Goal: Task Accomplishment & Management: Use online tool/utility

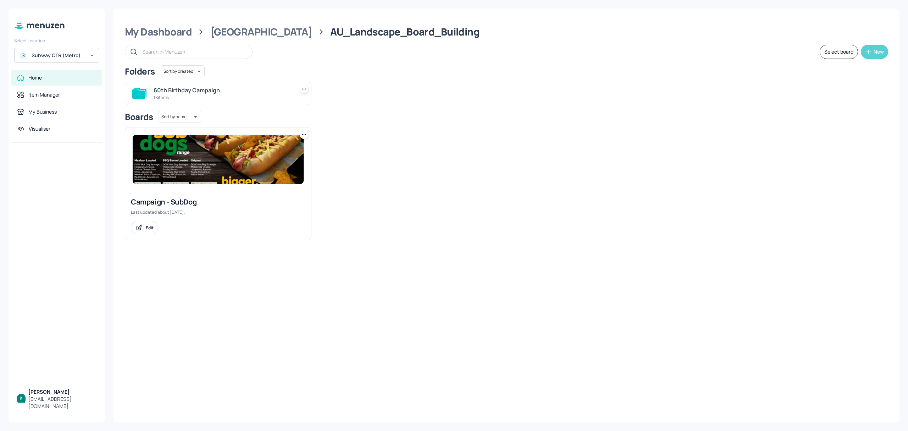
click at [869, 47] on button "New" at bounding box center [874, 52] width 27 height 14
click at [845, 67] on div "Add new folder" at bounding box center [853, 70] width 71 height 16
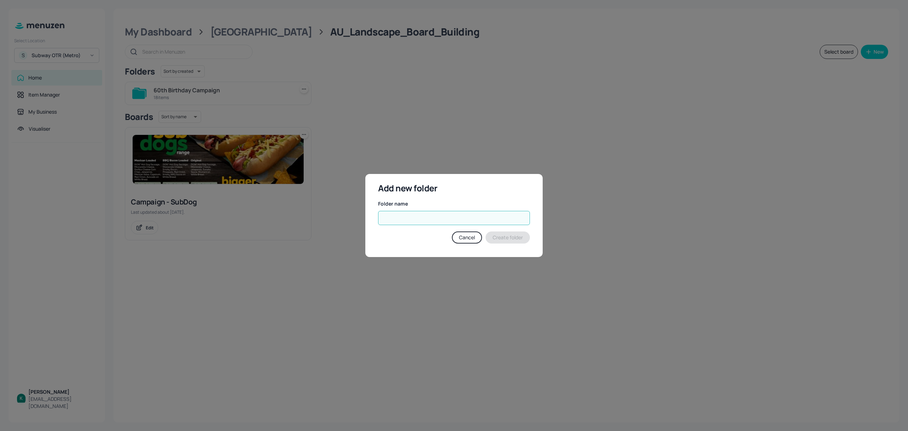
click at [468, 217] on input "text" at bounding box center [454, 218] width 152 height 14
type input "Campaign"
click at [516, 235] on button "Create folder" at bounding box center [508, 237] width 44 height 12
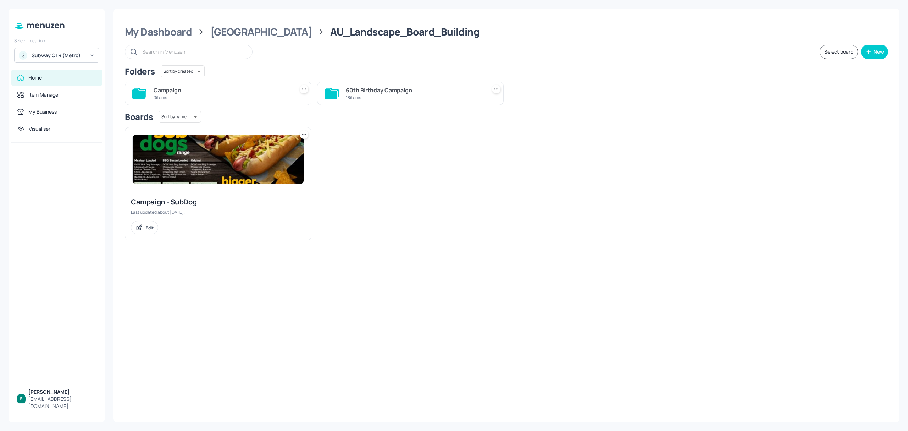
click at [258, 98] on div "0 items" at bounding box center [223, 97] width 138 height 6
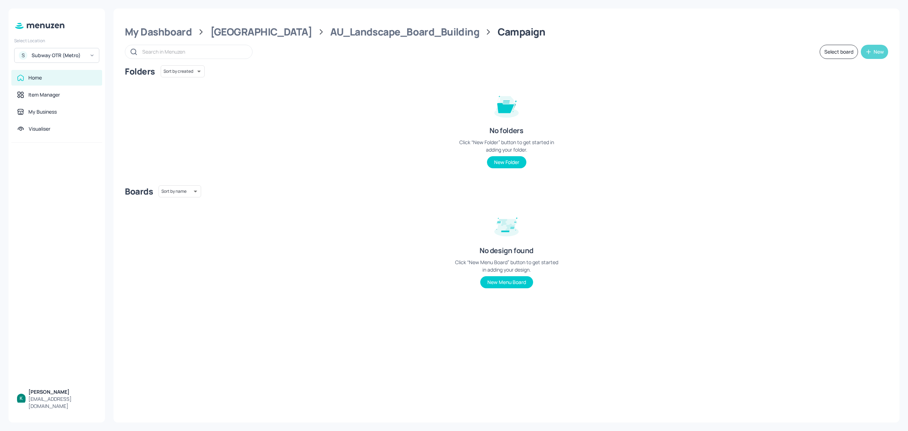
click at [876, 49] on div "New" at bounding box center [879, 51] width 10 height 5
click at [842, 70] on div "Add new folder" at bounding box center [853, 70] width 71 height 16
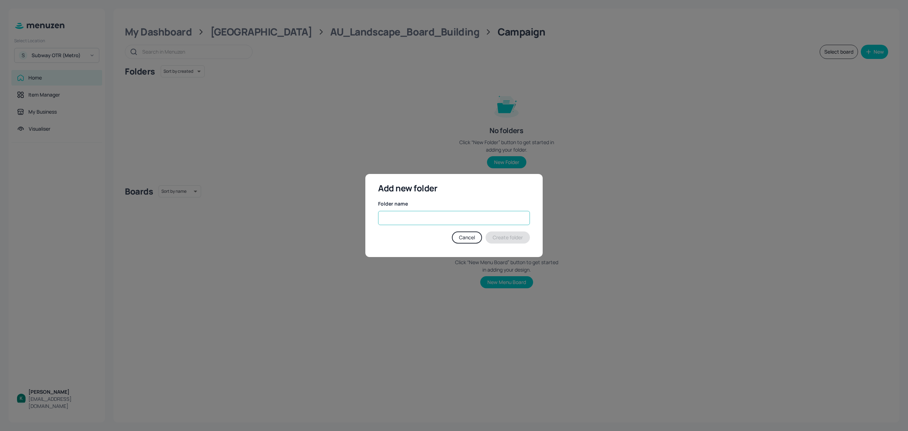
click at [466, 218] on input "text" at bounding box center [454, 218] width 152 height 14
type input "Hot Honey"
click at [500, 234] on button "Create folder" at bounding box center [508, 237] width 44 height 12
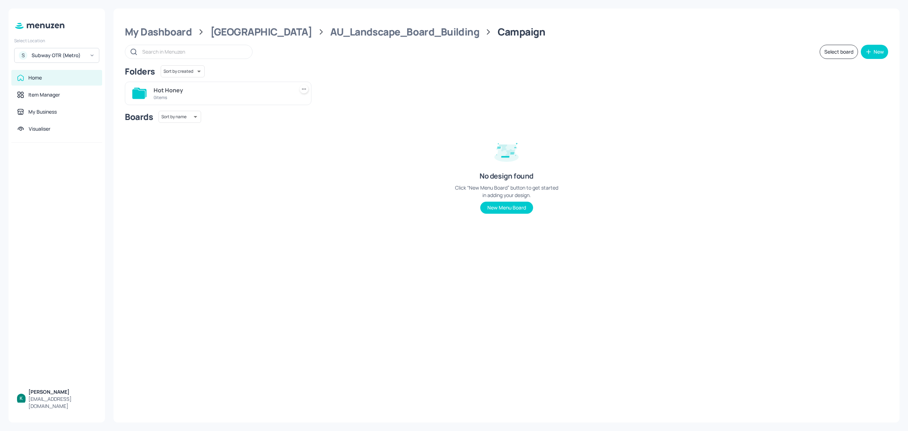
click at [221, 92] on div "Hot Honey" at bounding box center [223, 90] width 138 height 9
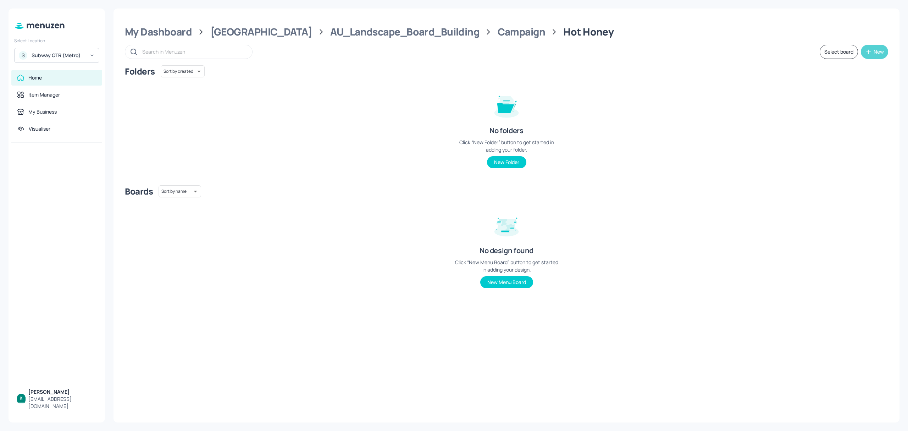
click at [885, 51] on button "New" at bounding box center [874, 52] width 27 height 14
click at [875, 83] on div "Add new board" at bounding box center [853, 86] width 71 height 16
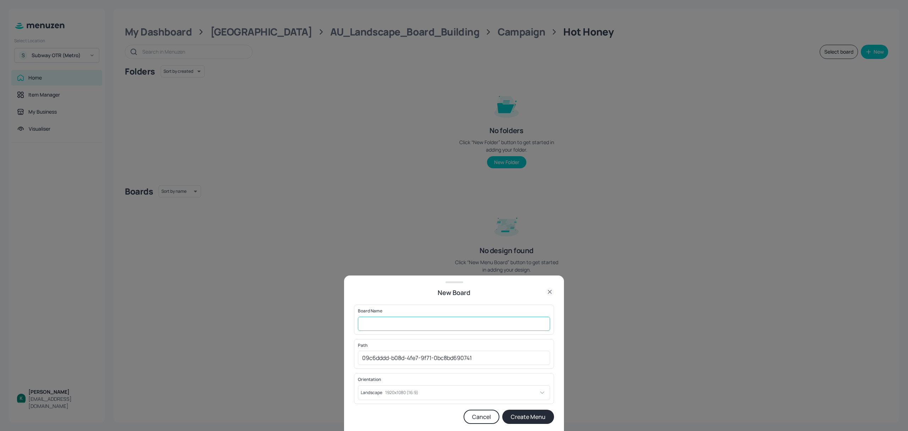
click at [407, 328] on input "text" at bounding box center [454, 324] width 192 height 14
drag, startPoint x: 399, startPoint y: 324, endPoint x: 351, endPoint y: 319, distance: 48.1
click at [351, 319] on div "New Board Board Name Hot Honey ​ Path 09c6dddd-b08d-4fe7-9f71-0bc8bd690741 ​ Or…" at bounding box center [454, 352] width 220 height 155
type input "A"
type input "OTR-HHChickenRange-Landscape"
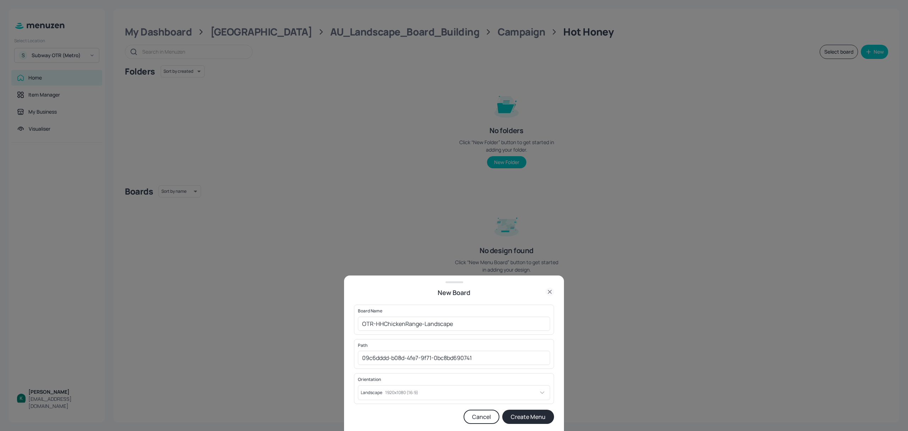
click at [529, 415] on button "Create Menu" at bounding box center [528, 416] width 52 height 14
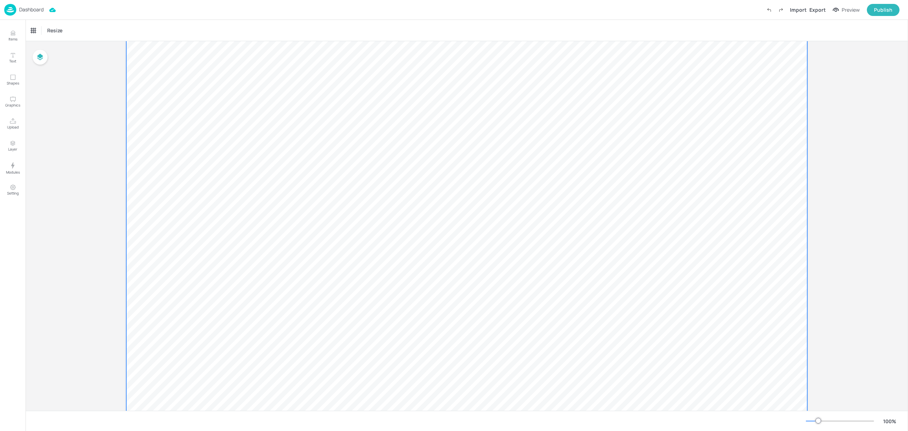
scroll to position [47, 0]
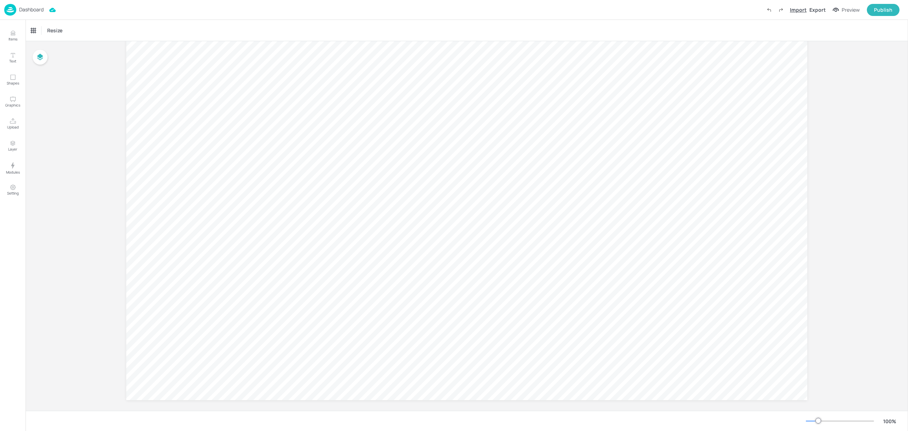
click at [794, 12] on div "Import" at bounding box center [798, 9] width 17 height 7
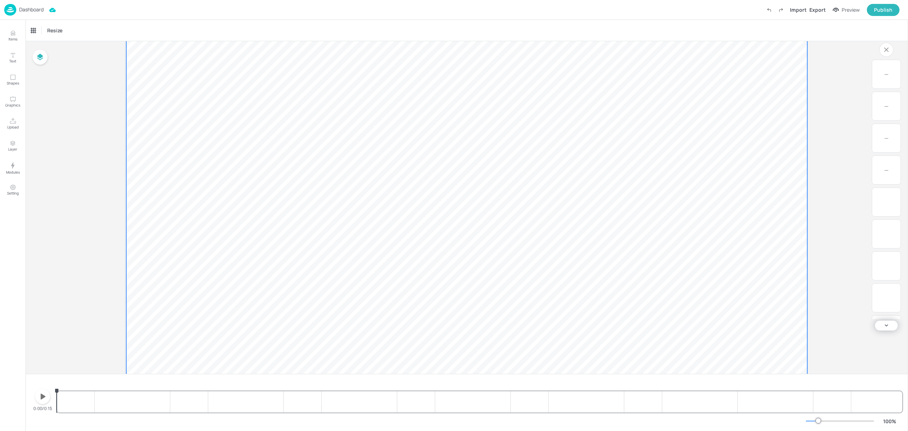
scroll to position [91, 0]
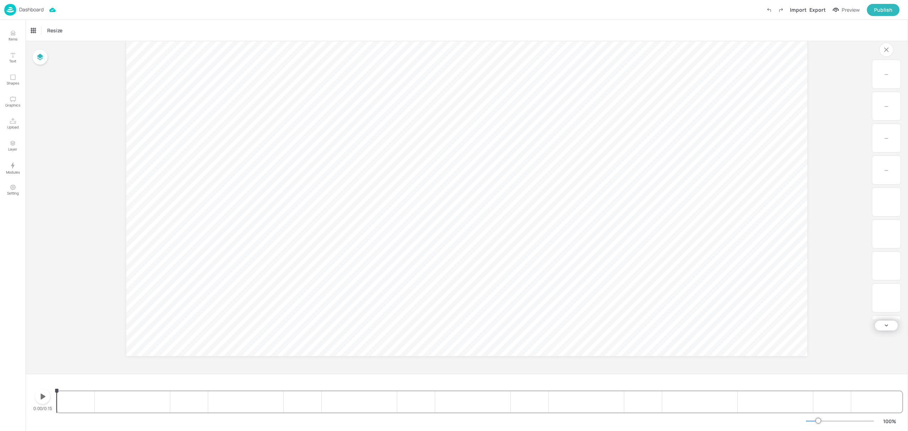
click at [43, 398] on icon "button" at bounding box center [42, 396] width 11 height 11
click at [45, 394] on icon "button" at bounding box center [43, 396] width 6 height 7
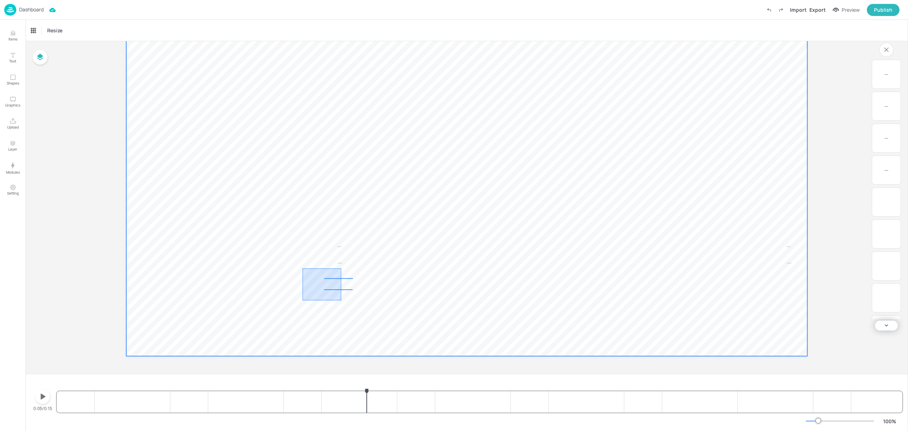
drag, startPoint x: 303, startPoint y: 268, endPoint x: 344, endPoint y: 303, distance: 53.9
click at [344, 303] on video at bounding box center [466, 164] width 681 height 383
click at [373, 246] on video at bounding box center [466, 164] width 681 height 383
click at [341, 245] on p "0" at bounding box center [339, 246] width 29 height 10
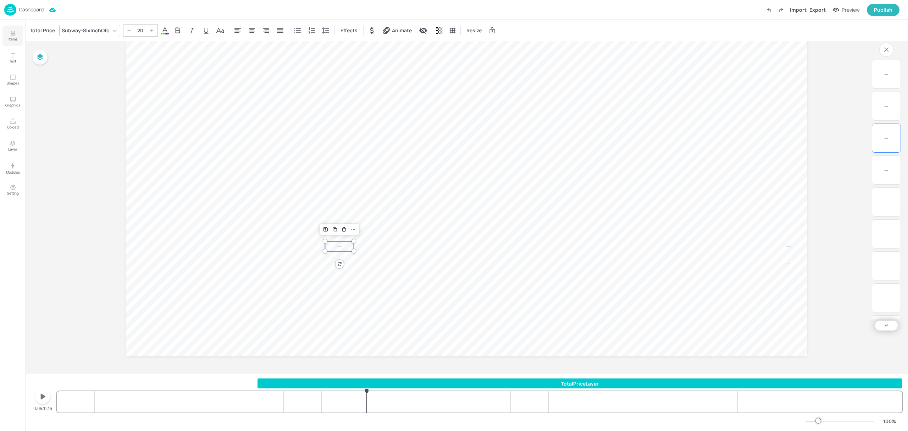
click at [13, 33] on icon "Items" at bounding box center [13, 32] width 4 height 2
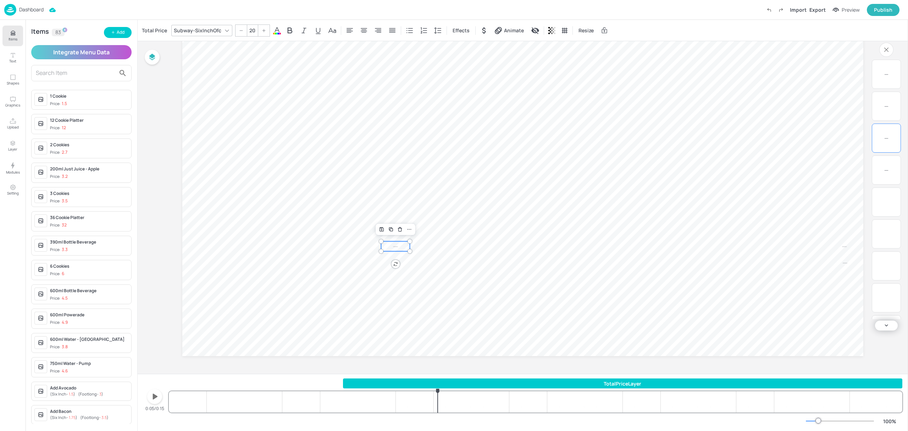
click at [60, 76] on input "text" at bounding box center [76, 72] width 80 height 11
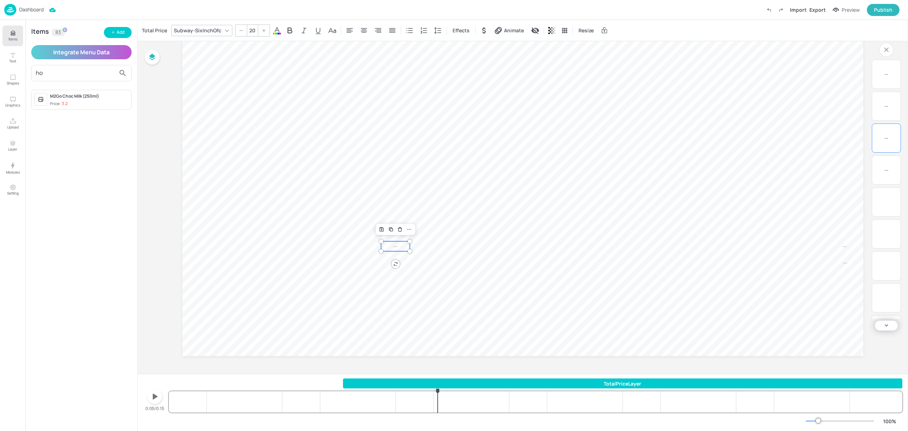
type input "h"
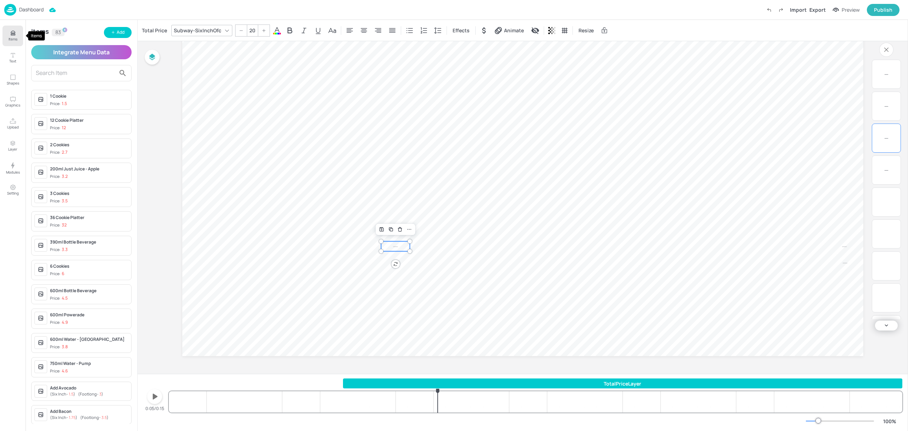
click at [13, 33] on icon "Items" at bounding box center [13, 33] width 4 height 0
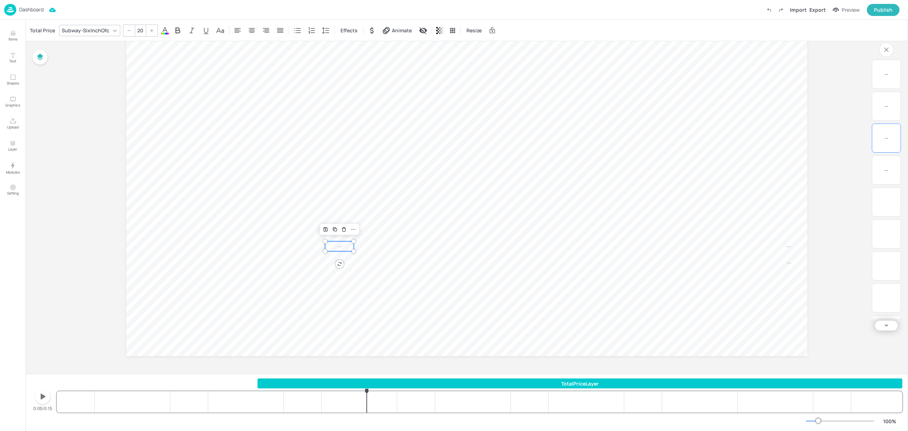
click at [29, 7] on p "Dashboard" at bounding box center [31, 9] width 24 height 5
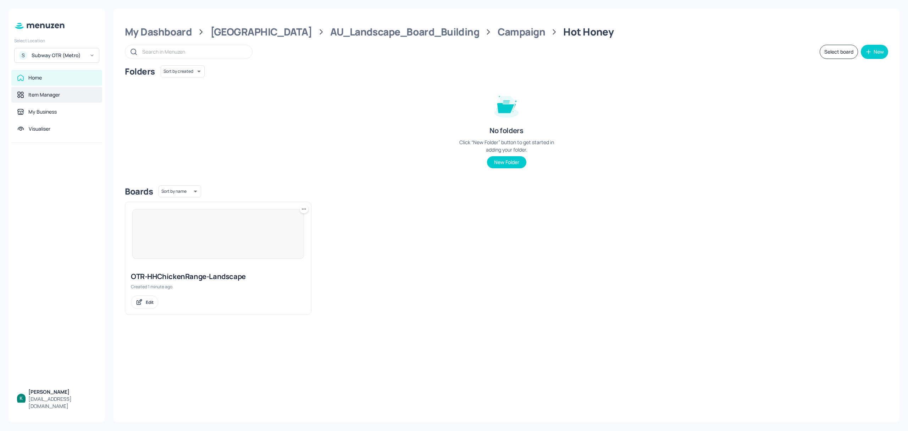
click at [40, 99] on div "Item Manager" at bounding box center [56, 95] width 91 height 16
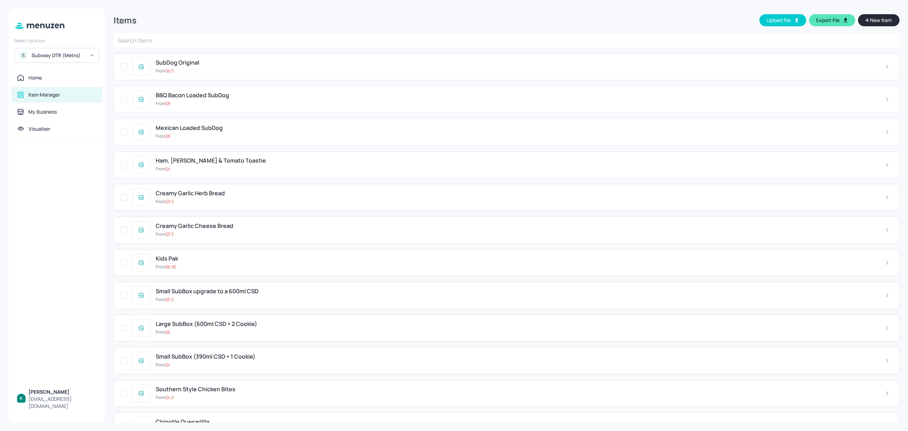
click at [870, 20] on span "New Item" at bounding box center [881, 20] width 23 height 8
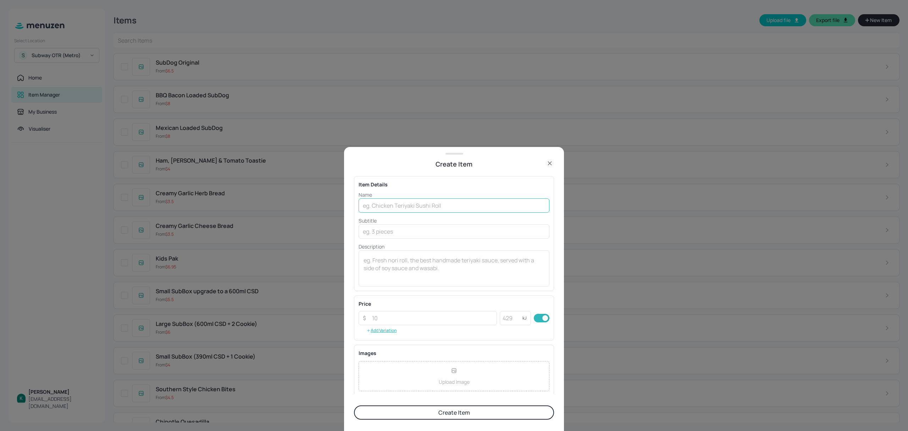
click at [430, 200] on input "text" at bounding box center [454, 205] width 191 height 14
type input "Hot Honey Chicken Sub"
click at [415, 236] on input "text" at bounding box center [454, 231] width 191 height 14
click at [378, 312] on input "number" at bounding box center [432, 318] width 129 height 14
click at [394, 331] on button "Add Variation" at bounding box center [382, 330] width 46 height 11
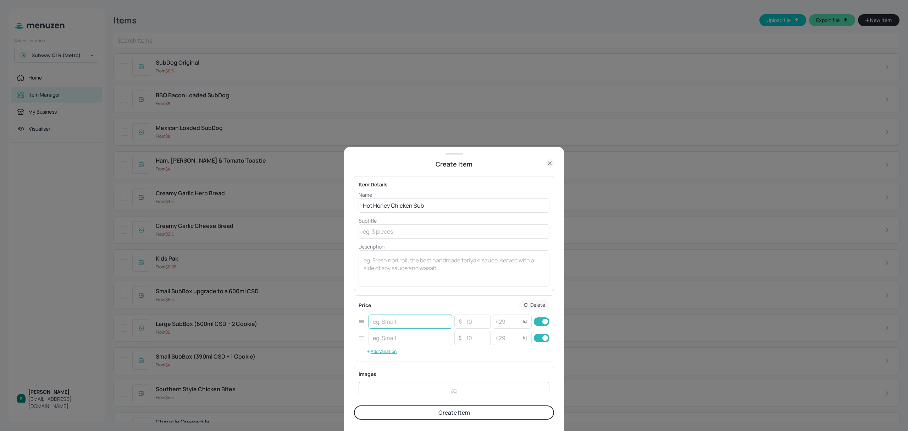
click at [395, 328] on input "text" at bounding box center [411, 321] width 84 height 14
type input "Six Inch"
click at [399, 332] on input "text" at bounding box center [411, 338] width 84 height 14
type input "Footlong"
click at [385, 352] on button "Add Variation" at bounding box center [382, 351] width 46 height 11
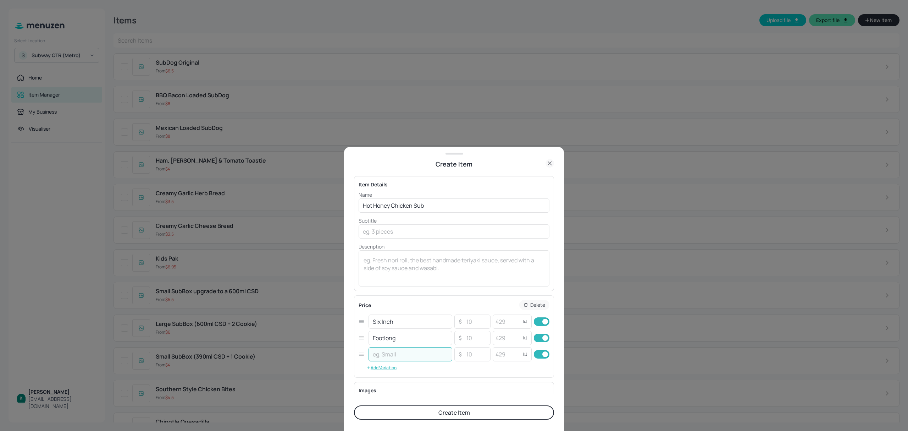
click at [407, 359] on input "text" at bounding box center [411, 354] width 84 height 14
type input "Six Inch Combo"
click at [391, 368] on button "Add Variation" at bounding box center [382, 367] width 46 height 11
click at [391, 368] on input "text" at bounding box center [411, 370] width 84 height 14
type input "Footlong Combo"
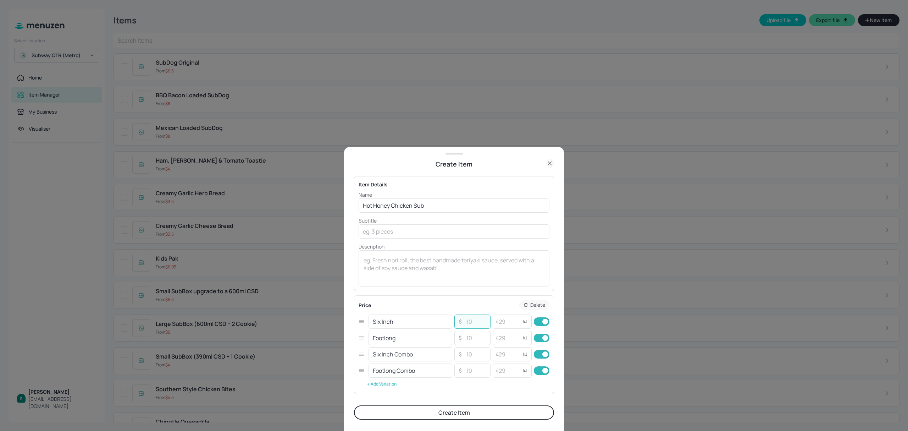
click at [473, 326] on input "number" at bounding box center [476, 321] width 25 height 14
type input "9.9"
click at [470, 339] on input "number" at bounding box center [476, 338] width 25 height 14
click at [469, 350] on input "number" at bounding box center [476, 354] width 25 height 14
click at [483, 339] on input "14.65" at bounding box center [476, 338] width 25 height 14
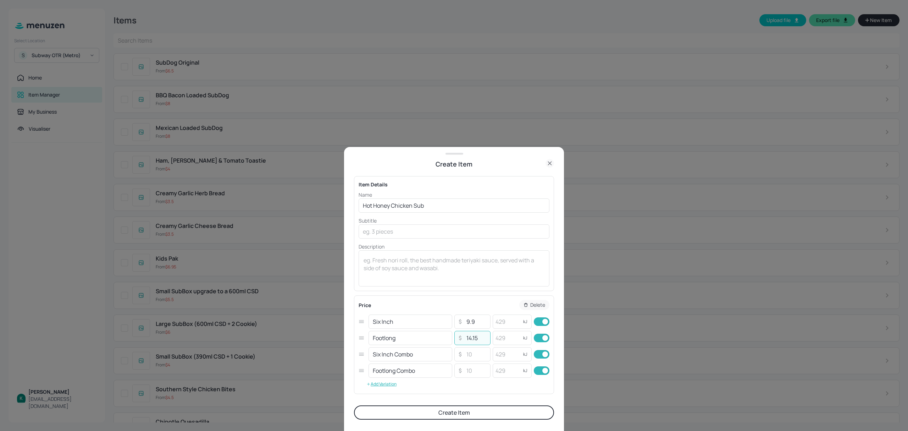
type input "14.15"
click at [429, 412] on button "Create Item" at bounding box center [454, 412] width 200 height 14
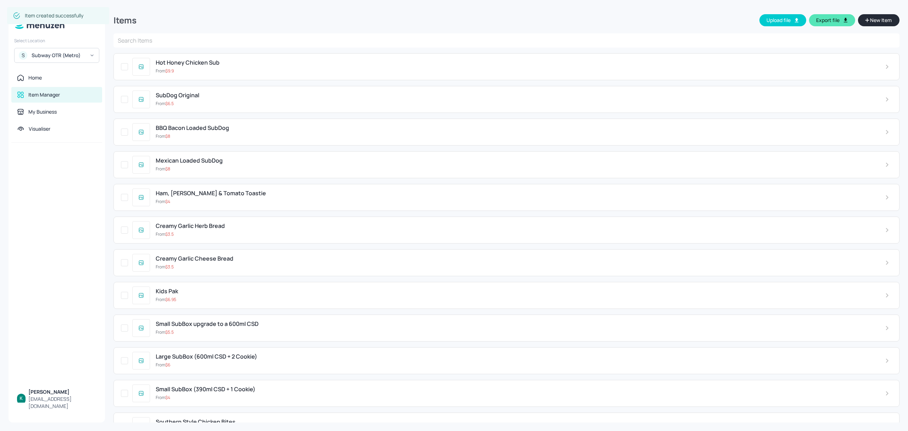
click at [883, 16] on button "New Item" at bounding box center [879, 20] width 42 height 12
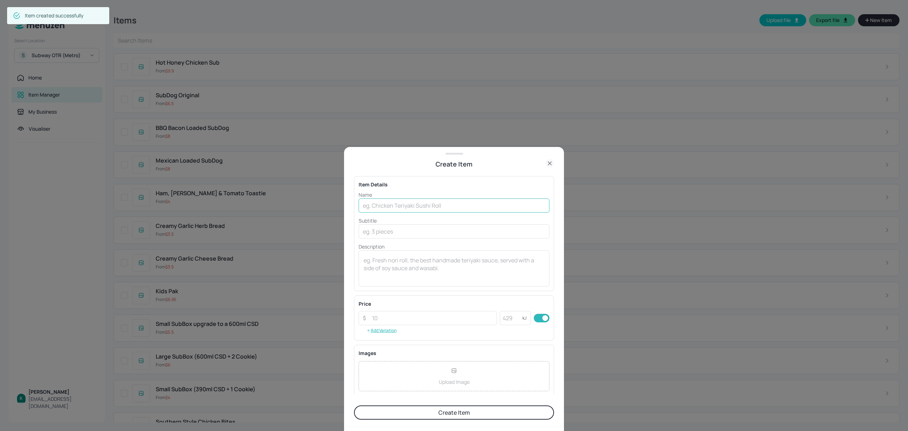
click at [439, 203] on input "text" at bounding box center [454, 205] width 191 height 14
drag, startPoint x: 462, startPoint y: 205, endPoint x: 464, endPoint y: 184, distance: 21.0
click at [462, 199] on input "text" at bounding box center [454, 205] width 191 height 14
type input "Hot Honey Chicken Wrap"
click at [377, 331] on button "Add Variation" at bounding box center [382, 330] width 46 height 11
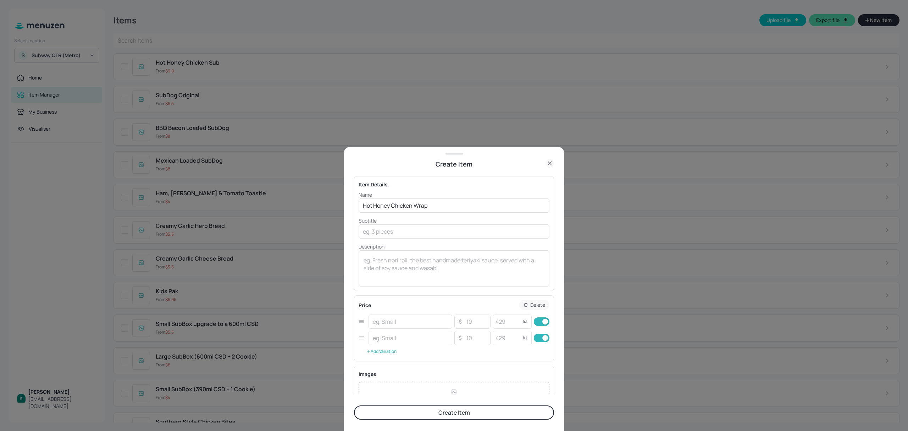
click at [377, 331] on input "text" at bounding box center [411, 338] width 84 height 14
click at [381, 347] on button "Add Variation" at bounding box center [382, 351] width 46 height 11
click at [382, 366] on button "Add Variation" at bounding box center [382, 367] width 46 height 11
drag, startPoint x: 389, startPoint y: 325, endPoint x: 413, endPoint y: 323, distance: 23.9
click at [390, 325] on input "text" at bounding box center [411, 321] width 84 height 14
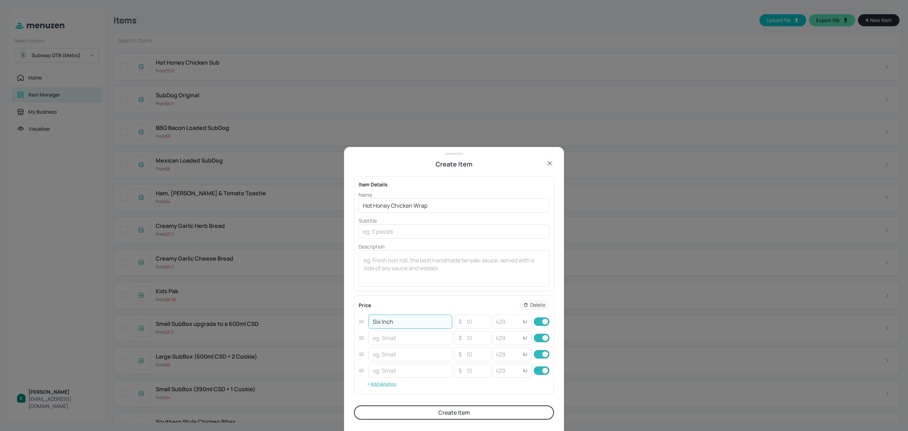
type input "Six Inch"
type input "9.90"
click at [480, 342] on input "number" at bounding box center [476, 338] width 25 height 14
type input "15.15"
click at [391, 339] on input "text" at bounding box center [411, 338] width 84 height 14
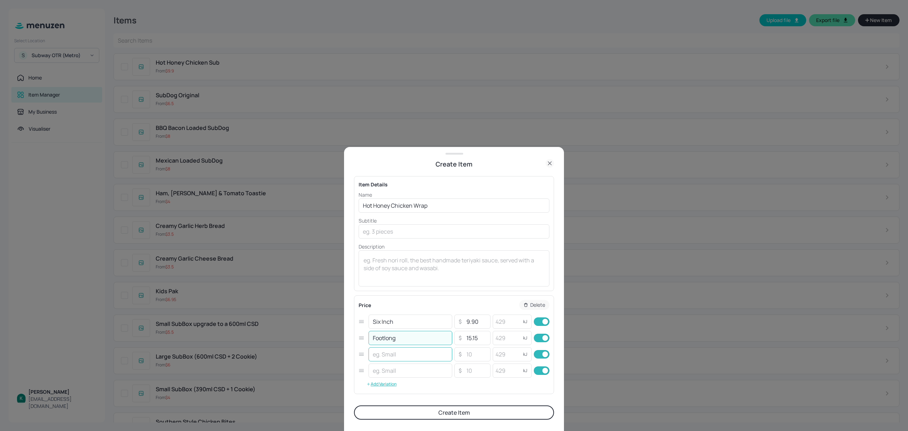
type input "Footlong"
click at [397, 361] on input "text" at bounding box center [411, 354] width 84 height 14
type input "Six Inch"
click at [378, 376] on input "text" at bounding box center [411, 370] width 84 height 14
type input "Footlong Combo"
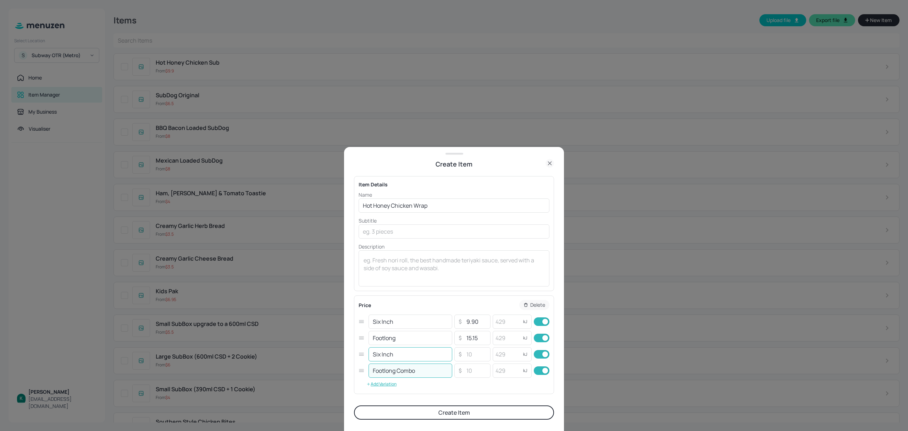
click at [426, 354] on input "Six Inch" at bounding box center [411, 354] width 84 height 14
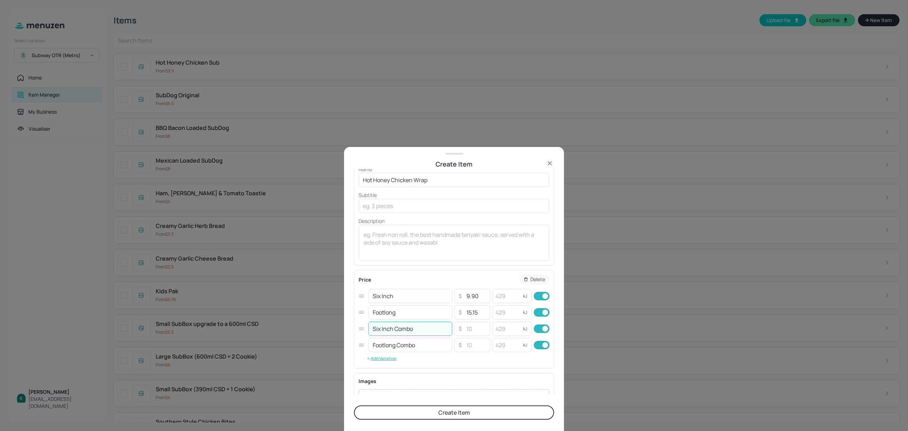
scroll to position [47, 0]
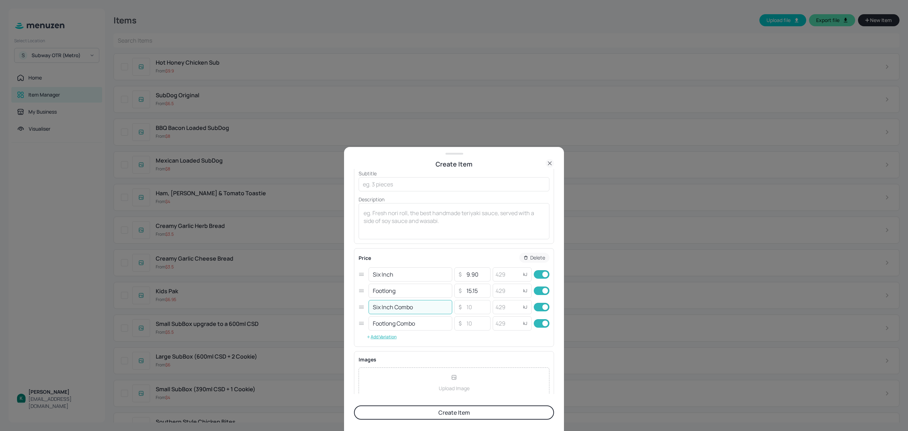
type input "Six Inch Combo"
click at [453, 417] on button "Create Item" at bounding box center [454, 412] width 200 height 14
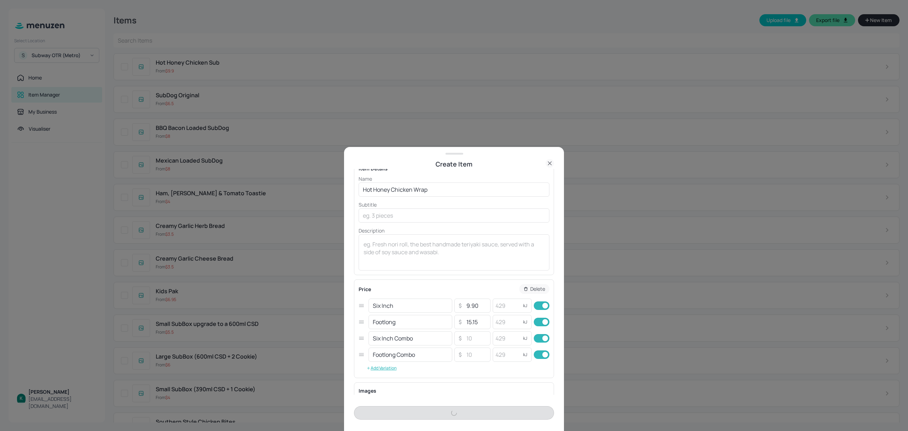
scroll to position [0, 0]
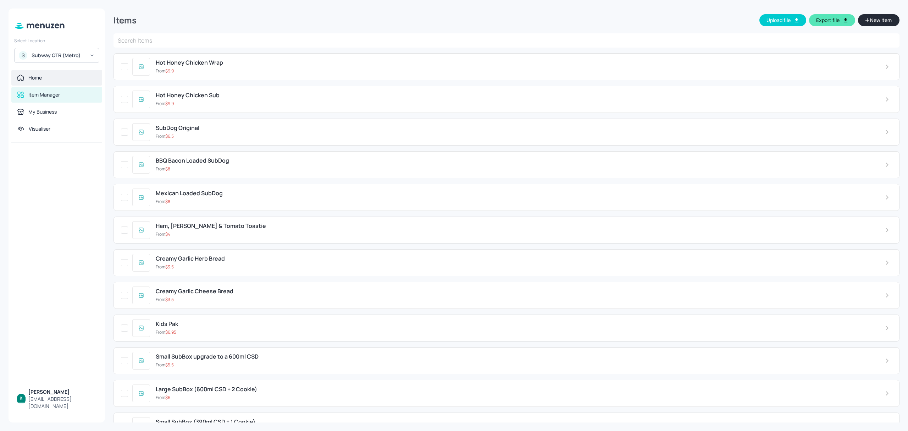
click at [60, 79] on div "Home" at bounding box center [56, 77] width 79 height 7
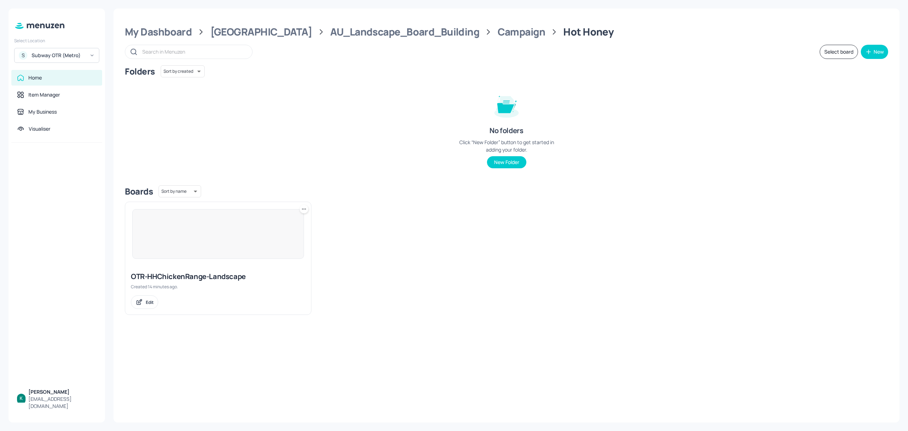
click at [235, 249] on div at bounding box center [218, 234] width 172 height 50
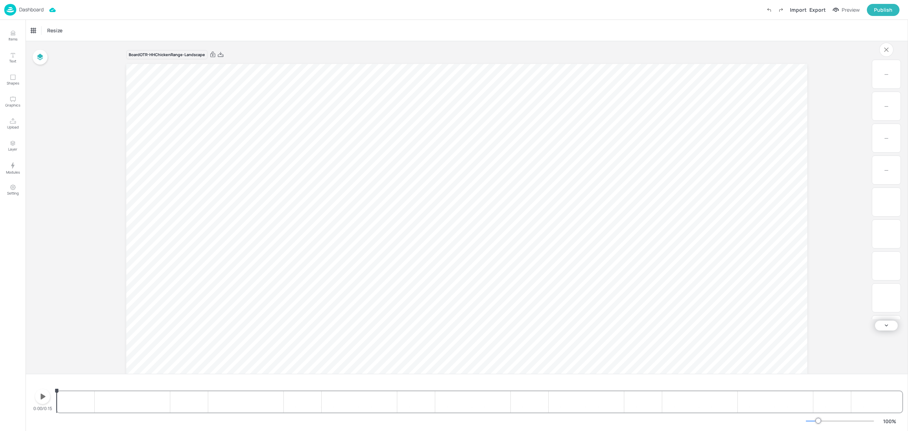
click at [31, 10] on p "Dashboard" at bounding box center [31, 9] width 24 height 5
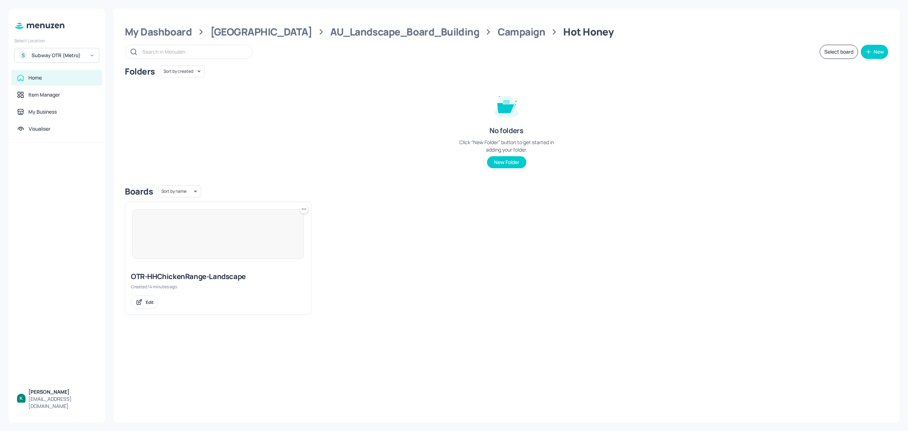
click at [30, 9] on div "Select Location S Subway OTR (Metro) Home Item Manager My Business Visualiser K…" at bounding box center [57, 216] width 97 height 414
click at [880, 50] on div "New" at bounding box center [879, 51] width 10 height 5
click at [855, 88] on div "Add new board" at bounding box center [853, 86] width 71 height 16
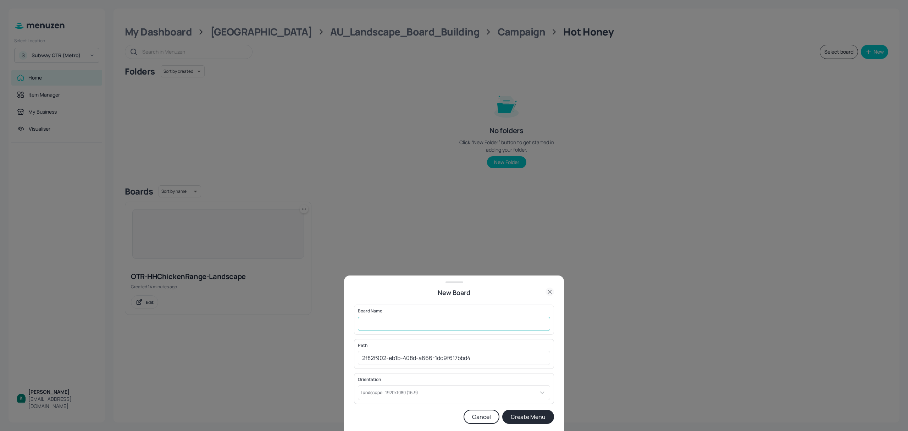
click at [478, 317] on input "text" at bounding box center [454, 324] width 192 height 14
type input "H"
type input "OTR-HHSnack-Landscape"
click at [515, 417] on button "Create Menu" at bounding box center [528, 416] width 52 height 14
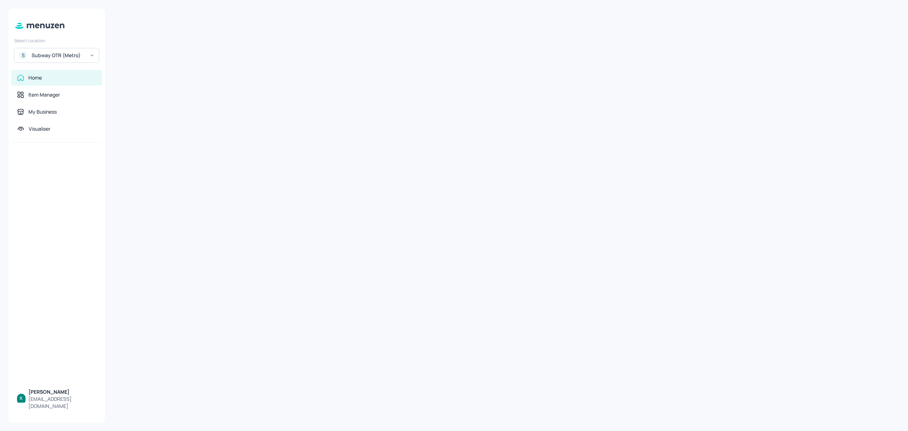
click at [81, 53] on div "Subway OTR (Metro)" at bounding box center [59, 55] width 54 height 7
click at [73, 70] on div "Subway AU/[GEOGRAPHIC_DATA]" at bounding box center [57, 73] width 78 height 13
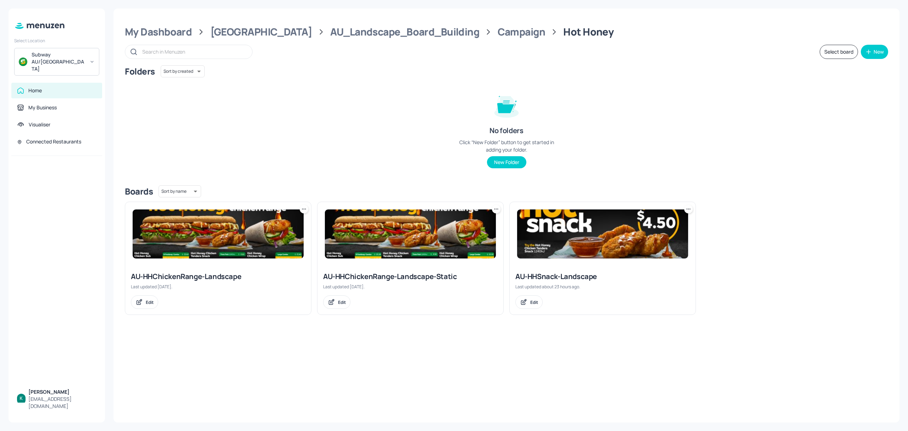
click at [599, 255] on img at bounding box center [602, 233] width 171 height 49
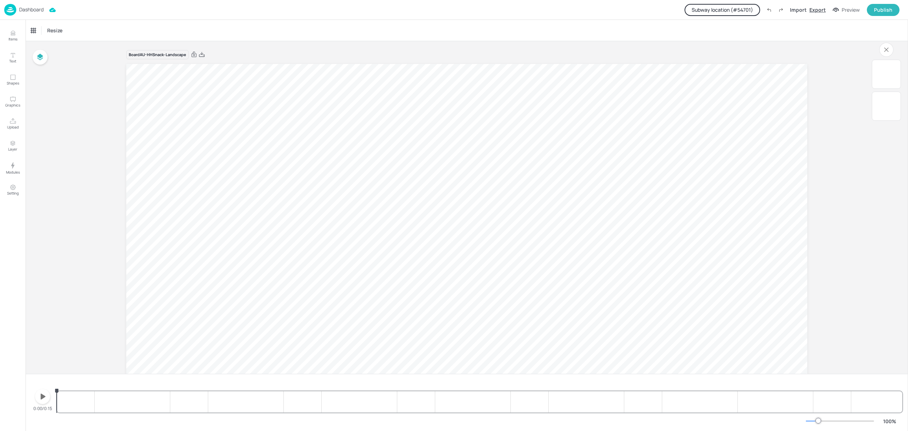
click at [821, 9] on div "Export" at bounding box center [818, 9] width 16 height 7
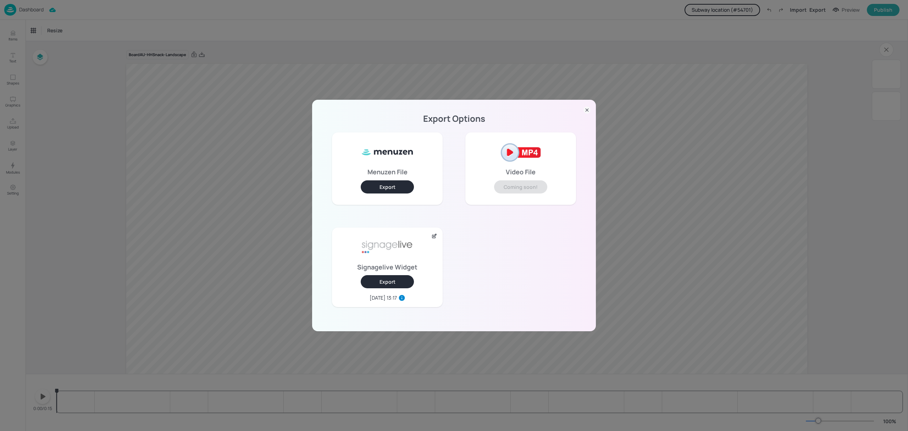
click at [392, 187] on button "Export" at bounding box center [387, 186] width 53 height 13
click at [588, 109] on icon at bounding box center [587, 110] width 3 height 3
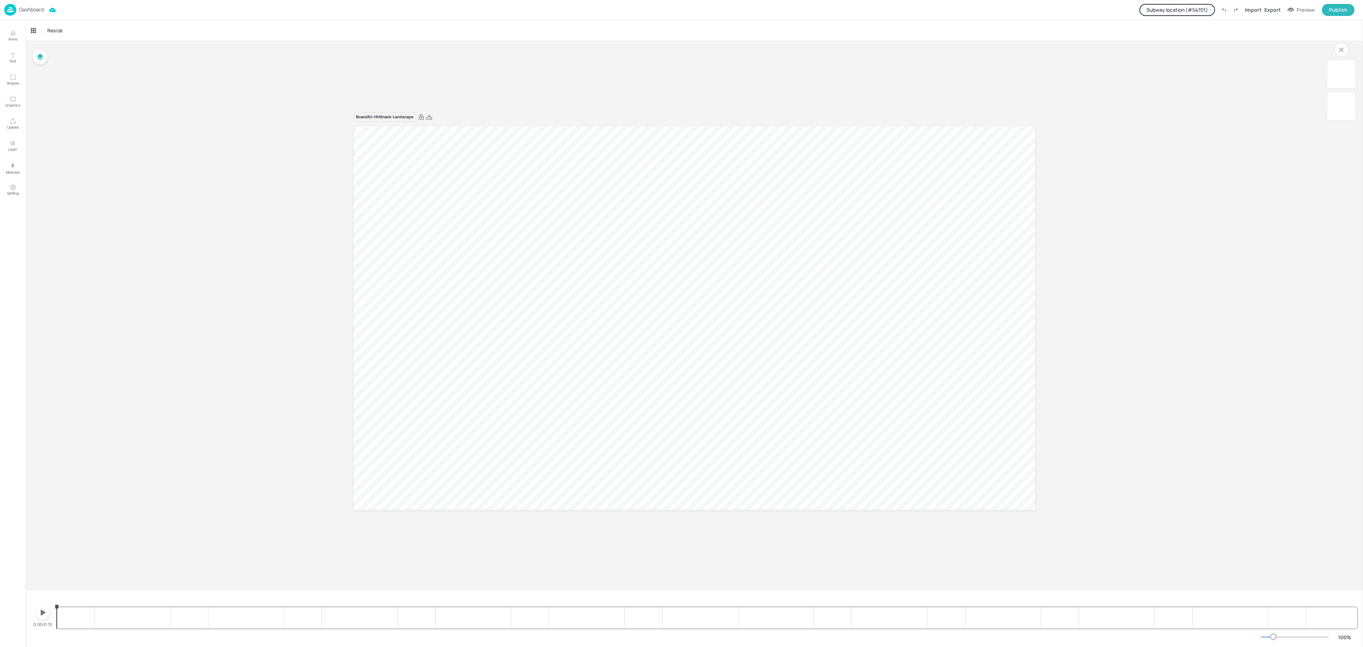
click at [471, 430] on div at bounding box center [707, 600] width 1300 height 13
click at [529, 430] on div "4.50 4.50 4.50 4.50 4.50 4.50 4.50 4.50 4.50 4.50 4.50 4.50 4.50 4.50 4.50 4.50…" at bounding box center [707, 611] width 1300 height 34
click at [44, 430] on icon "button" at bounding box center [43, 450] width 5 height 6
click at [44, 430] on icon "button" at bounding box center [43, 450] width 6 height 7
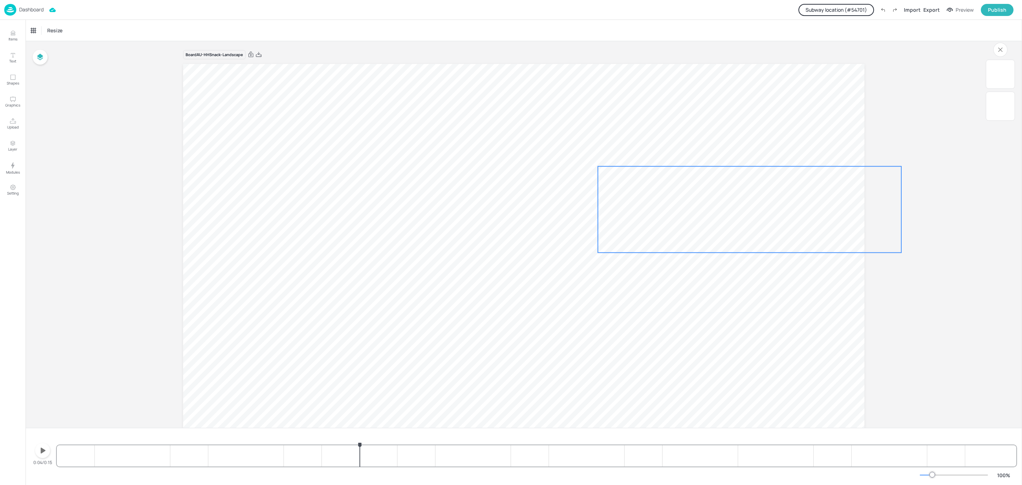
click at [743, 225] on span "4.50" at bounding box center [750, 208] width 136 height 79
click at [761, 220] on span "4.50" at bounding box center [750, 208] width 136 height 79
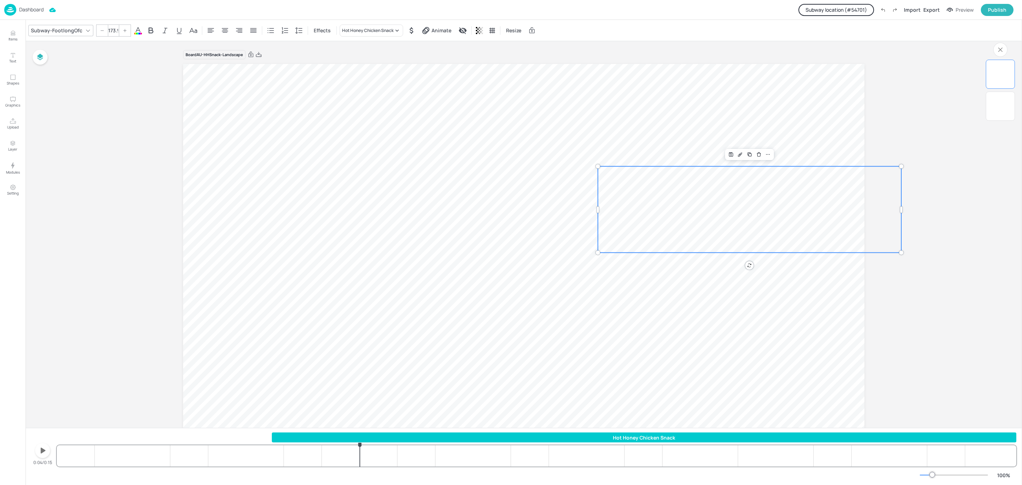
click at [112, 29] on input "173.9" at bounding box center [113, 30] width 10 height 11
click at [309, 430] on div "Hot Honey Chicken Snack" at bounding box center [644, 437] width 744 height 7
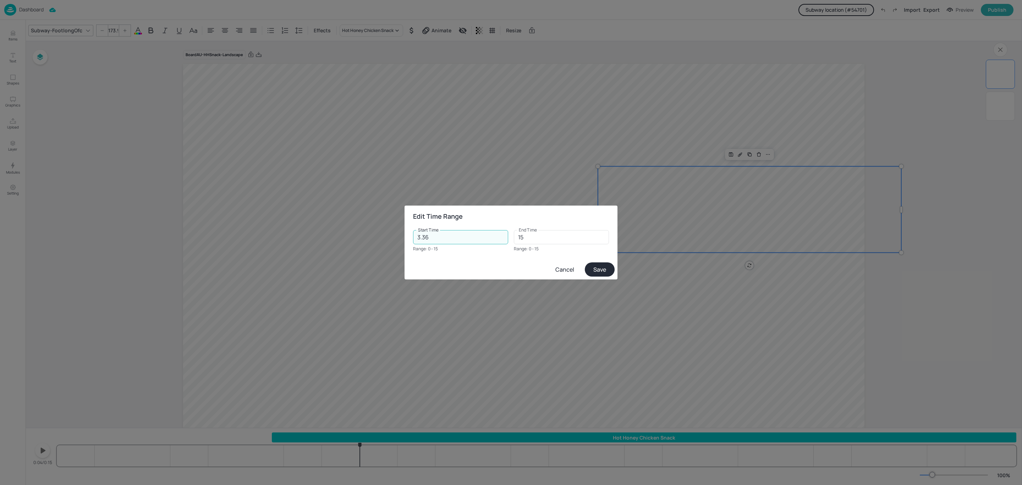
drag, startPoint x: 435, startPoint y: 241, endPoint x: 402, endPoint y: 232, distance: 33.4
click at [402, 232] on div "Edit Time Range Start Time 3.36 Start Time Range: 0 - 15 End Time 15 End Time R…" at bounding box center [511, 242] width 1022 height 485
click at [566, 269] on button "Cancel" at bounding box center [565, 269] width 34 height 13
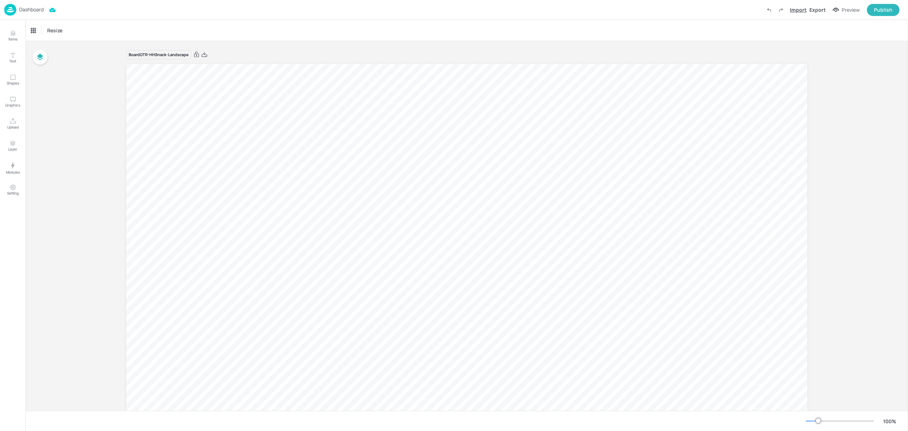
click at [802, 9] on div "Import" at bounding box center [798, 9] width 17 height 7
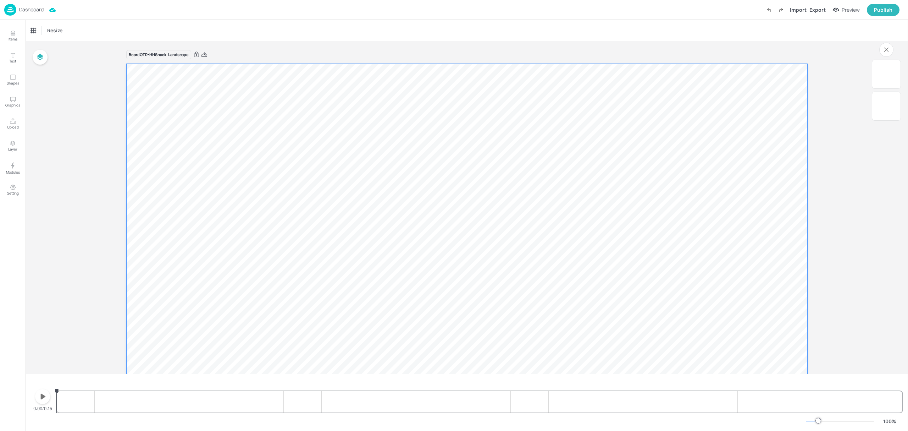
scroll to position [91, 0]
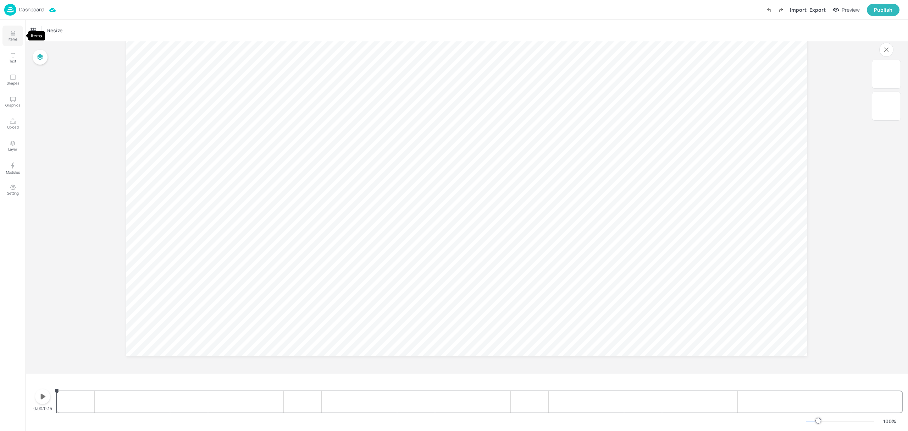
click at [10, 35] on icon "Items" at bounding box center [13, 33] width 7 height 7
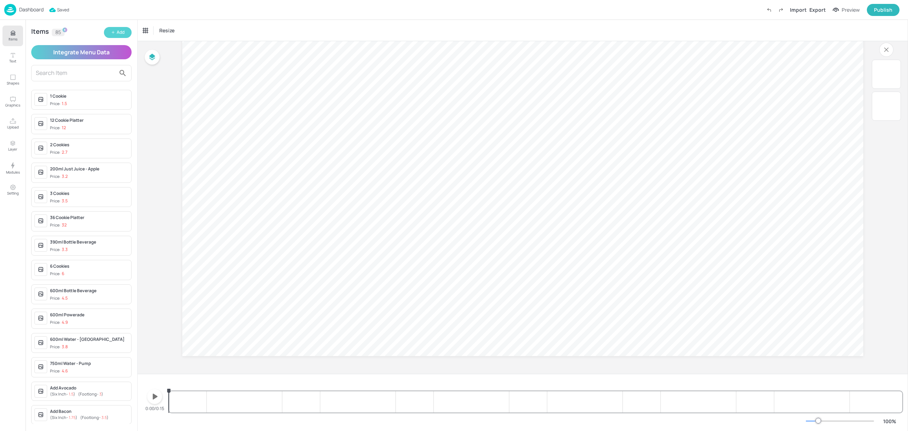
click at [119, 31] on div "Add" at bounding box center [121, 32] width 8 height 7
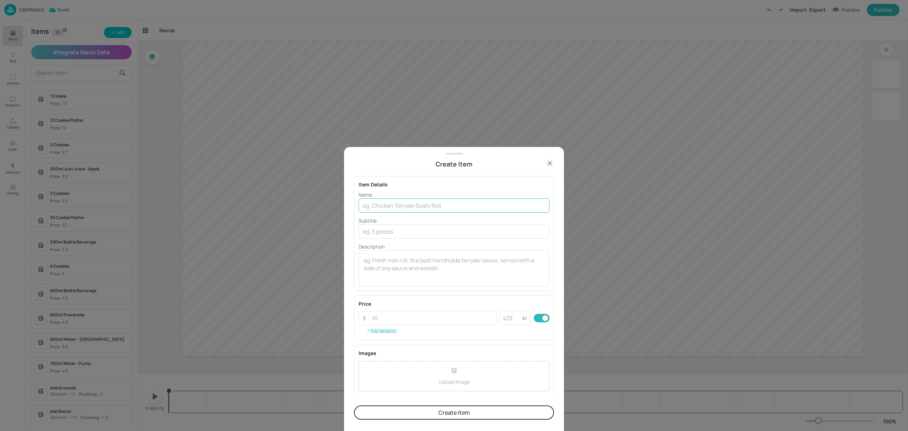
click at [392, 204] on input "text" at bounding box center [454, 205] width 191 height 14
click at [392, 204] on input "Hot Honey Snack" at bounding box center [454, 205] width 191 height 14
type input "Hot Honey Chicken Snack"
click at [458, 316] on input "number" at bounding box center [432, 318] width 129 height 14
type input "4"
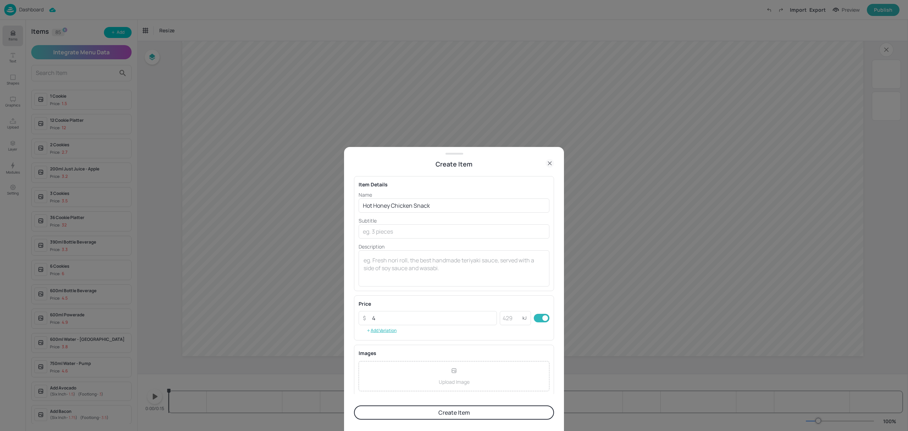
click at [468, 411] on button "Create Item" at bounding box center [454, 412] width 200 height 14
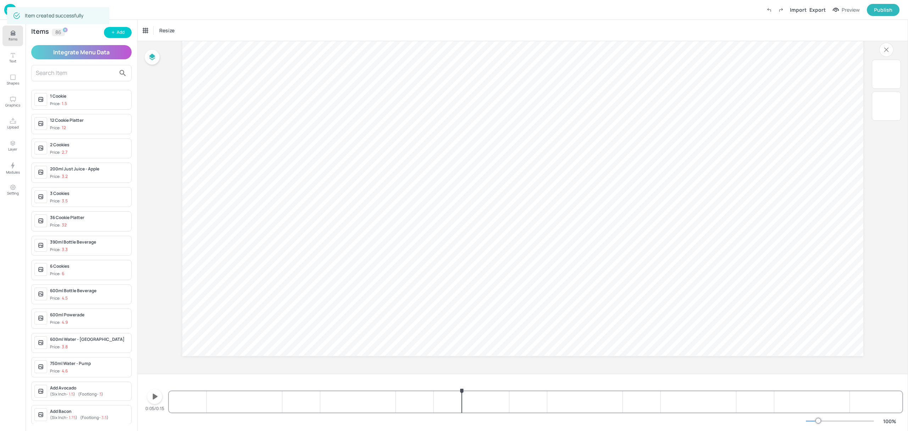
click at [462, 399] on div at bounding box center [536, 395] width 734 height 34
drag, startPoint x: 462, startPoint y: 392, endPoint x: 303, endPoint y: 404, distance: 159.4
click at [541, 394] on div at bounding box center [542, 391] width 6 height 6
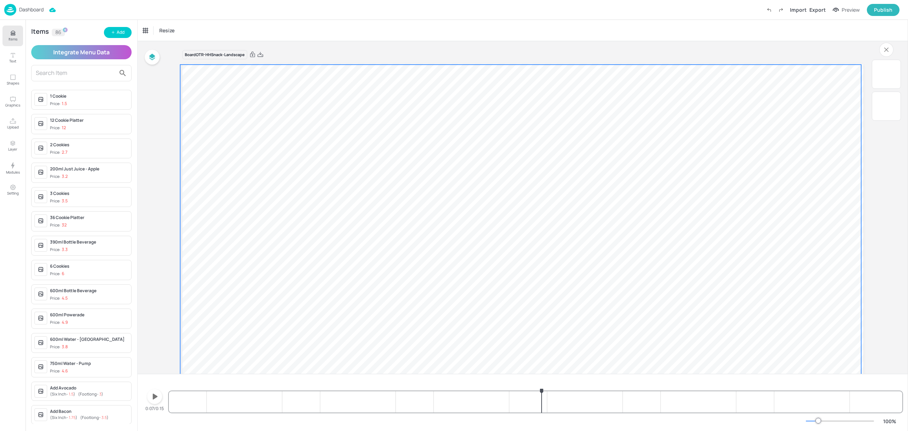
scroll to position [91, 0]
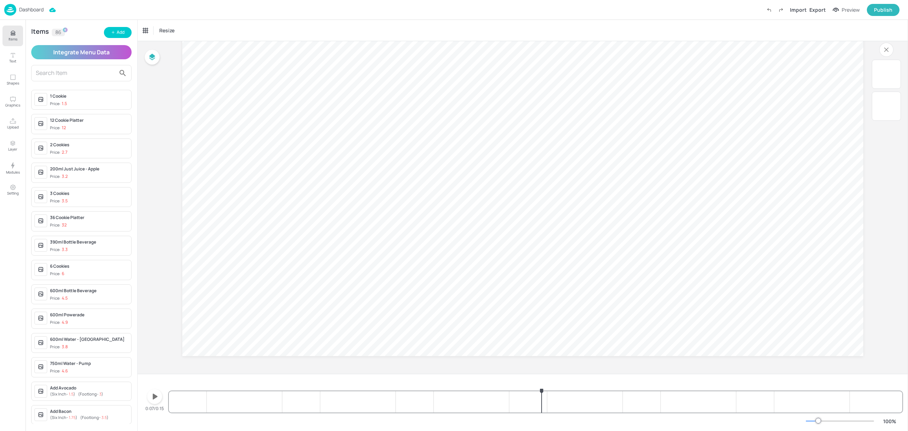
click at [561, 402] on div at bounding box center [536, 395] width 734 height 34
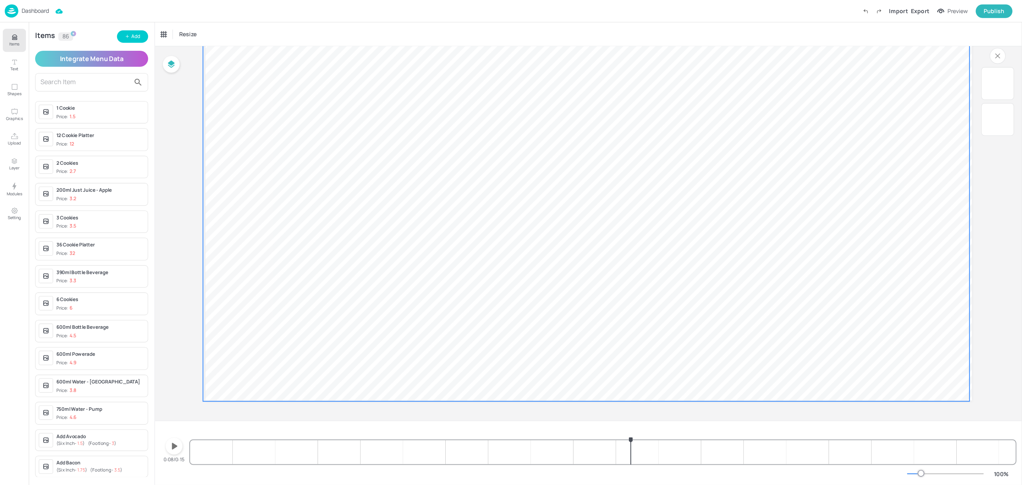
scroll to position [0, 0]
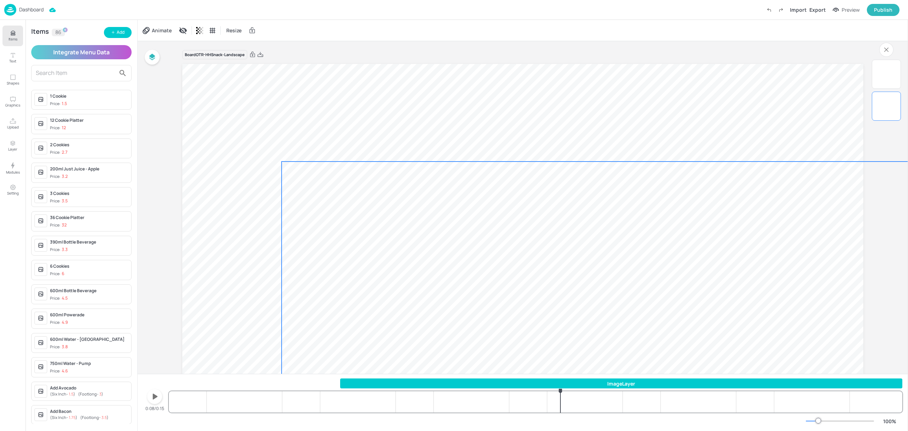
drag, startPoint x: 654, startPoint y: 169, endPoint x: 757, endPoint y: 269, distance: 143.5
click at [757, 269] on div at bounding box center [622, 352] width 681 height 383
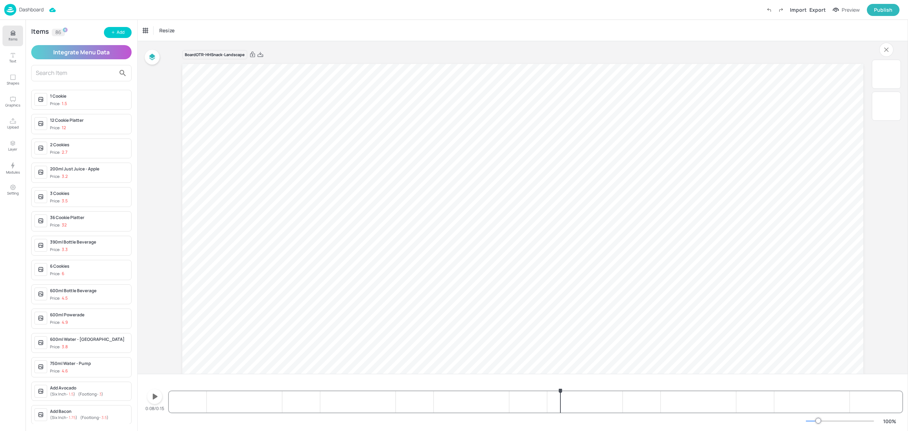
click at [737, 173] on div at bounding box center [520, 256] width 681 height 383
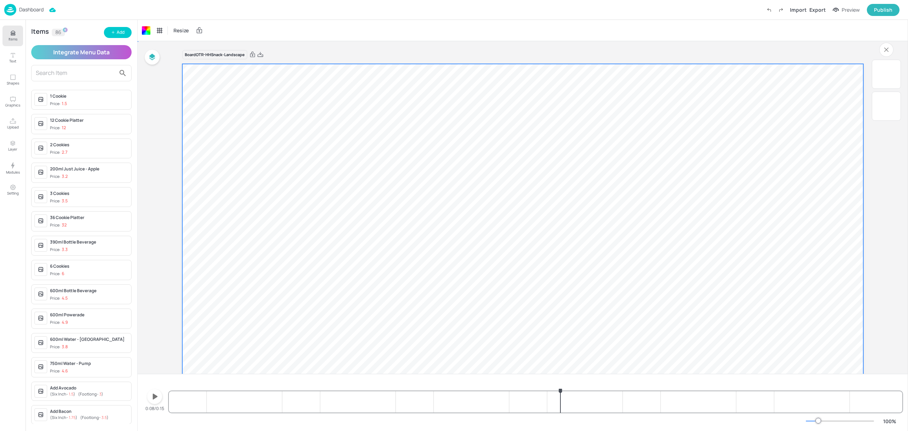
click at [750, 205] on div at bounding box center [520, 256] width 681 height 383
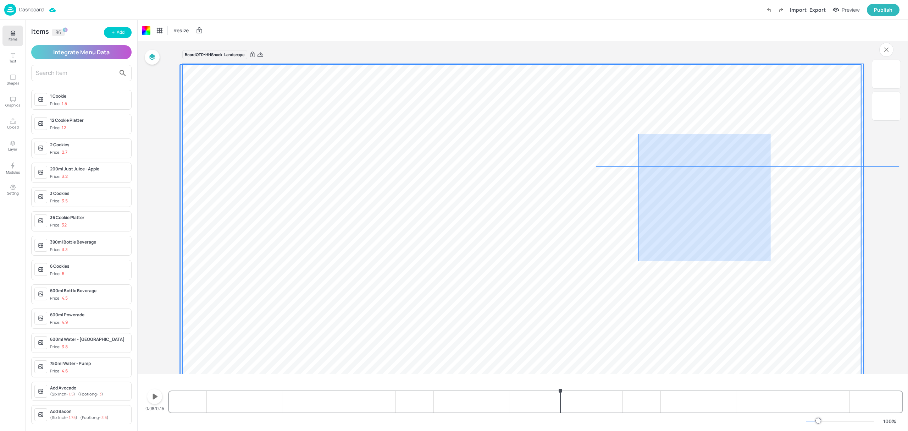
drag, startPoint x: 639, startPoint y: 134, endPoint x: 778, endPoint y: 277, distance: 199.5
click at [778, 280] on div at bounding box center [520, 256] width 681 height 383
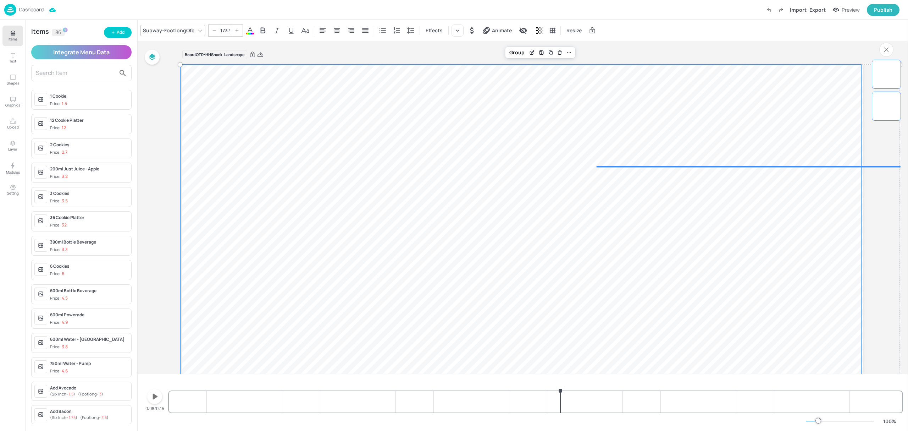
click at [766, 165] on div at bounding box center [520, 256] width 681 height 383
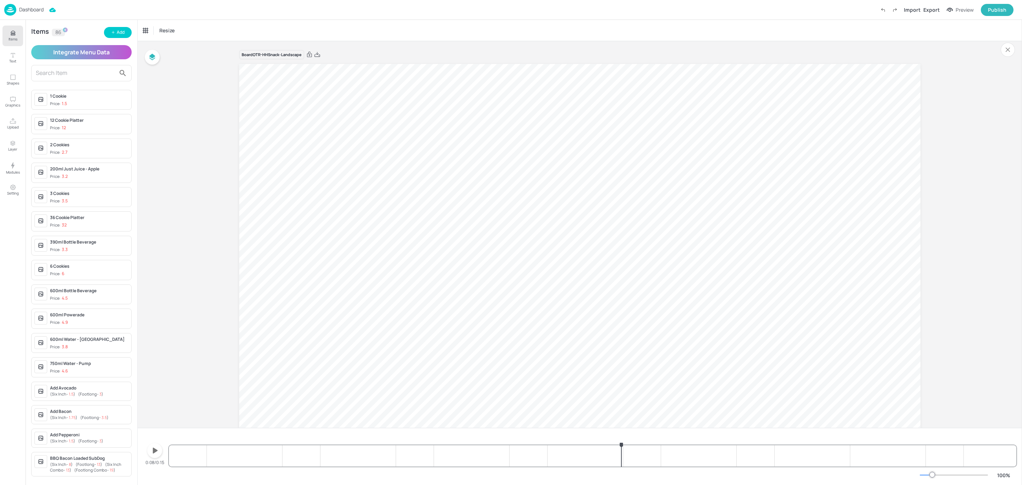
click at [160, 430] on icon "button" at bounding box center [154, 450] width 11 height 11
click at [197, 430] on div at bounding box center [592, 449] width 847 height 34
click at [156, 430] on icon "button" at bounding box center [154, 450] width 11 height 11
drag, startPoint x: 599, startPoint y: 444, endPoint x: 898, endPoint y: 453, distance: 299.3
click at [908, 430] on div at bounding box center [923, 445] width 6 height 6
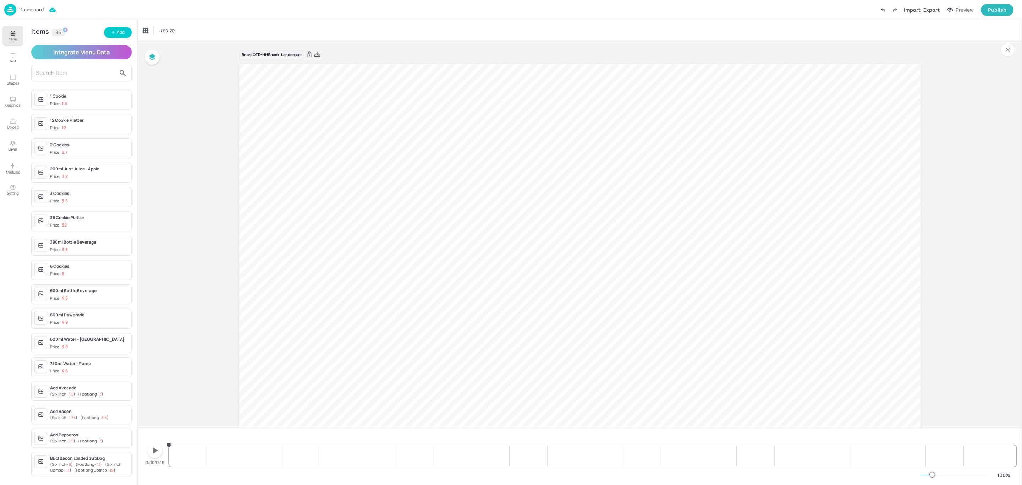
click at [150, 452] on icon "button" at bounding box center [154, 450] width 11 height 11
click at [156, 452] on icon "button" at bounding box center [155, 450] width 6 height 7
click at [16, 55] on button "Text" at bounding box center [12, 58] width 21 height 21
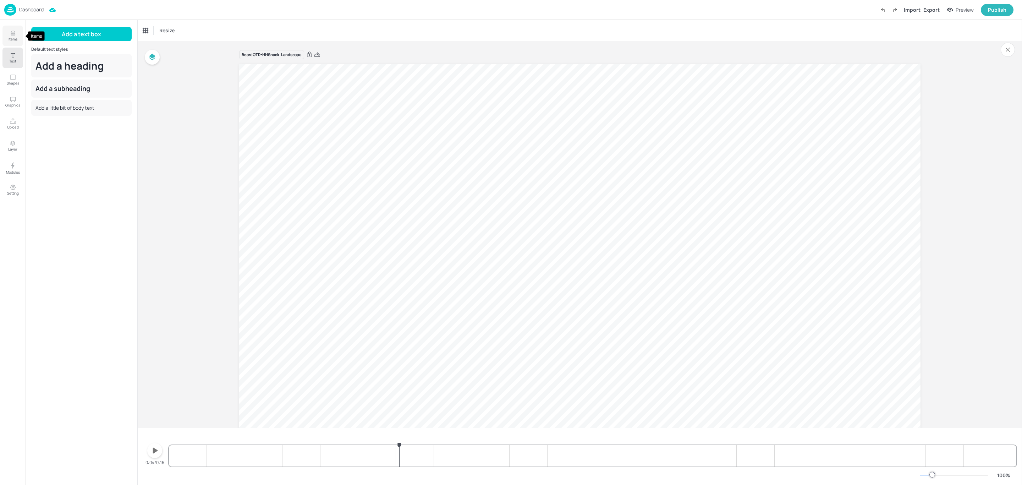
click at [17, 39] on p "Items" at bounding box center [13, 39] width 9 height 5
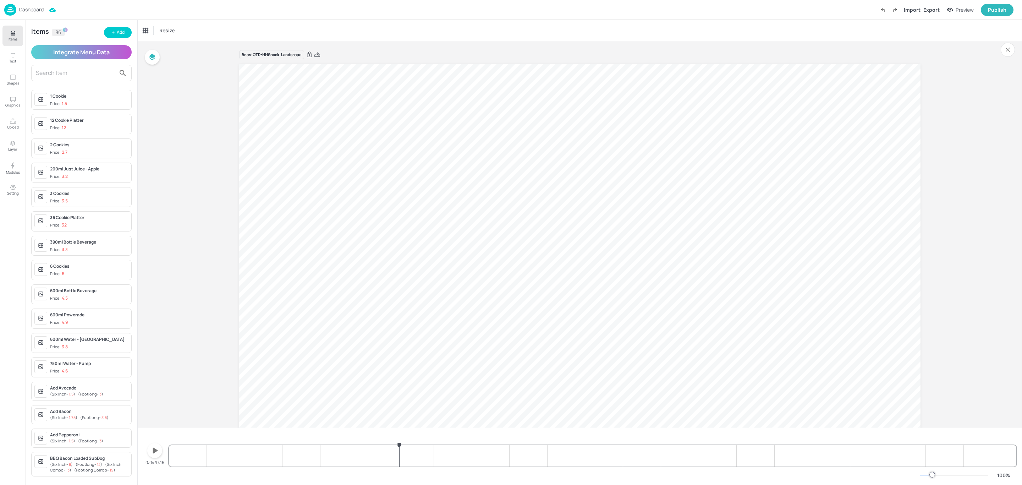
click at [93, 71] on input "text" at bounding box center [76, 72] width 80 height 11
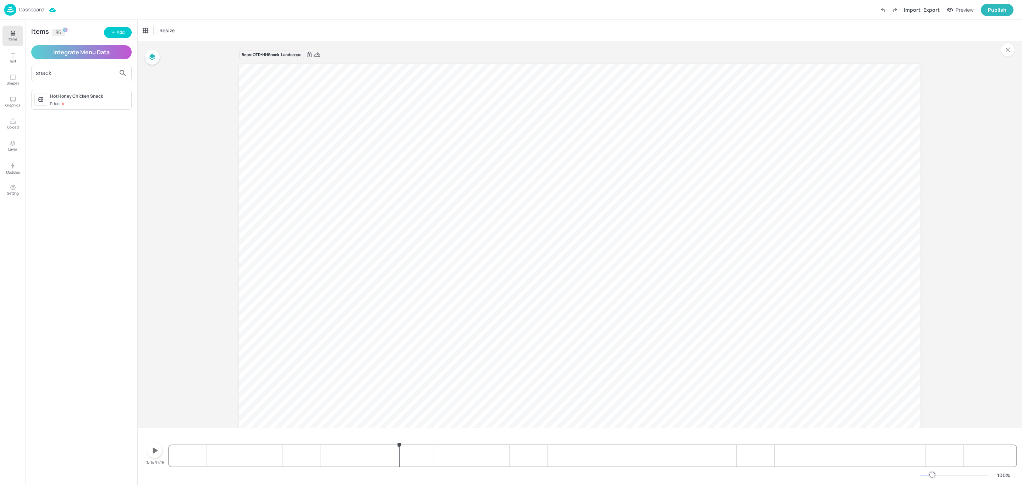
type input "snack"
click at [87, 106] on span "Price: 4" at bounding box center [89, 104] width 78 height 6
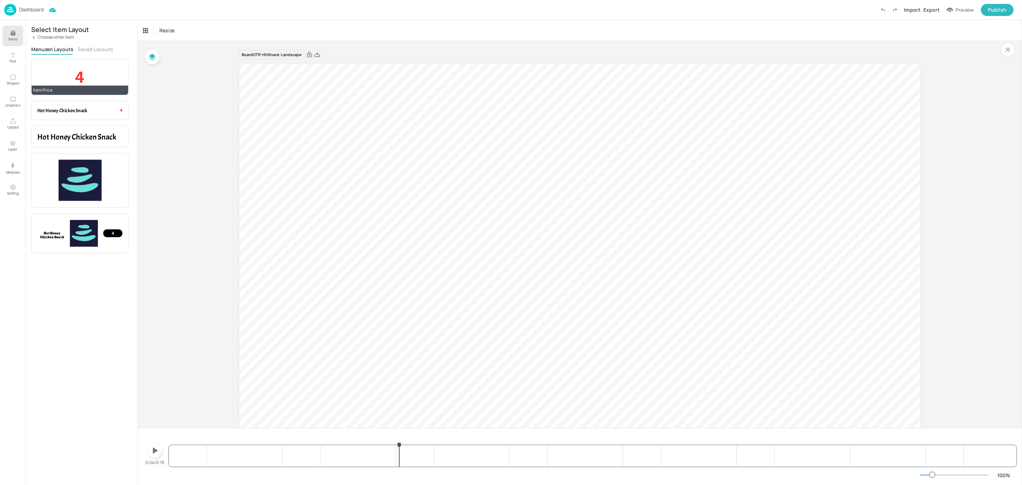
click at [70, 77] on p "4" at bounding box center [79, 77] width 85 height 24
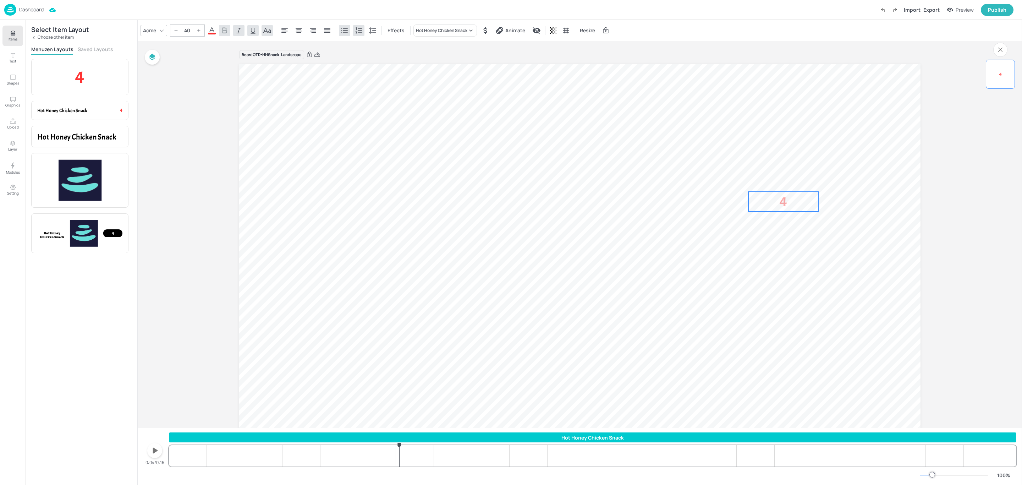
drag, startPoint x: 290, startPoint y: 85, endPoint x: 786, endPoint y: 200, distance: 509.5
click at [786, 200] on p "4" at bounding box center [783, 202] width 70 height 20
click at [164, 28] on icon at bounding box center [162, 31] width 6 height 6
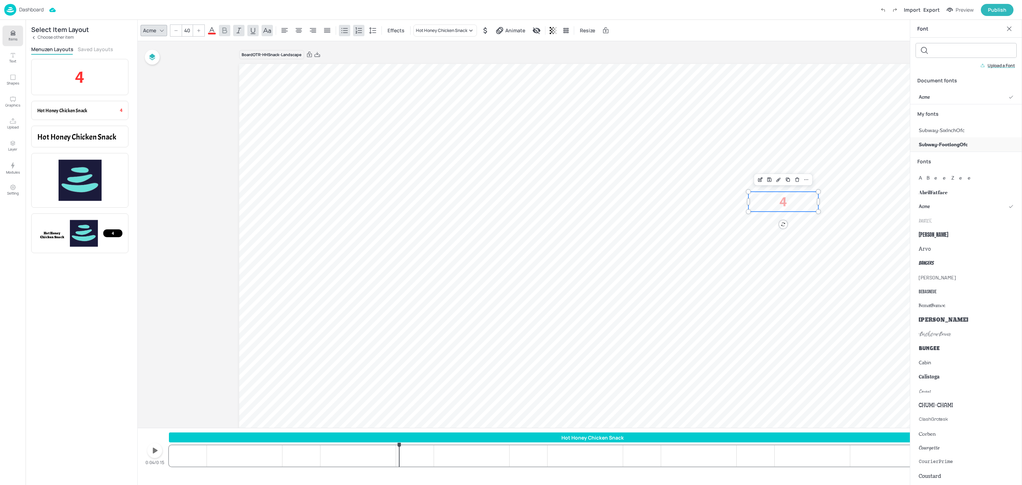
click at [974, 143] on div "Subway-FootlongOfc" at bounding box center [966, 144] width 112 height 14
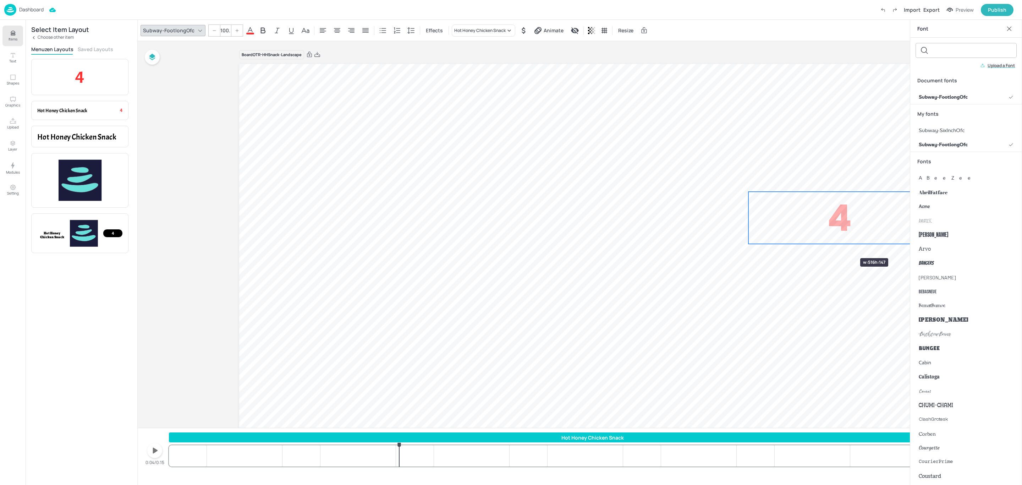
drag, startPoint x: 814, startPoint y: 213, endPoint x: 838, endPoint y: 243, distance: 38.8
click at [838, 243] on div "4" at bounding box center [579, 255] width 681 height 383
drag, startPoint x: 839, startPoint y: 216, endPoint x: 755, endPoint y: 216, distance: 84.5
click at [755, 216] on span "4" at bounding box center [751, 216] width 23 height 45
click at [770, 224] on p "4" at bounding box center [752, 217] width 176 height 50
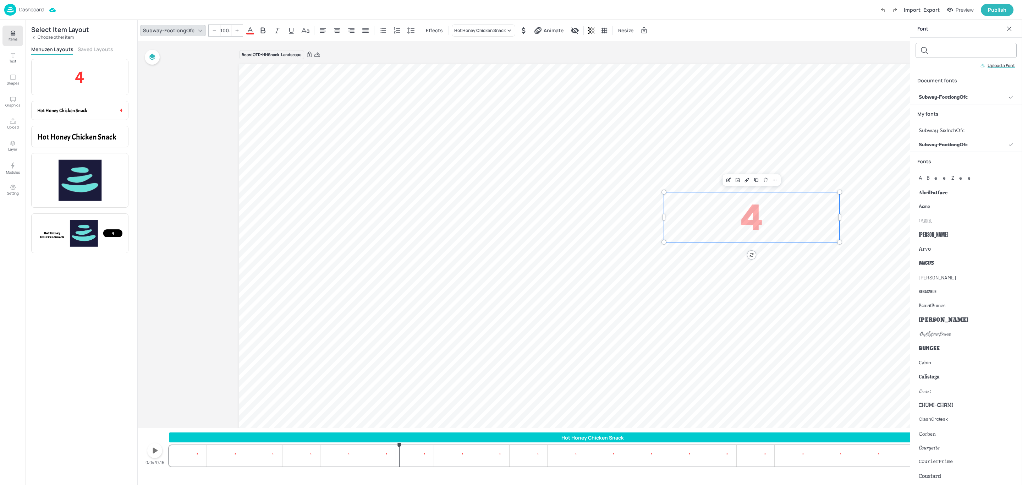
click at [770, 224] on p "4" at bounding box center [752, 217] width 176 height 50
click at [222, 29] on input "100.7" at bounding box center [225, 30] width 10 height 11
paste input "73.9"
click at [225, 30] on input "100.7" at bounding box center [225, 30] width 10 height 11
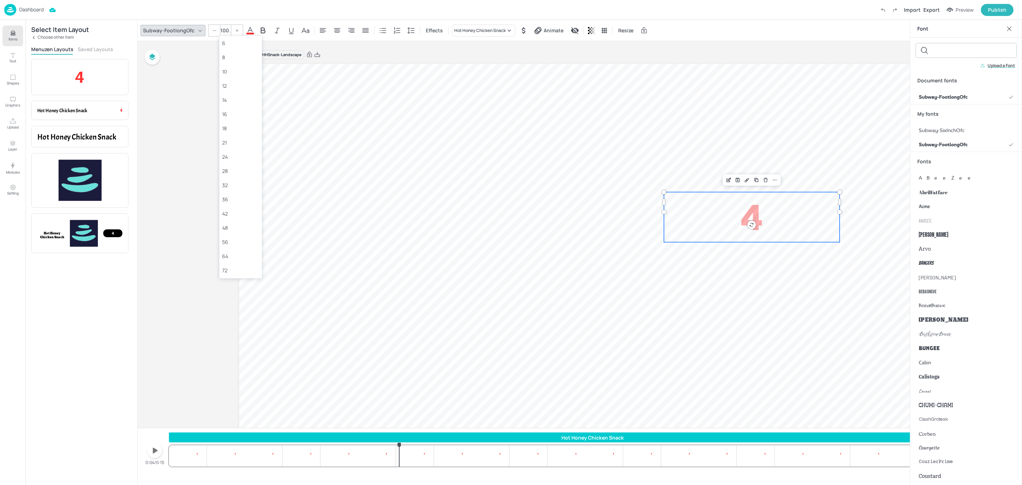
click at [225, 30] on input "100.7" at bounding box center [225, 30] width 10 height 11
paste input "73.9"
type input "173.9"
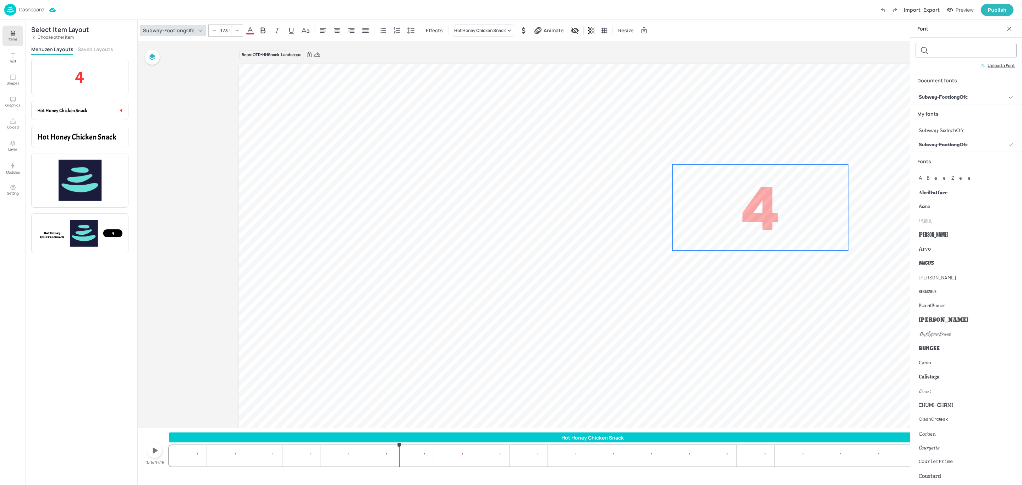
drag, startPoint x: 759, startPoint y: 235, endPoint x: 768, endPoint y: 207, distance: 29.0
click at [768, 207] on span "4" at bounding box center [760, 207] width 39 height 78
click at [16, 190] on button "Setting" at bounding box center [12, 190] width 21 height 21
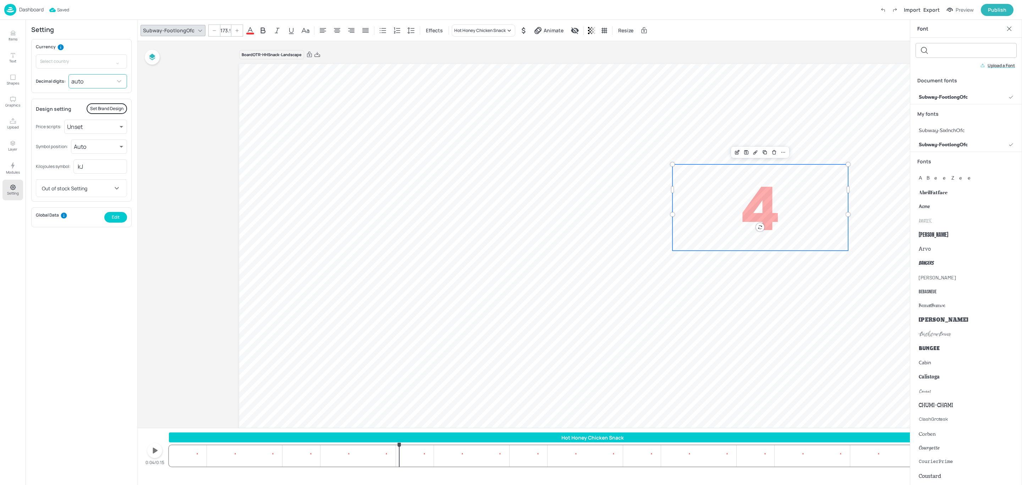
click at [87, 81] on body "Dashboard Saved Import Export Preview Publish Items Text Shapes Graphics Upload…" at bounding box center [511, 242] width 1022 height 485
click at [103, 122] on li "0.00" at bounding box center [98, 123] width 57 height 13
type input "2"
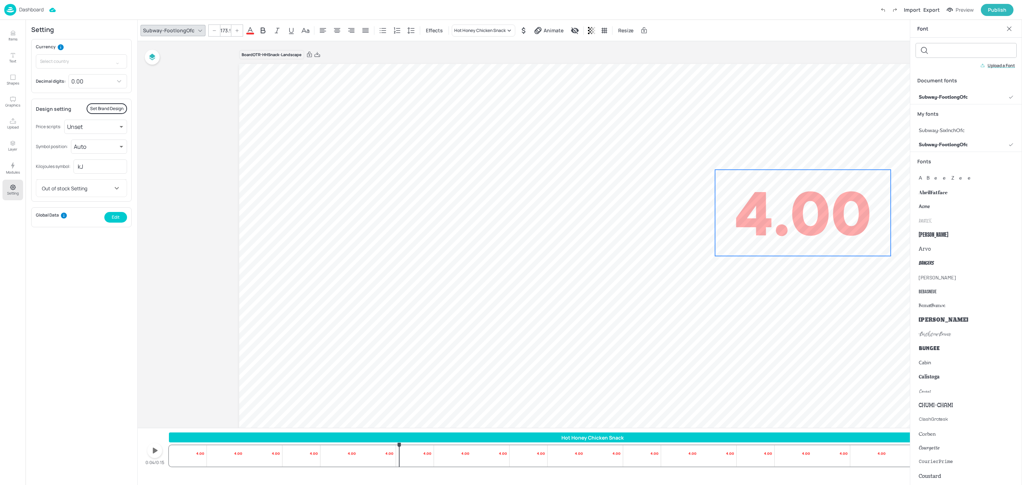
drag, startPoint x: 794, startPoint y: 216, endPoint x: 837, endPoint y: 221, distance: 42.9
click at [837, 221] on span "4.00" at bounding box center [802, 213] width 137 height 78
click at [247, 30] on icon at bounding box center [250, 30] width 6 height 7
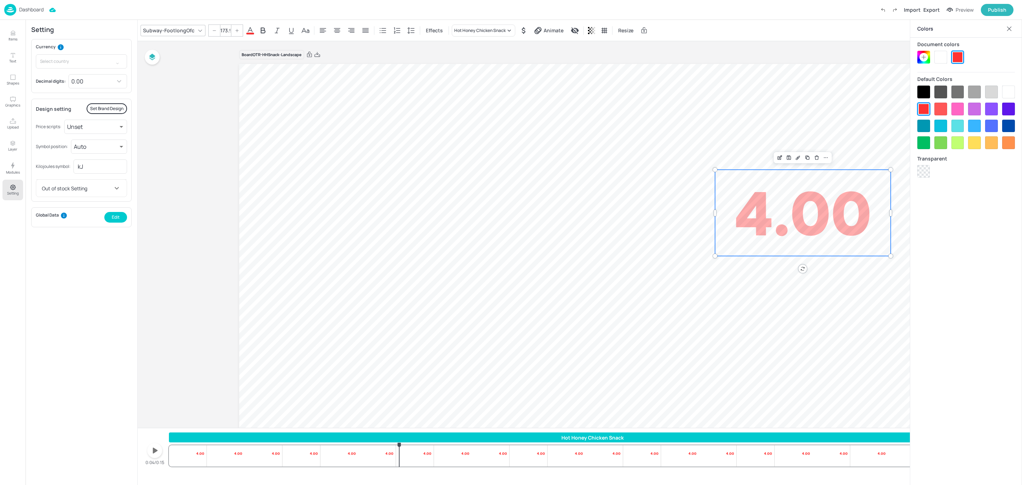
click at [943, 61] on div at bounding box center [940, 57] width 13 height 13
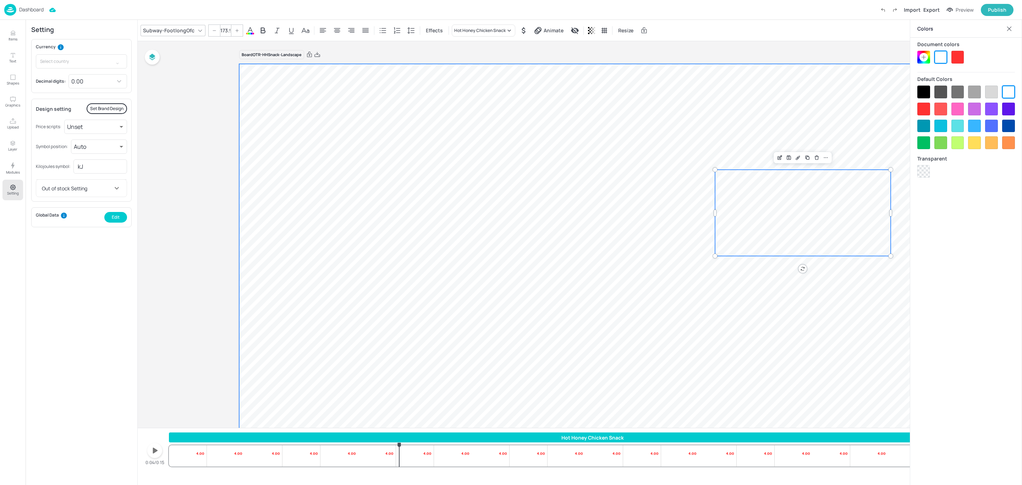
click at [624, 95] on video at bounding box center [579, 255] width 681 height 383
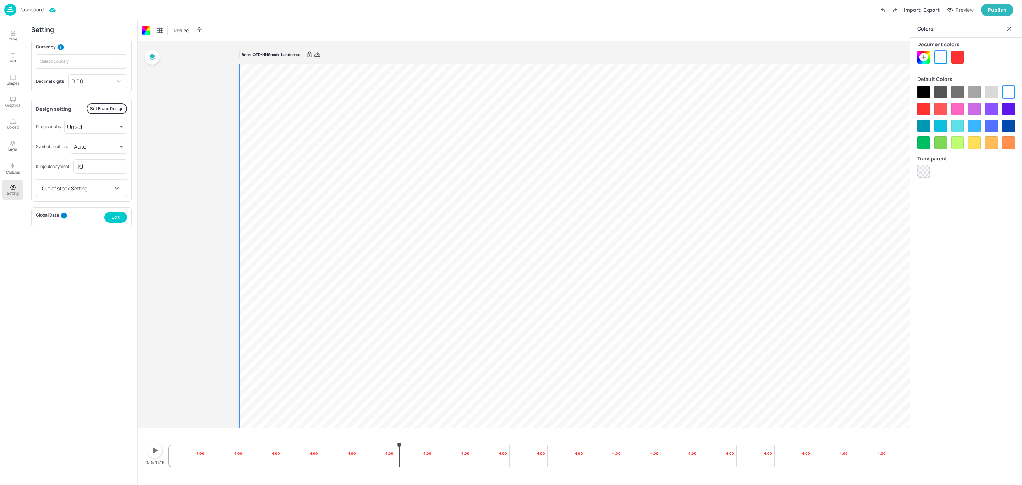
click at [1007, 30] on icon at bounding box center [1009, 28] width 5 height 5
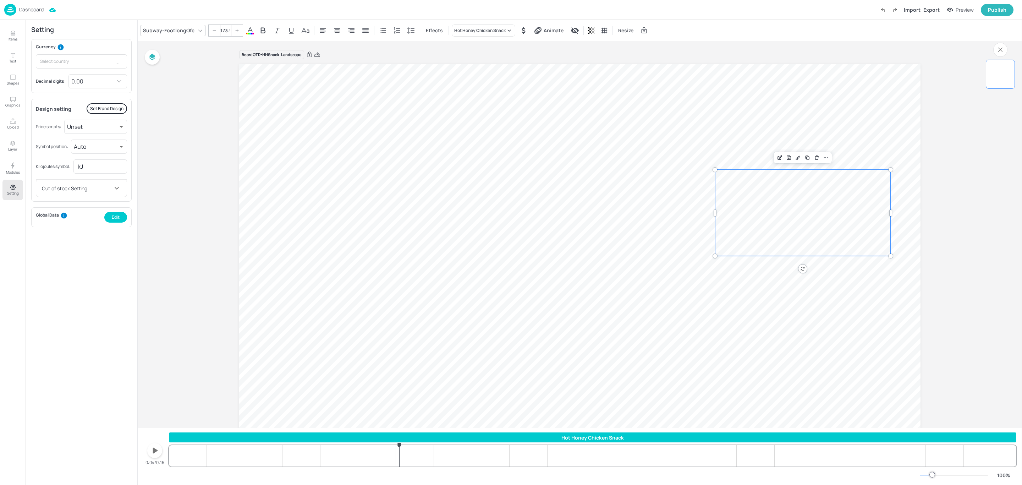
click at [807, 210] on span "4.00" at bounding box center [802, 213] width 137 height 78
click at [439, 441] on div "Hot Honey Chicken Snack" at bounding box center [592, 437] width 847 height 10
click at [440, 434] on div "Hot Honey Chicken Snack" at bounding box center [592, 437] width 847 height 7
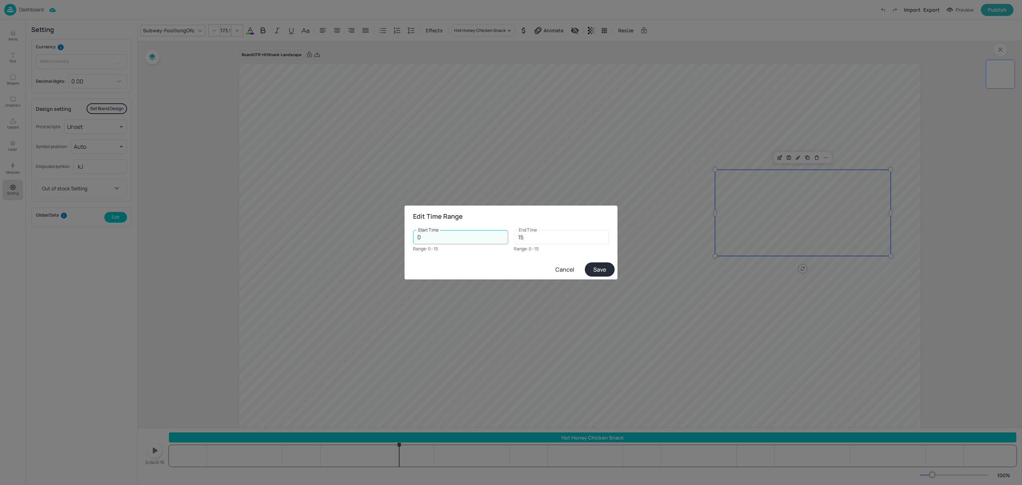
drag, startPoint x: 422, startPoint y: 237, endPoint x: 398, endPoint y: 237, distance: 23.4
click at [398, 237] on div "Edit Time Range Start Time 0 Start Time Range: 0 - 15 End Time 15 End Time Rang…" at bounding box center [511, 242] width 1022 height 485
paste input "3.36"
type input "3.36"
click at [605, 266] on button "Save" at bounding box center [600, 269] width 30 height 14
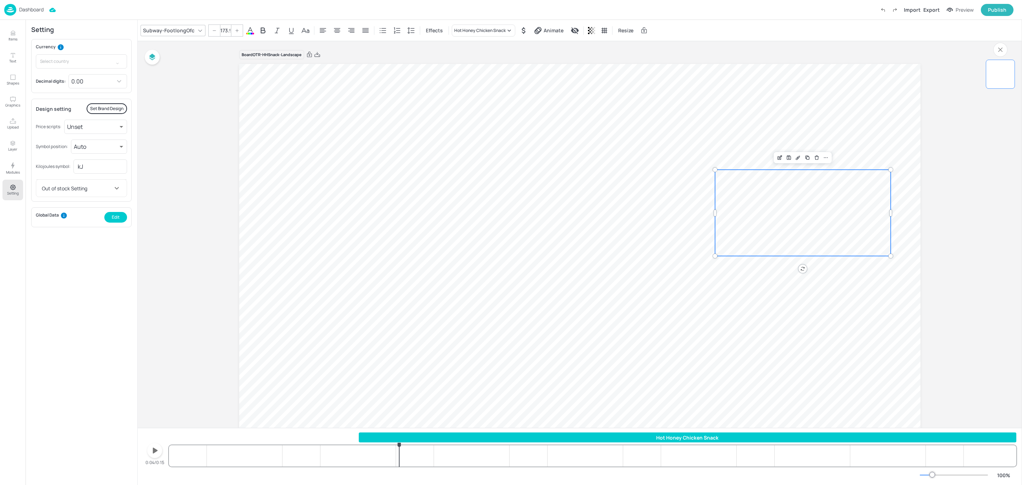
click at [169, 458] on div "Hot Honey Chicken Snack 4.00 4.00 4.00 4.00 4.00 4.00 4.00 4.00 4.00 4.00 4.00 …" at bounding box center [592, 449] width 847 height 34
click at [151, 451] on icon "button" at bounding box center [154, 450] width 11 height 11
click at [220, 332] on div "Board OTR-HHSnack-Landscape 4.00" at bounding box center [579, 253] width 721 height 424
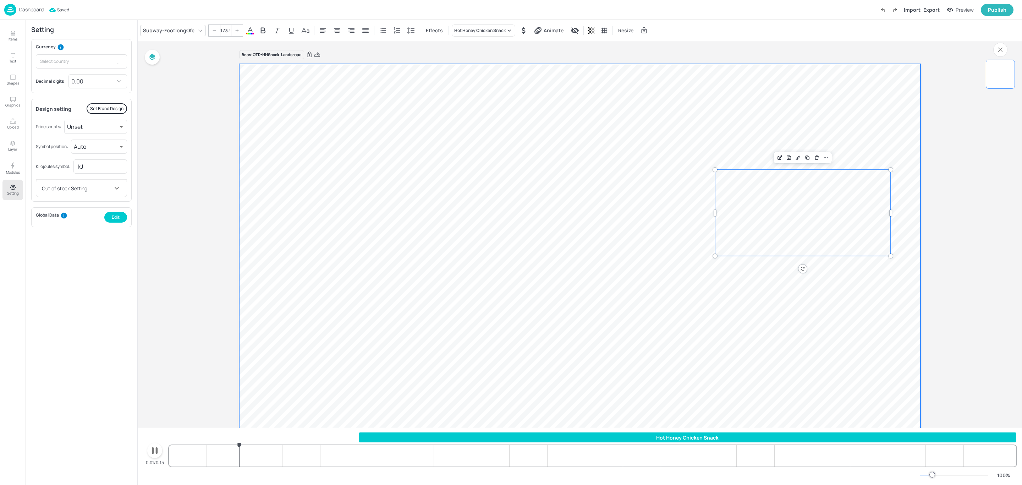
click at [245, 330] on video at bounding box center [579, 255] width 681 height 383
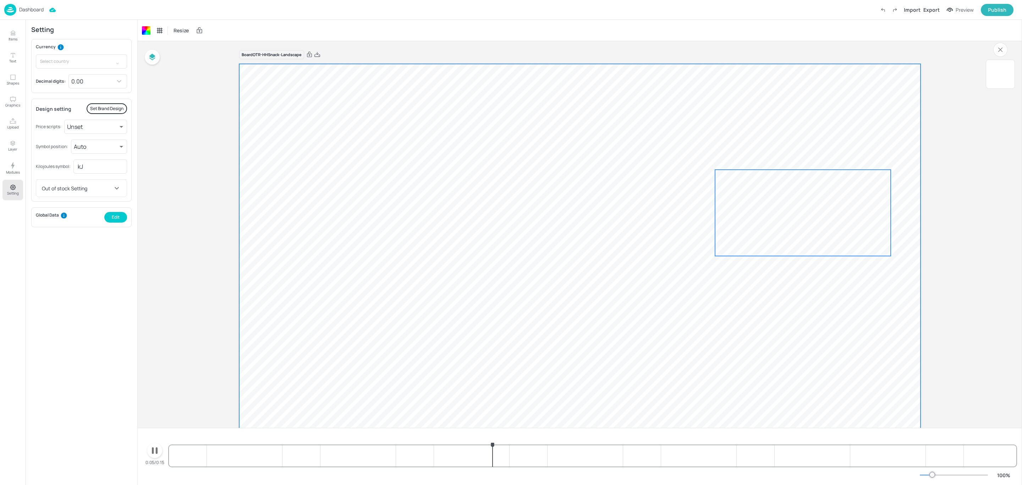
click at [752, 225] on span "4.00" at bounding box center [802, 213] width 137 height 78
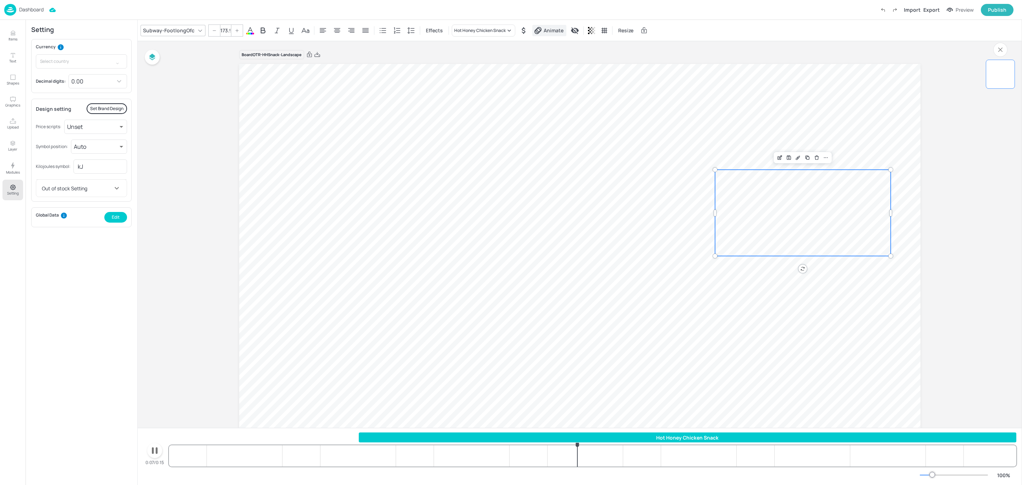
click at [542, 32] on span "Animate" at bounding box center [553, 30] width 23 height 7
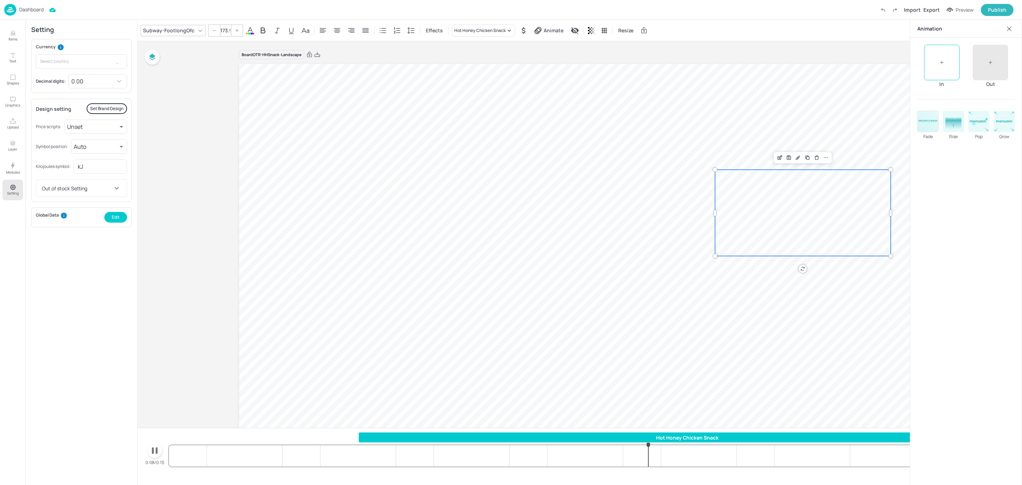
click at [930, 125] on rect at bounding box center [928, 121] width 21 height 21
click at [339, 330] on video at bounding box center [579, 255] width 681 height 383
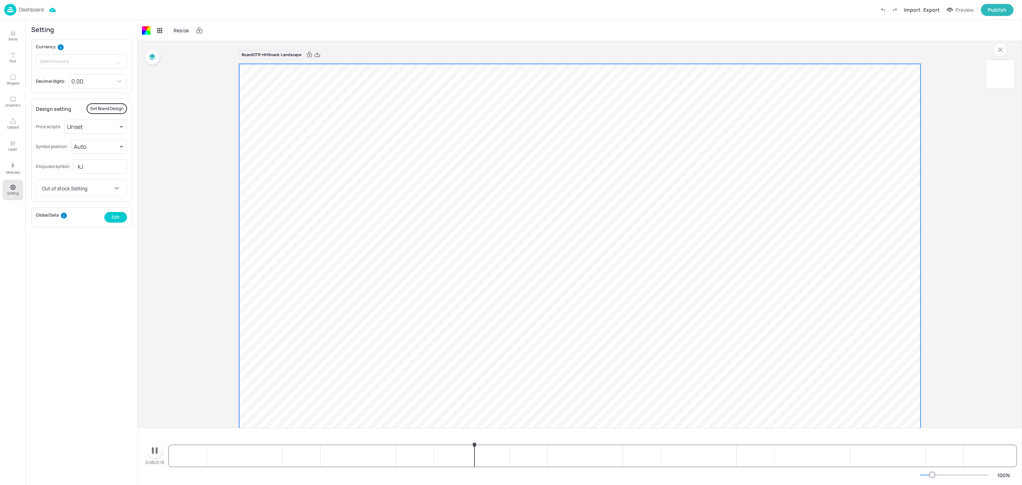
click at [149, 456] on div "0:05/0:15" at bounding box center [154, 454] width 23 height 23
click at [155, 453] on icon "button" at bounding box center [154, 450] width 11 height 11
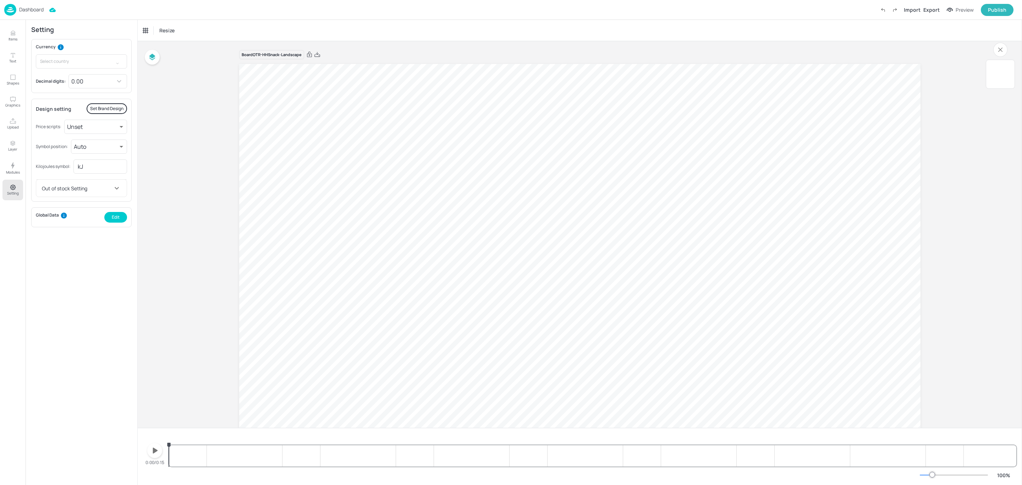
click at [35, 5] on div "Dashboard" at bounding box center [23, 10] width 39 height 12
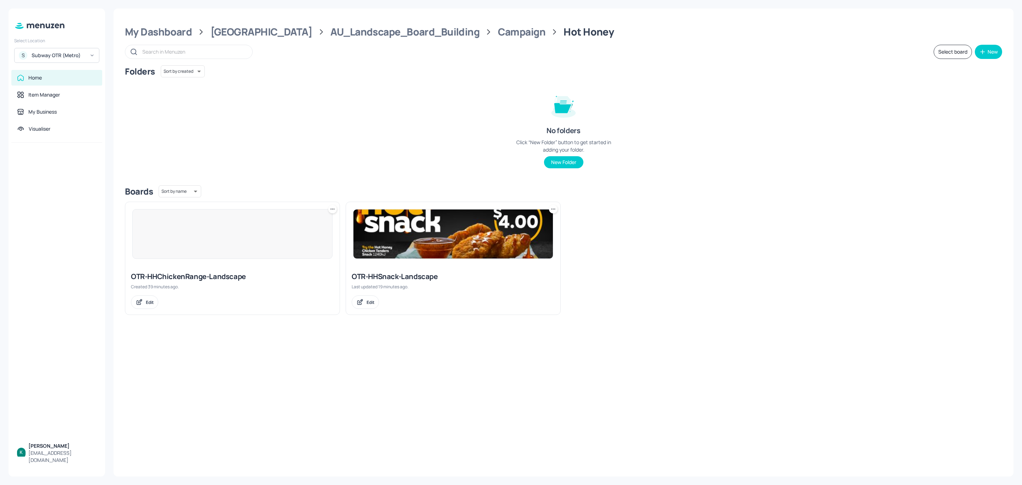
click at [44, 10] on div "Select Location S Subway OTR (Metro) Home Item Manager My Business Visualiser […" at bounding box center [57, 243] width 97 height 468
click at [31, 10] on div "Select Location S Subway OTR (Metro) Home Item Manager My Business Visualiser […" at bounding box center [57, 243] width 97 height 468
click at [55, 59] on div "Subway OTR (Metro)" at bounding box center [59, 55] width 54 height 7
click at [54, 88] on div "Subway OTR (Regional Pricing)" at bounding box center [62, 89] width 60 height 4
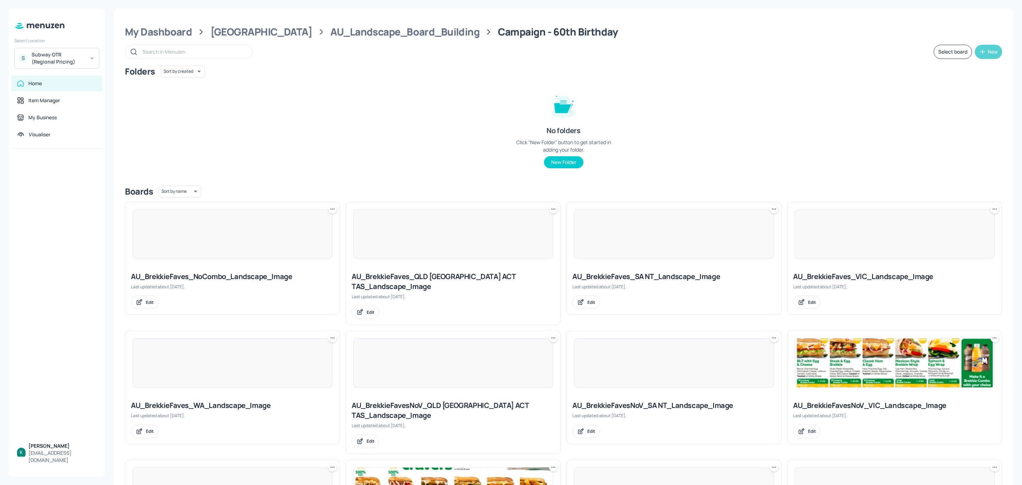
click at [987, 50] on div "New" at bounding box center [992, 51] width 10 height 5
drag, startPoint x: 971, startPoint y: 88, endPoint x: 673, endPoint y: 90, distance: 298.1
click at [713, 99] on div "Add new folder Add new board" at bounding box center [511, 242] width 1022 height 485
click at [350, 30] on div at bounding box center [511, 242] width 1022 height 485
click at [377, 33] on div "AU_Landscape_Board_Building" at bounding box center [404, 32] width 149 height 13
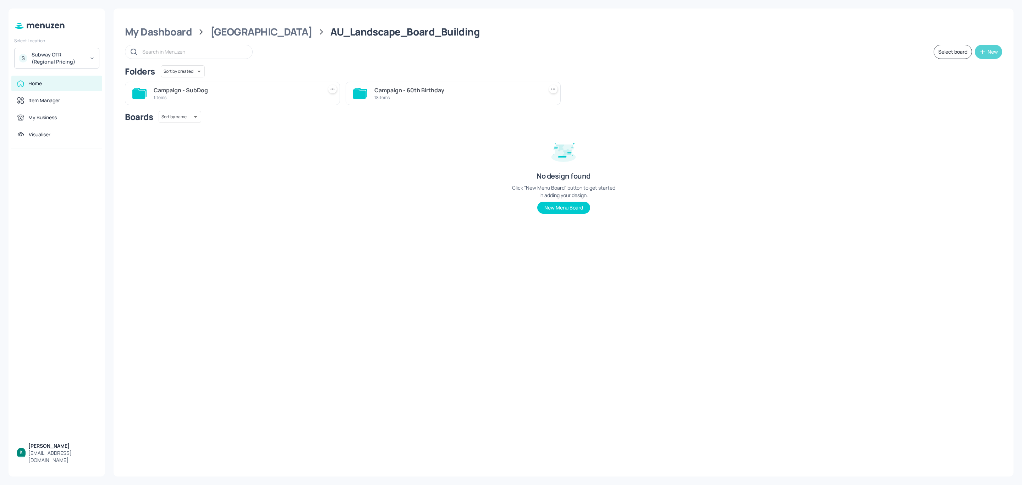
click at [987, 49] on div "New" at bounding box center [992, 51] width 10 height 5
click at [975, 70] on div "Add new folder" at bounding box center [966, 70] width 71 height 16
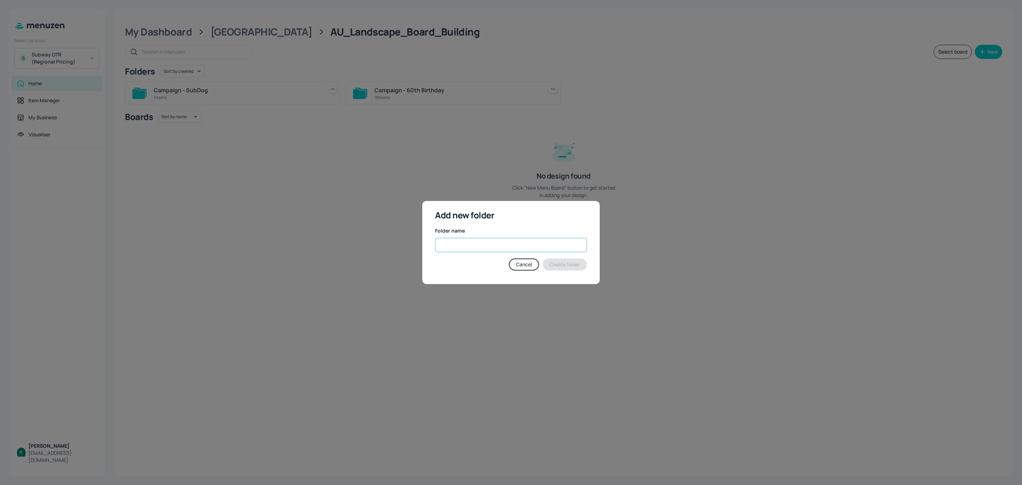
click at [439, 249] on input "text" at bounding box center [511, 245] width 152 height 14
type input "Campaign"
click at [549, 270] on button "Create folder" at bounding box center [565, 264] width 44 height 12
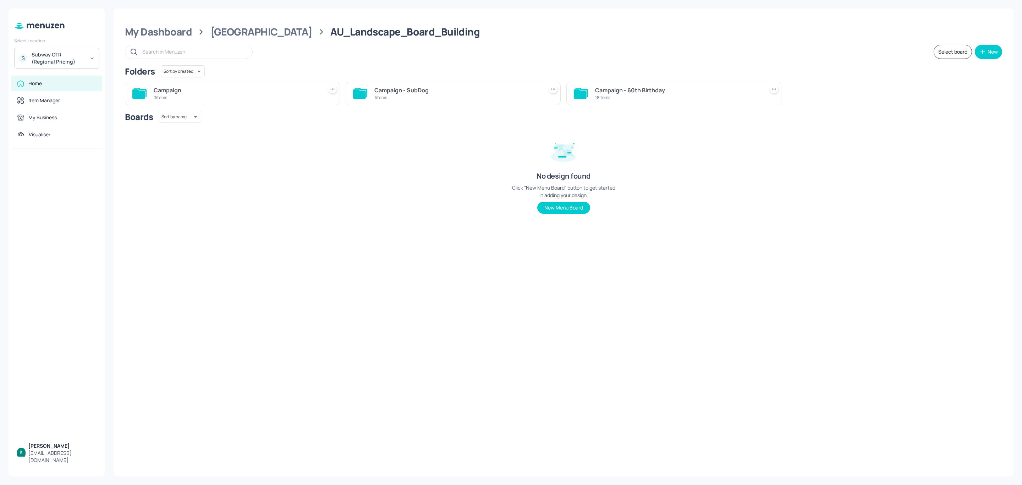
click at [214, 104] on div "Campaign 0 items" at bounding box center [232, 93] width 215 height 23
click at [218, 95] on div "0 items" at bounding box center [237, 97] width 166 height 6
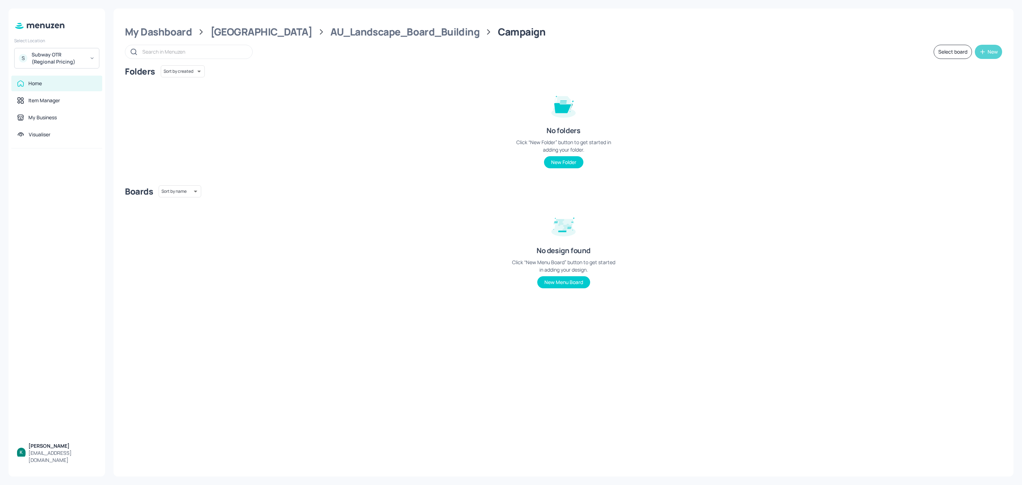
click at [988, 50] on div "New" at bounding box center [992, 51] width 10 height 5
click at [967, 82] on div "Add new board" at bounding box center [966, 86] width 71 height 16
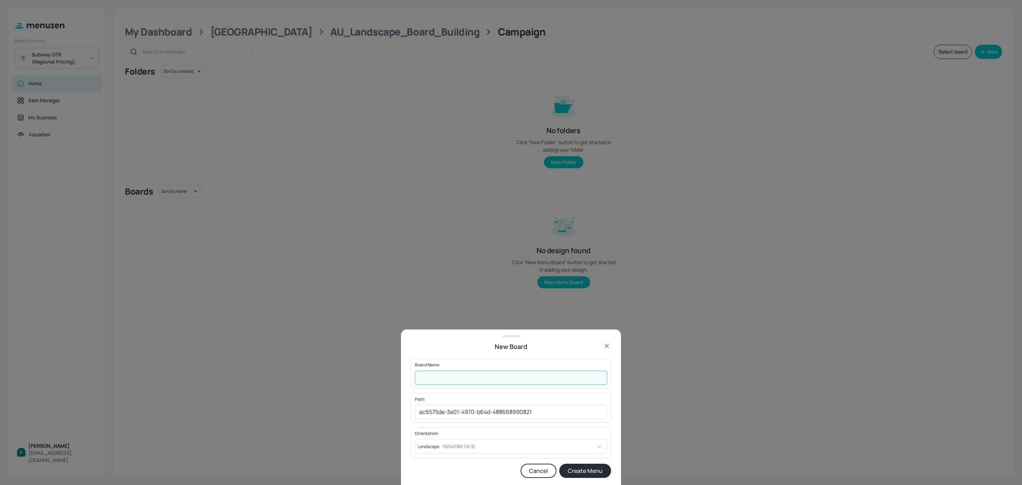
click at [466, 377] on input "text" at bounding box center [511, 377] width 192 height 14
type input "H"
type input "OTR-HHSnack-Landscape"
click at [431, 376] on input "OTR-HHSnack-Landscape" at bounding box center [511, 377] width 192 height 14
click at [571, 357] on div "Board Name OTR-HHSnack-Landscape ​ Path ac6575de-3e01-4970-b64d-488668990821 ​ …" at bounding box center [511, 417] width 200 height 133
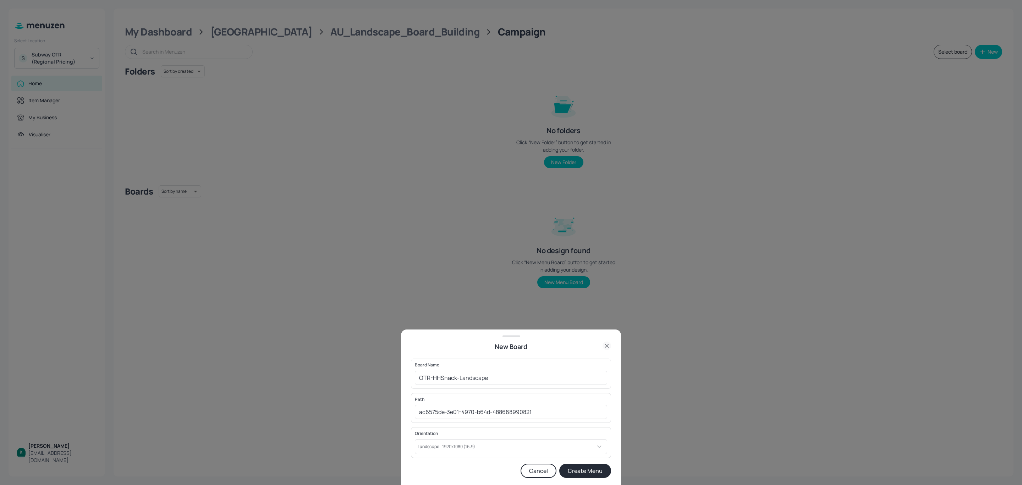
drag, startPoint x: 607, startPoint y: 343, endPoint x: 556, endPoint y: 397, distance: 74.3
click at [543, 354] on div "New Board Board Name OTR-HHSnack-Landscape ​ Path ac6575de-3e01-4970-b64d-48866…" at bounding box center [511, 406] width 220 height 155
click at [578, 471] on button "Create Menu" at bounding box center [585, 470] width 52 height 14
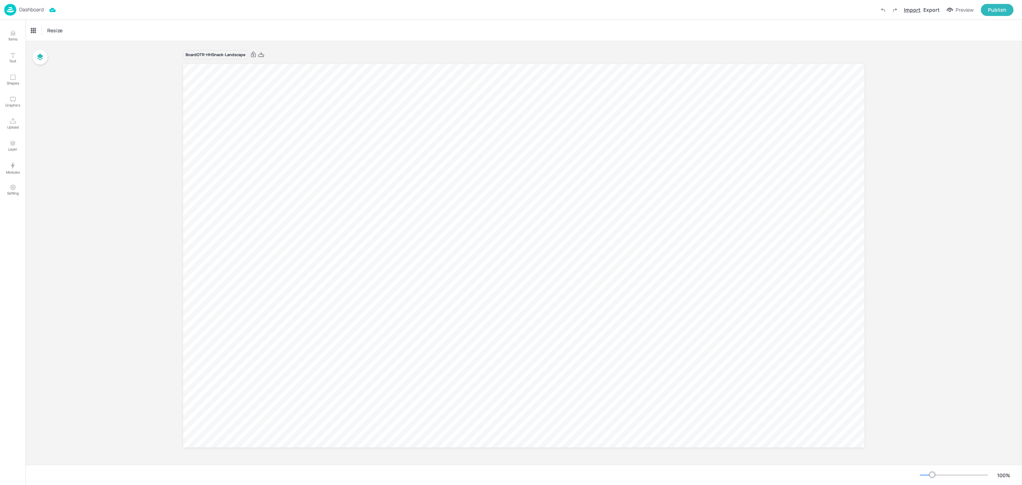
click at [915, 10] on div "Import" at bounding box center [912, 9] width 17 height 7
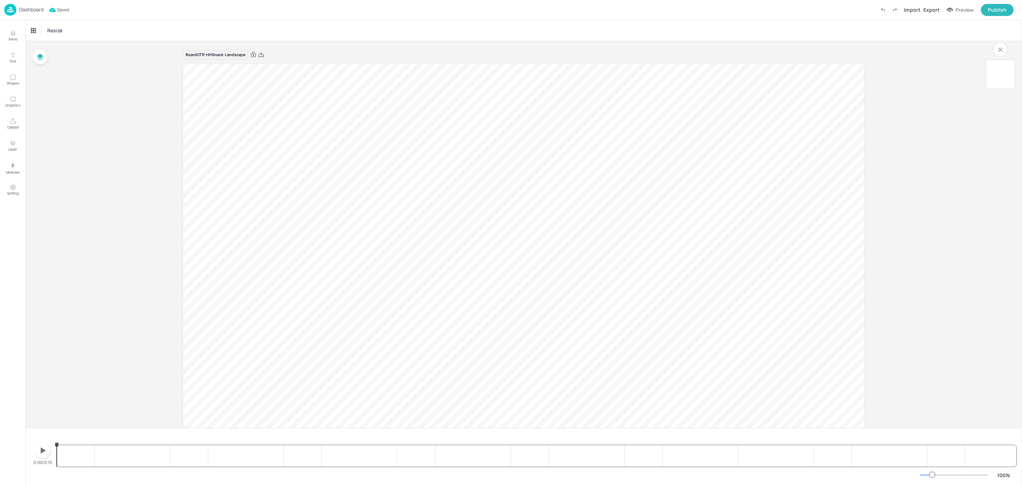
click at [38, 452] on icon "button" at bounding box center [42, 450] width 11 height 11
click at [10, 35] on icon "Items" at bounding box center [13, 33] width 7 height 7
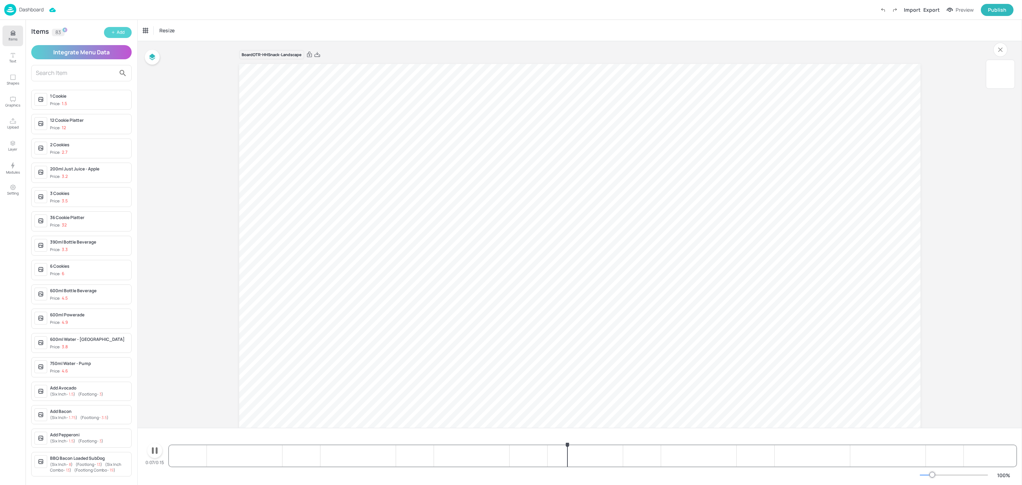
click at [114, 33] on icon "button" at bounding box center [113, 32] width 4 height 4
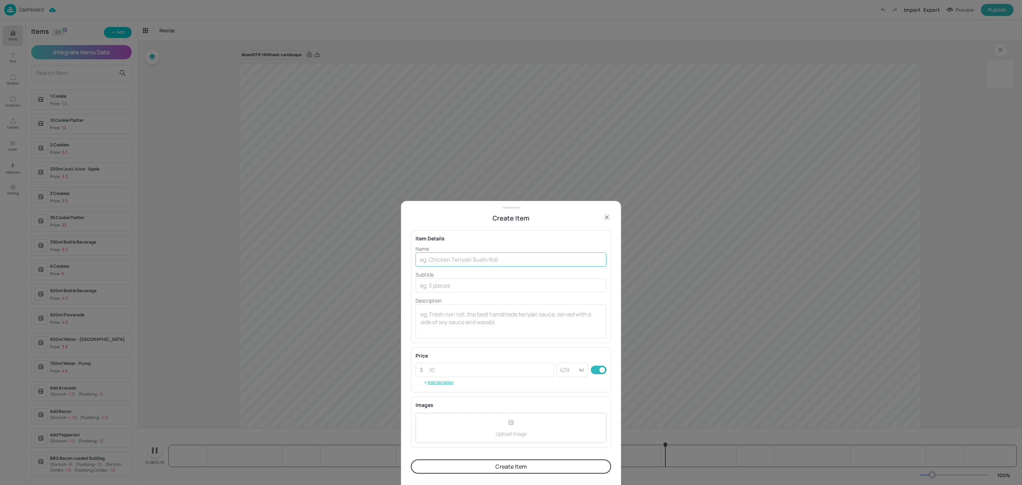
click at [527, 255] on input "text" at bounding box center [511, 259] width 191 height 14
click at [606, 219] on icon at bounding box center [607, 217] width 9 height 9
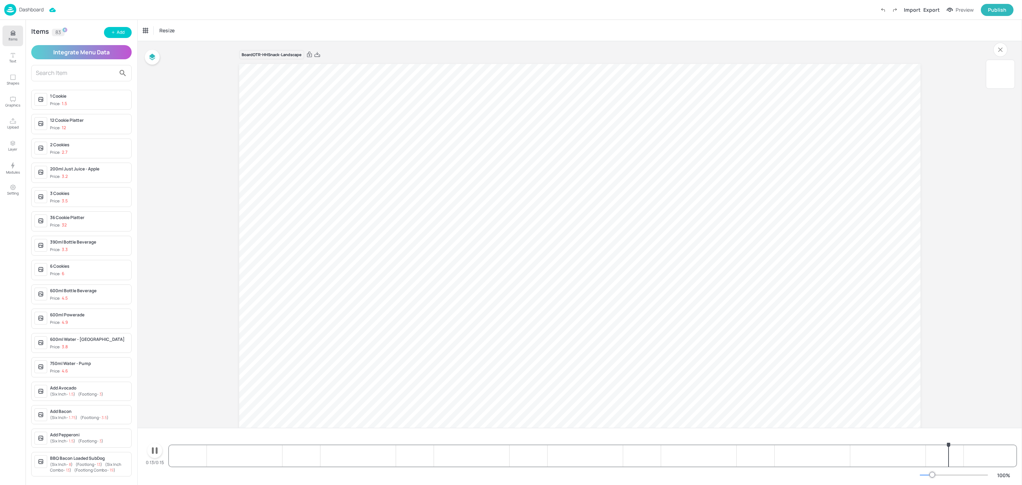
click at [152, 450] on icon "button" at bounding box center [154, 450] width 11 height 11
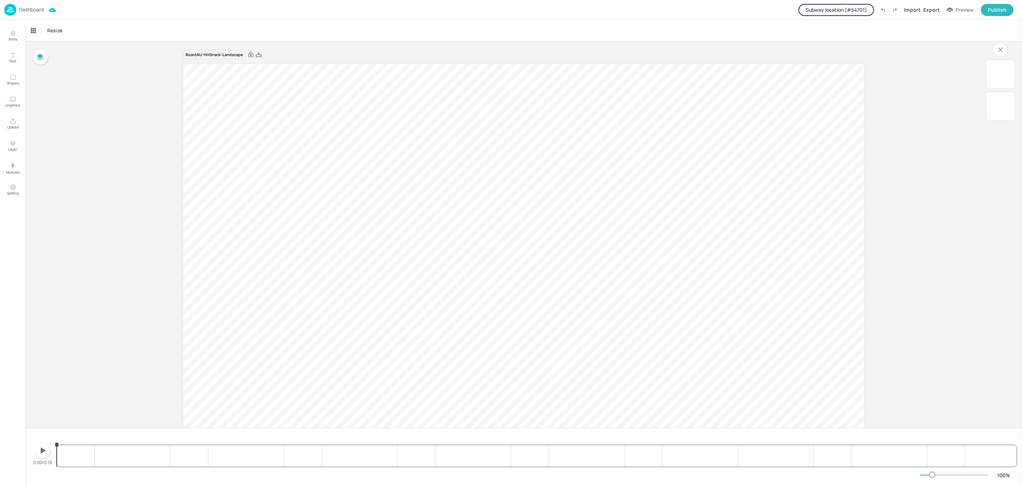
click at [42, 451] on icon "button" at bounding box center [43, 450] width 5 height 6
click at [42, 451] on icon "button" at bounding box center [42, 450] width 11 height 11
click at [834, 7] on button "Subway location (# 54701 )" at bounding box center [836, 10] width 76 height 12
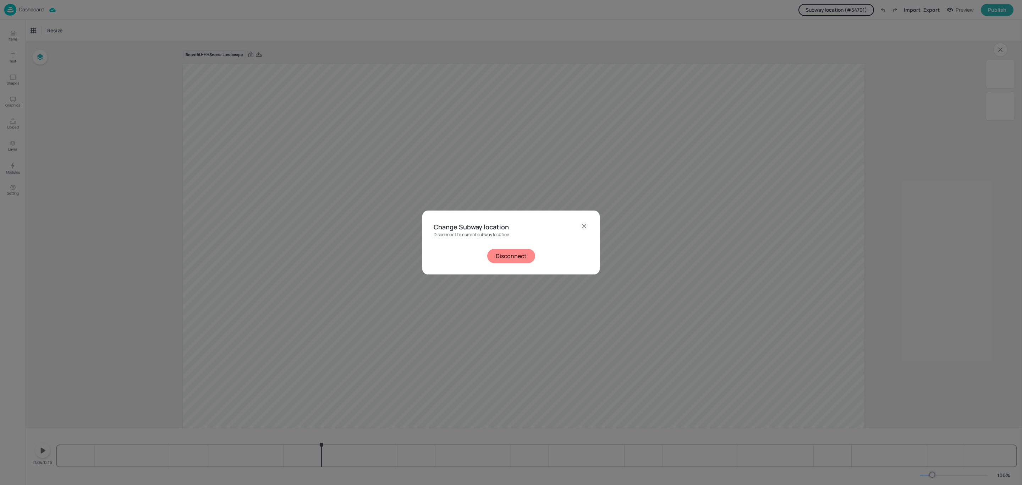
click at [519, 253] on button "Disconnect" at bounding box center [511, 256] width 48 height 14
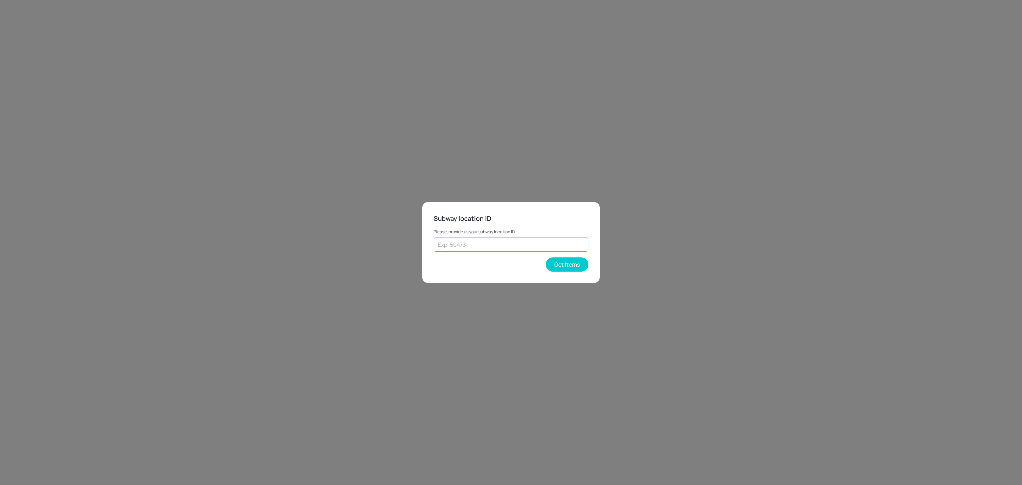
click at [512, 247] on input "text" at bounding box center [511, 244] width 155 height 14
type input "25102"
click at [561, 264] on button "Get Items" at bounding box center [567, 264] width 43 height 14
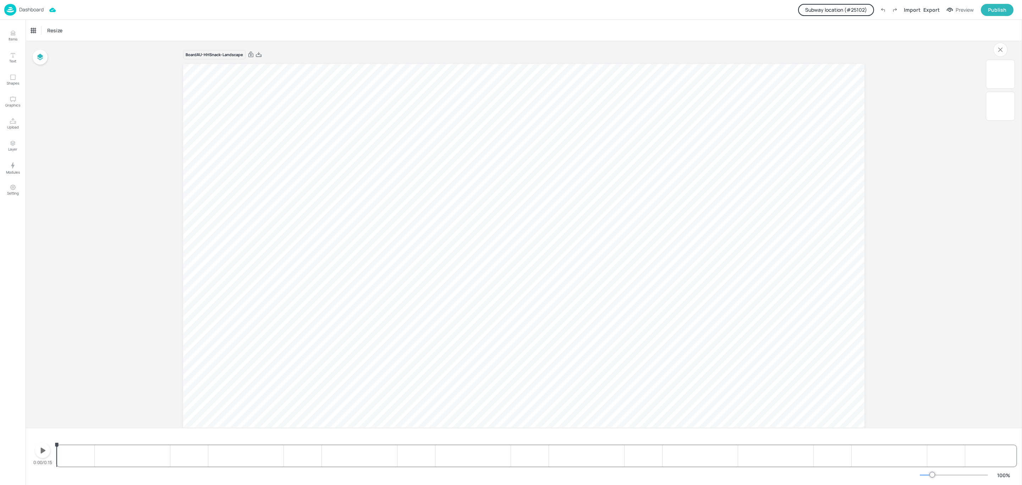
click at [39, 453] on icon "button" at bounding box center [42, 450] width 11 height 11
click at [367, 444] on icon "4.84s" at bounding box center [366, 444] width 3 height 5
click at [256, 55] on icon at bounding box center [259, 54] width 6 height 5
click at [29, 12] on p "Dashboard" at bounding box center [31, 9] width 24 height 5
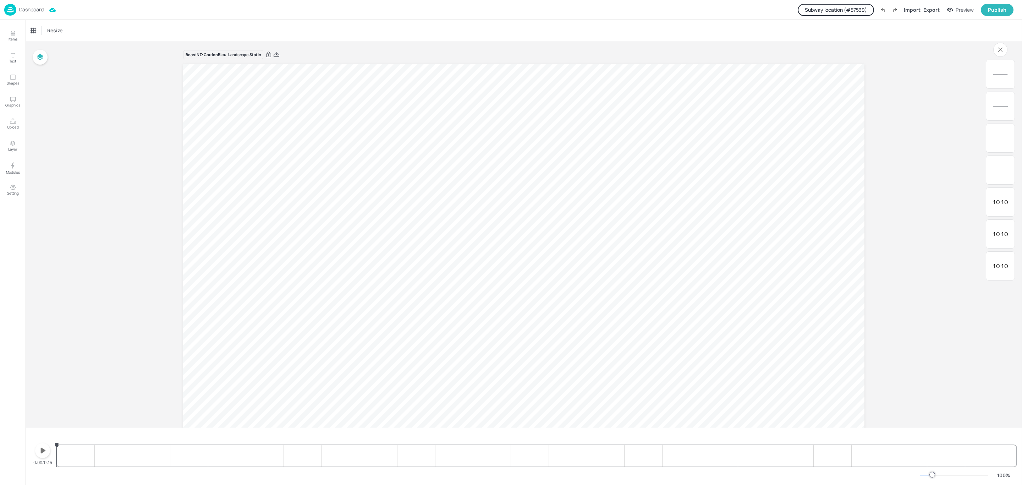
click at [31, 8] on p "Dashboard" at bounding box center [31, 9] width 24 height 5
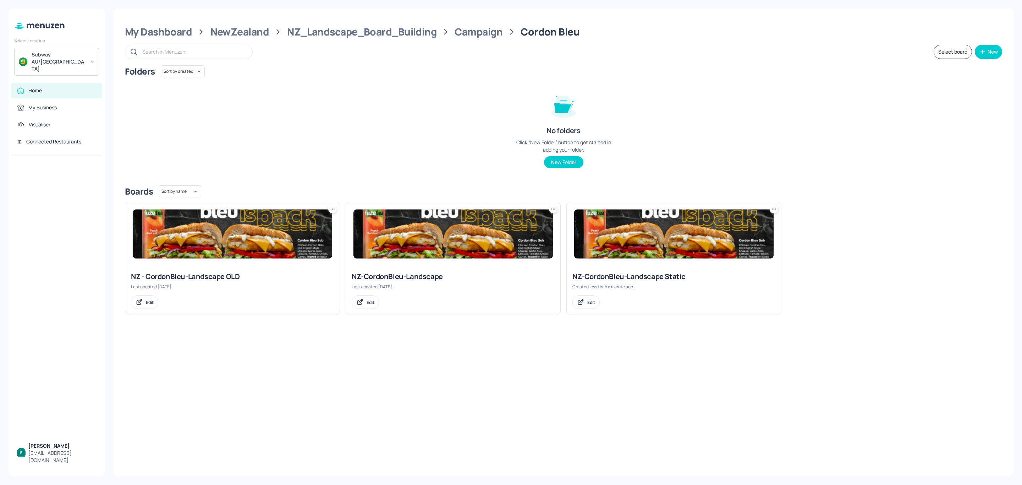
click at [330, 209] on icon at bounding box center [330, 208] width 1 height 1
click at [314, 261] on div "Delete" at bounding box center [305, 260] width 57 height 12
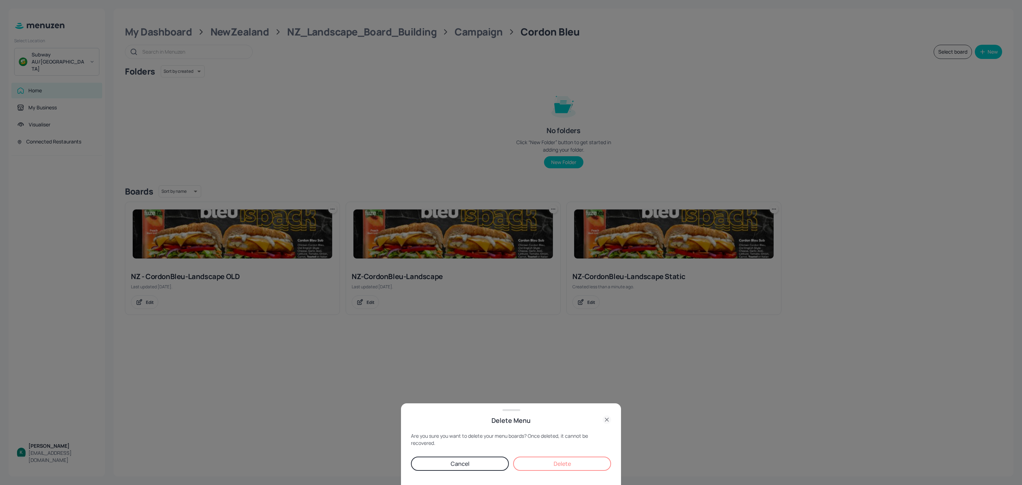
click at [550, 459] on button "Delete" at bounding box center [562, 463] width 98 height 14
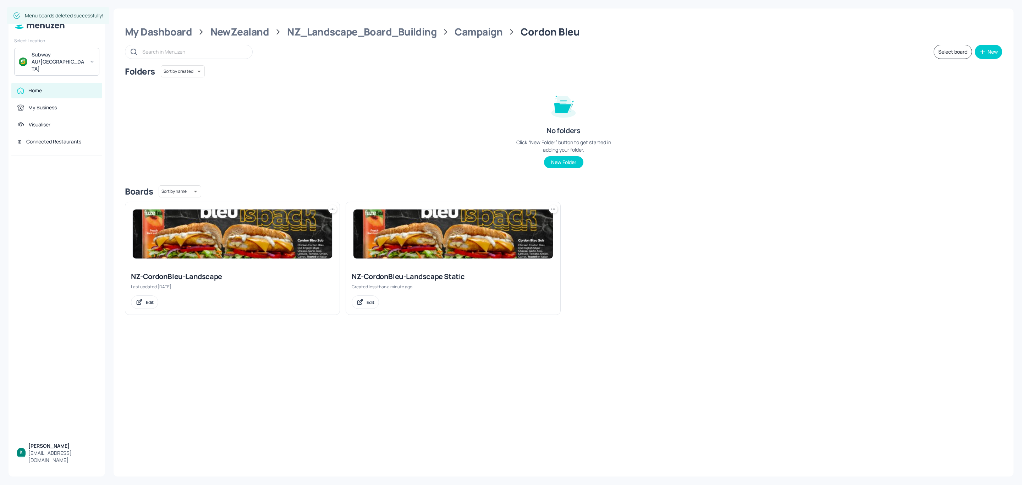
click at [439, 275] on div "NZ-CordonBleu-Landscape Static" at bounding box center [453, 276] width 203 height 10
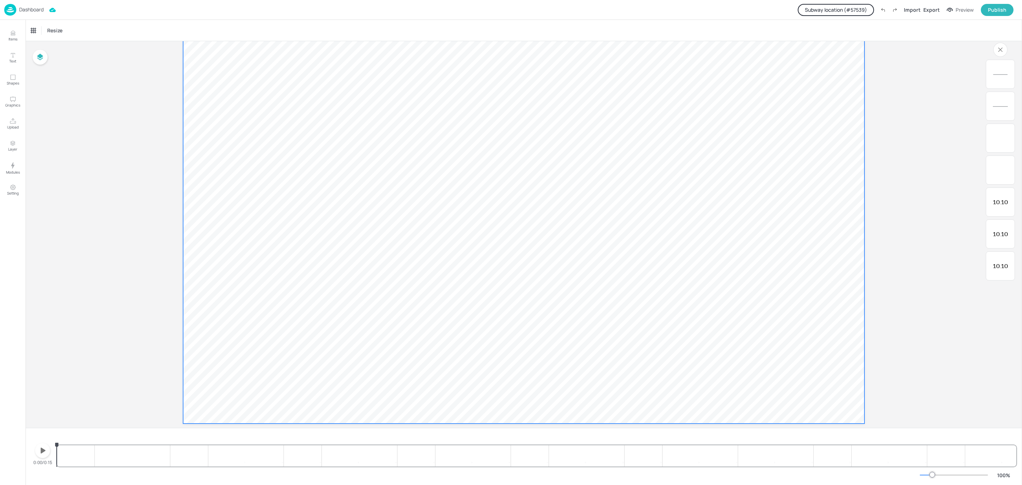
scroll to position [37, 0]
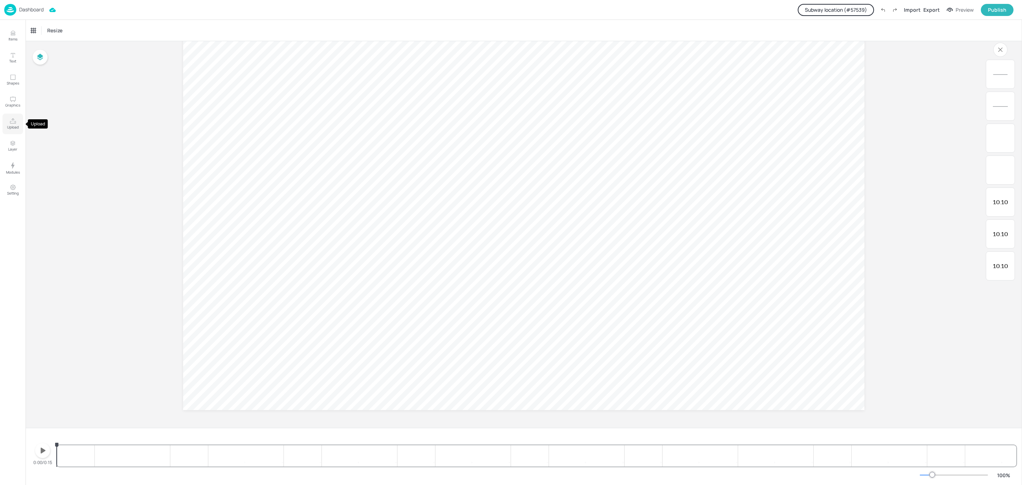
click at [10, 122] on icon "Upload" at bounding box center [13, 120] width 6 height 5
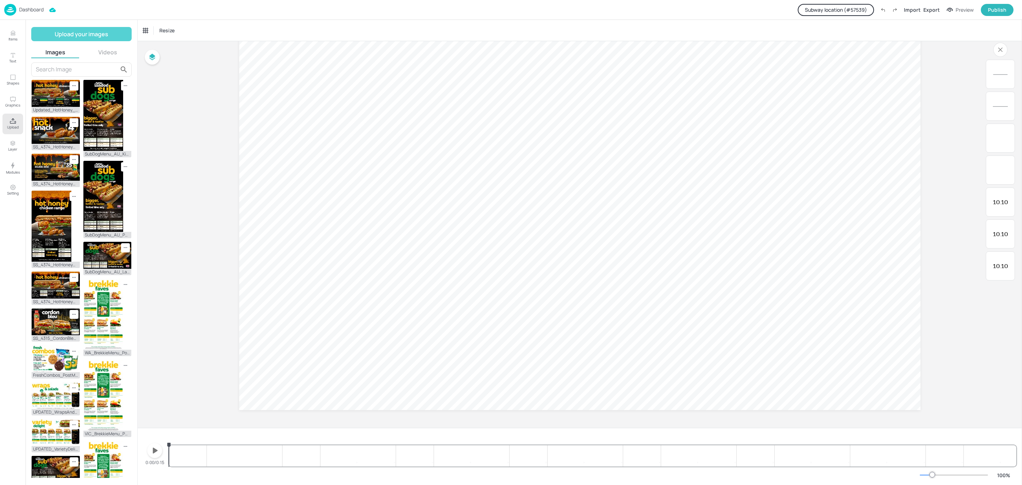
click at [82, 33] on button "Upload your images" at bounding box center [81, 34] width 100 height 14
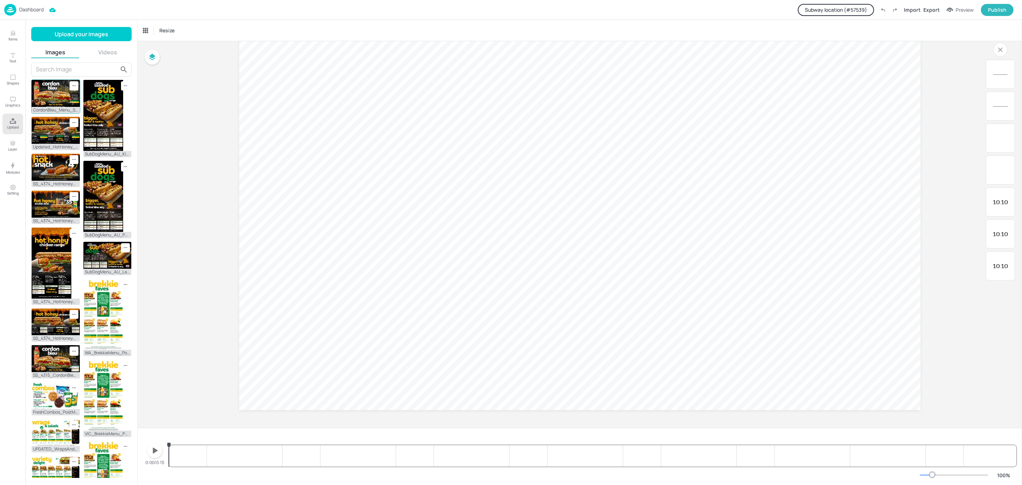
click at [48, 96] on img at bounding box center [56, 93] width 48 height 27
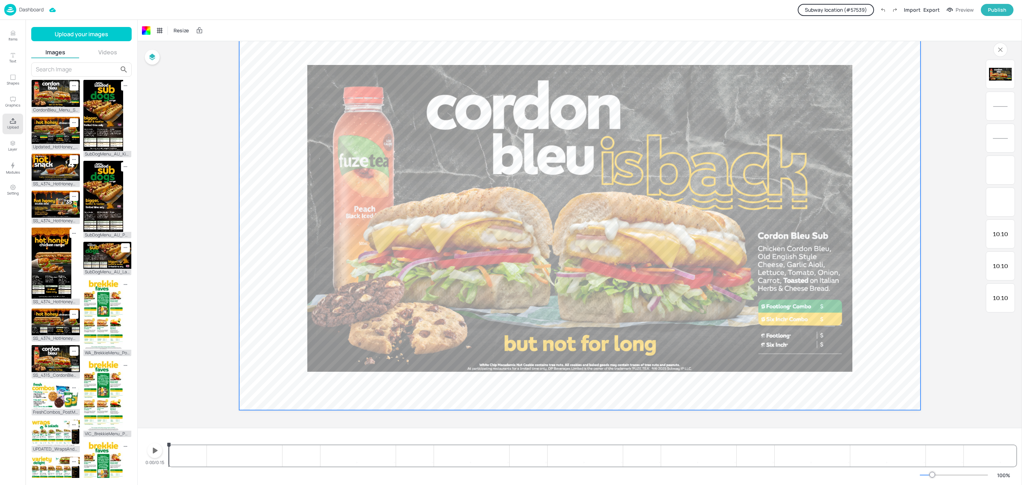
click at [275, 210] on video at bounding box center [579, 218] width 681 height 383
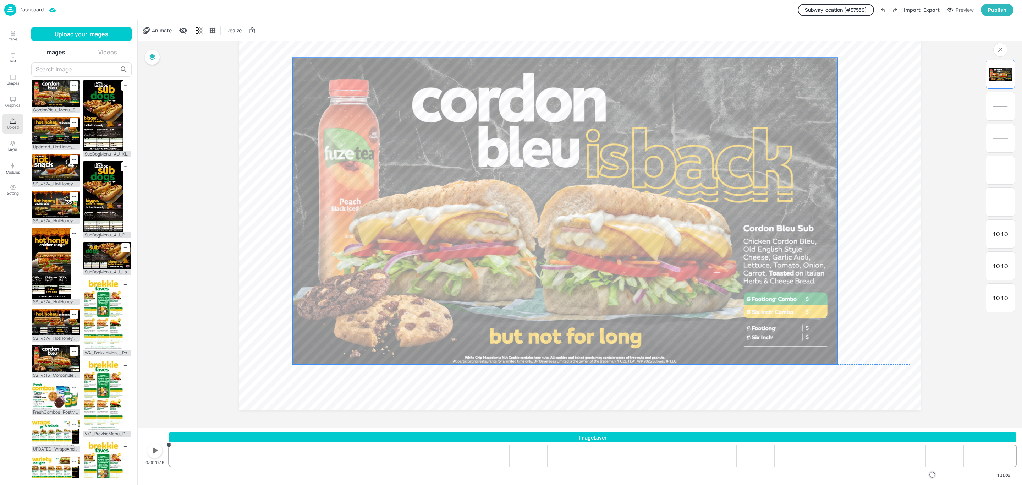
drag, startPoint x: 428, startPoint y: 250, endPoint x: 409, endPoint y: 241, distance: 21.4
click at [409, 241] on div at bounding box center [565, 210] width 545 height 307
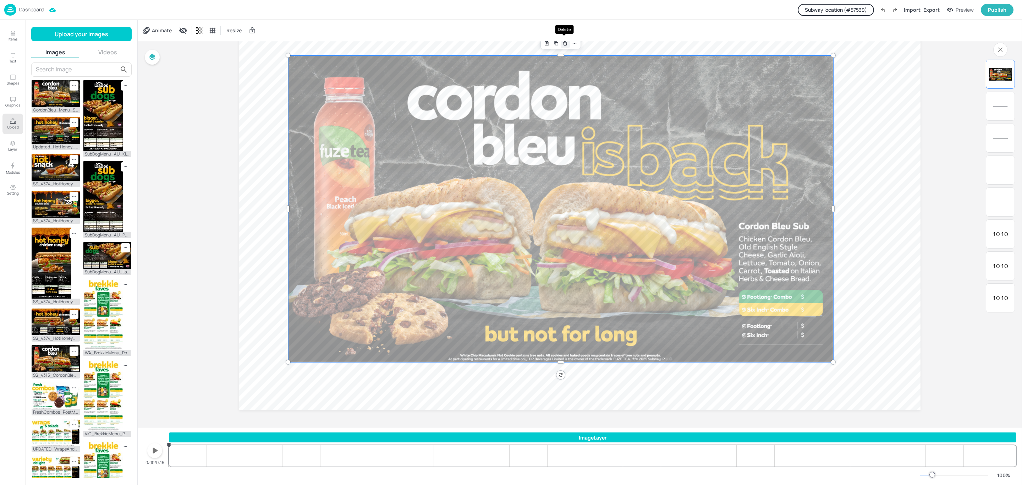
click at [564, 43] on icon "Delete" at bounding box center [564, 43] width 5 height 6
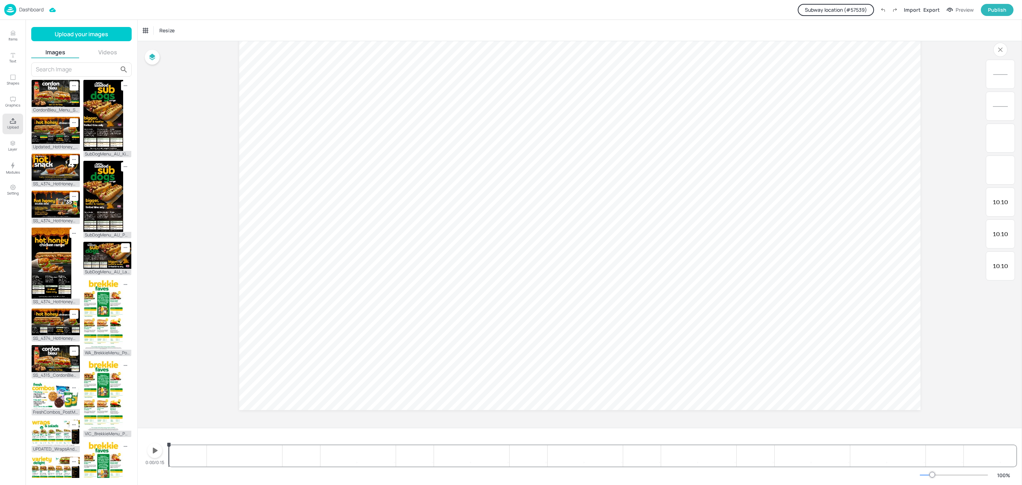
click at [158, 451] on icon "button" at bounding box center [154, 450] width 11 height 11
click at [854, 12] on button "Subway location (# 57539 )" at bounding box center [836, 10] width 76 height 12
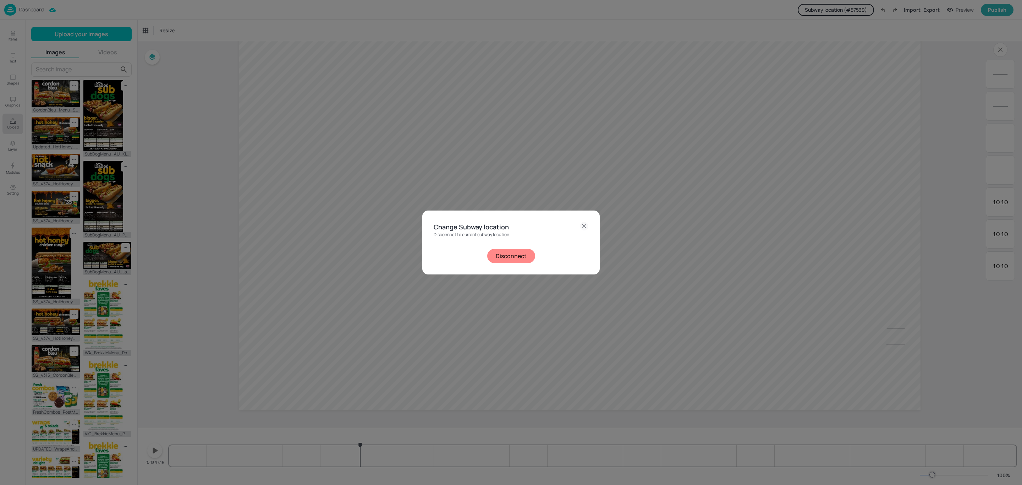
click at [525, 254] on button "Disconnect" at bounding box center [511, 256] width 48 height 14
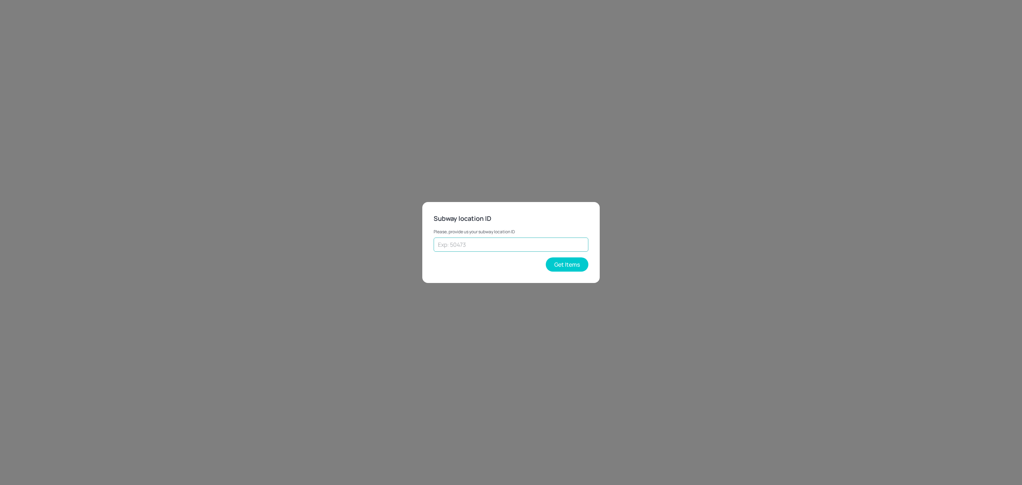
click at [527, 240] on input "text" at bounding box center [511, 244] width 155 height 14
type input "70308"
click at [565, 263] on button "Get Items" at bounding box center [567, 264] width 43 height 14
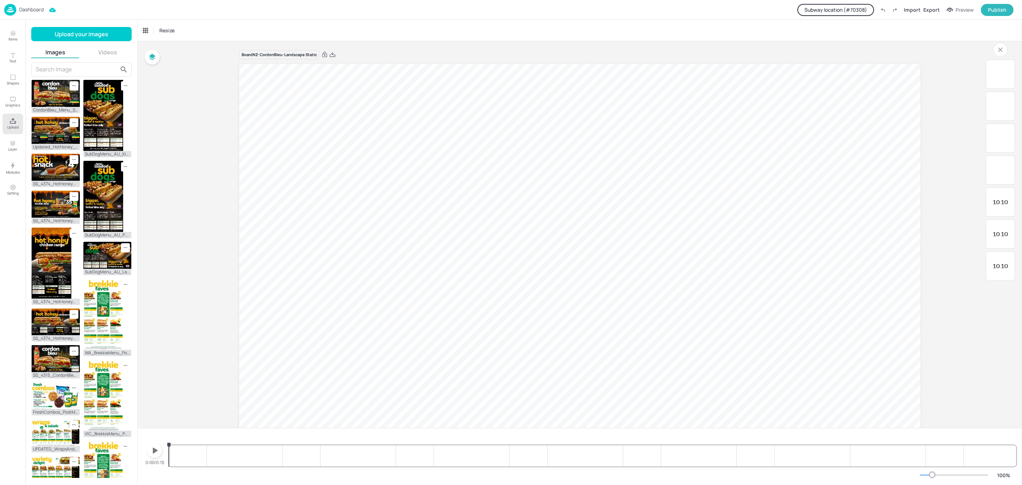
click at [158, 455] on icon "button" at bounding box center [154, 450] width 11 height 11
click at [156, 451] on icon "button" at bounding box center [155, 450] width 6 height 7
click at [886, 367] on p "21.25" at bounding box center [895, 365] width 29 height 10
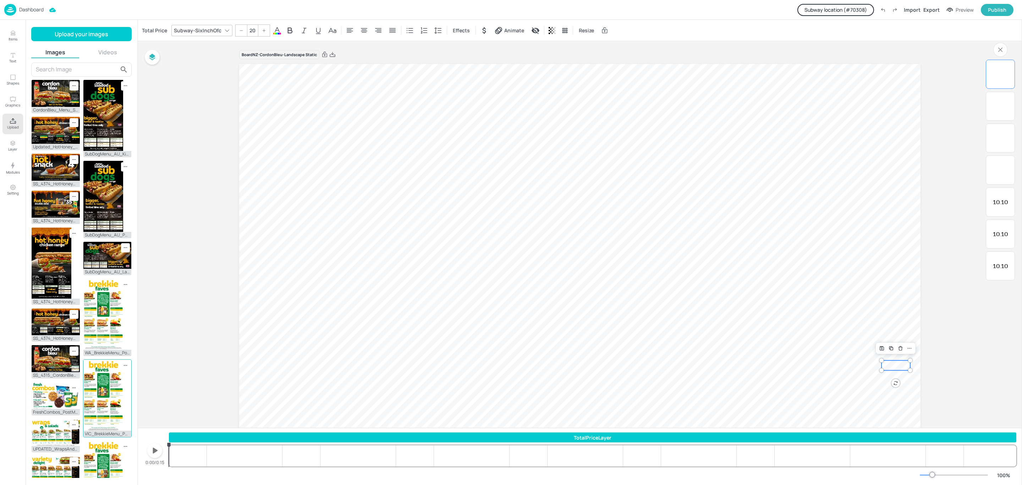
drag, startPoint x: 292, startPoint y: 436, endPoint x: 127, endPoint y: 431, distance: 165.1
click at [127, 431] on div "Items Text Shapes Graphics Upload Layer Modules Setting Items 453 No Price Filt…" at bounding box center [511, 242] width 1022 height 485
click at [158, 452] on icon "button" at bounding box center [154, 450] width 11 height 11
drag, startPoint x: 209, startPoint y: 445, endPoint x: 142, endPoint y: 447, distance: 67.5
click at [142, 447] on div "21.25 15.30 15.15 10.10 10.10 10.10 10.10 0:00/0:15 TotalPriceLayer 10.10 10.10…" at bounding box center [580, 456] width 884 height 57
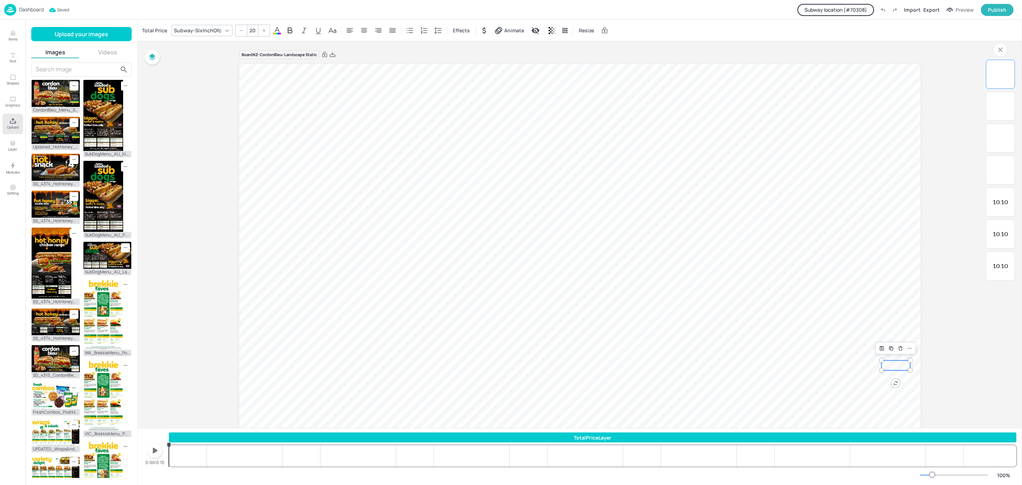
click at [190, 437] on div "TotalPriceLayer" at bounding box center [592, 437] width 847 height 7
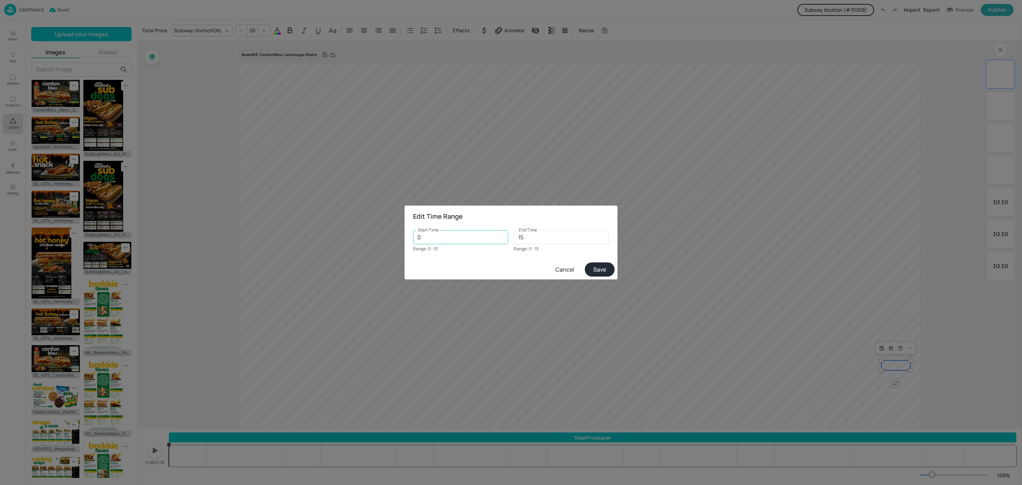
click at [436, 242] on input "0" at bounding box center [460, 237] width 95 height 14
click at [607, 270] on button "Save" at bounding box center [600, 269] width 30 height 14
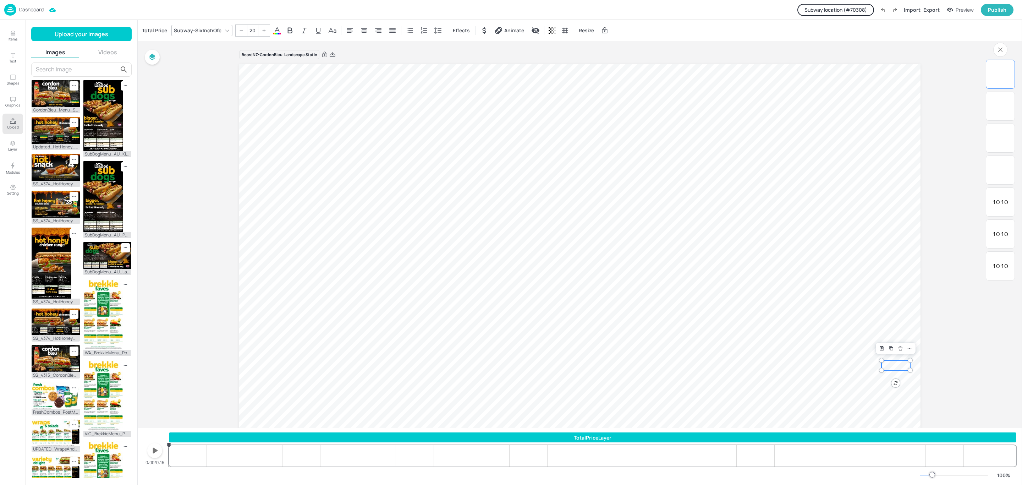
click at [153, 445] on icon "button" at bounding box center [154, 450] width 11 height 11
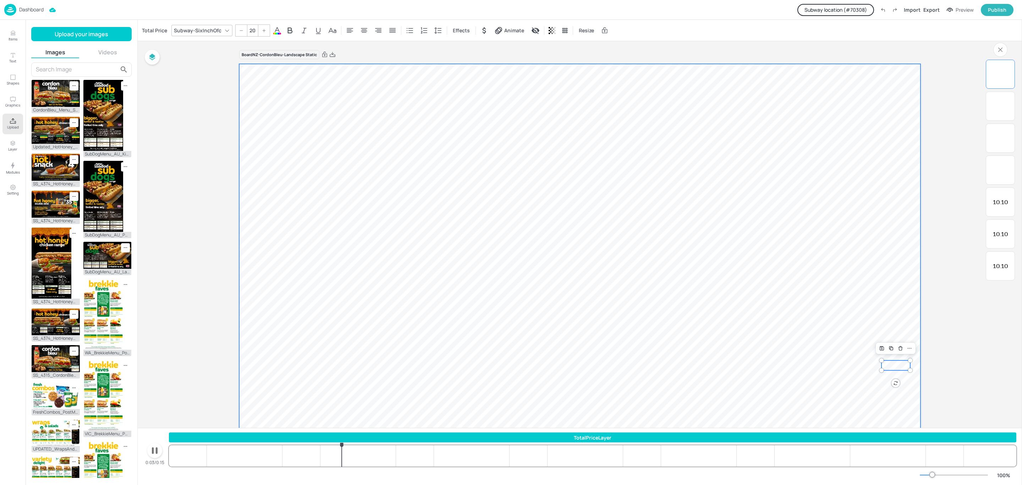
click at [902, 378] on p "15.30" at bounding box center [895, 381] width 29 height 10
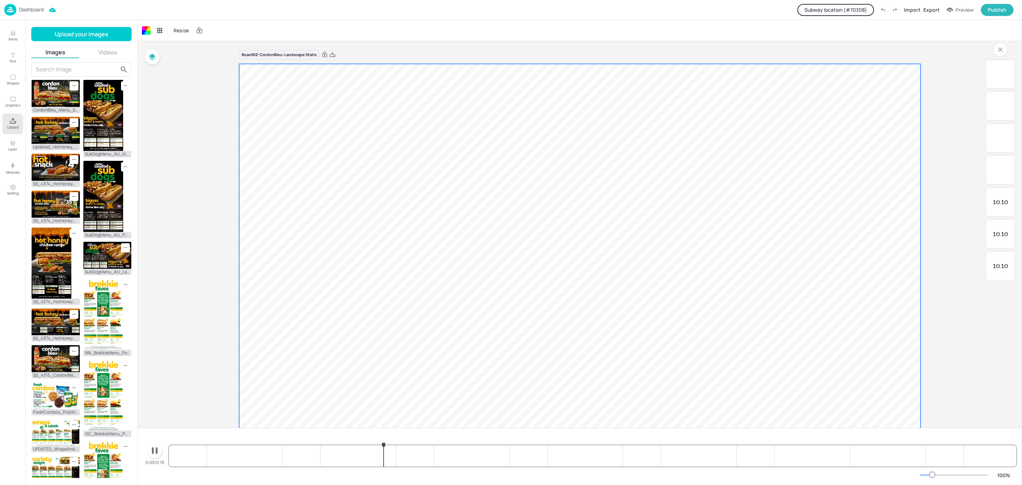
click at [901, 380] on p "15.30" at bounding box center [895, 381] width 29 height 10
click at [889, 380] on p "15.30" at bounding box center [895, 381] width 29 height 10
click at [874, 395] on video at bounding box center [579, 255] width 681 height 383
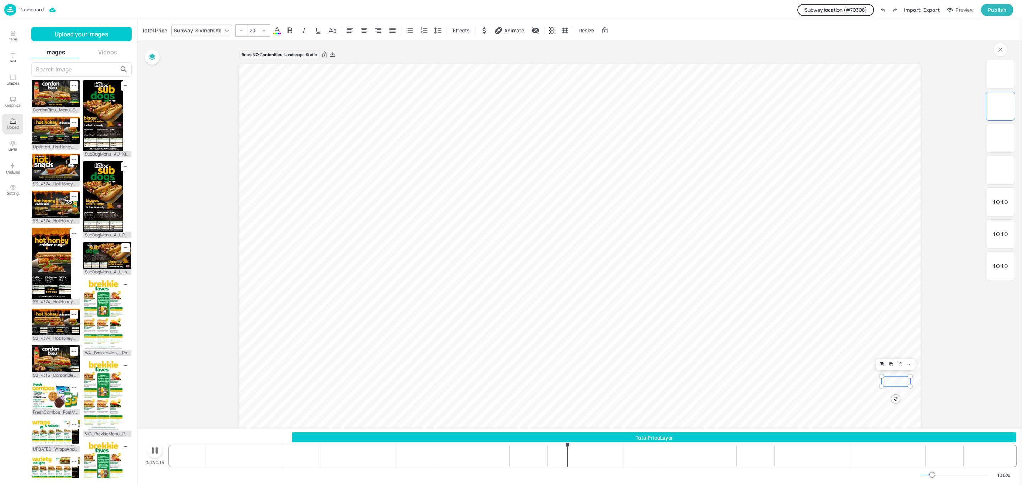
click at [594, 433] on div "TotalPriceLayer" at bounding box center [654, 437] width 724 height 10
click at [592, 434] on div "TotalPriceLayer" at bounding box center [654, 437] width 724 height 7
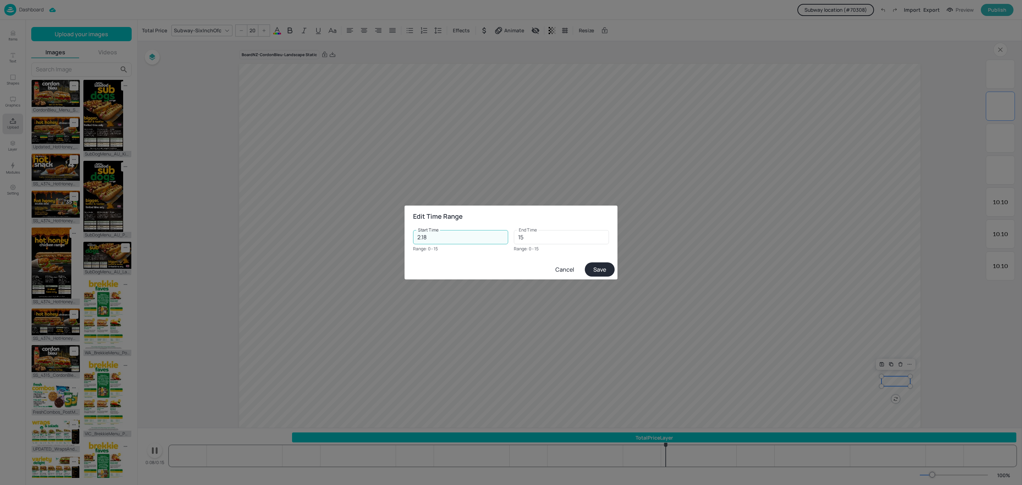
drag, startPoint x: 406, startPoint y: 238, endPoint x: 383, endPoint y: 238, distance: 22.7
click at [383, 238] on div "Edit Time Range Start Time 2.18 Start Time Range: 0 - 15 End Time 15 End Time R…" at bounding box center [511, 242] width 1022 height 485
type input "0"
click at [603, 274] on button "Save" at bounding box center [600, 269] width 30 height 14
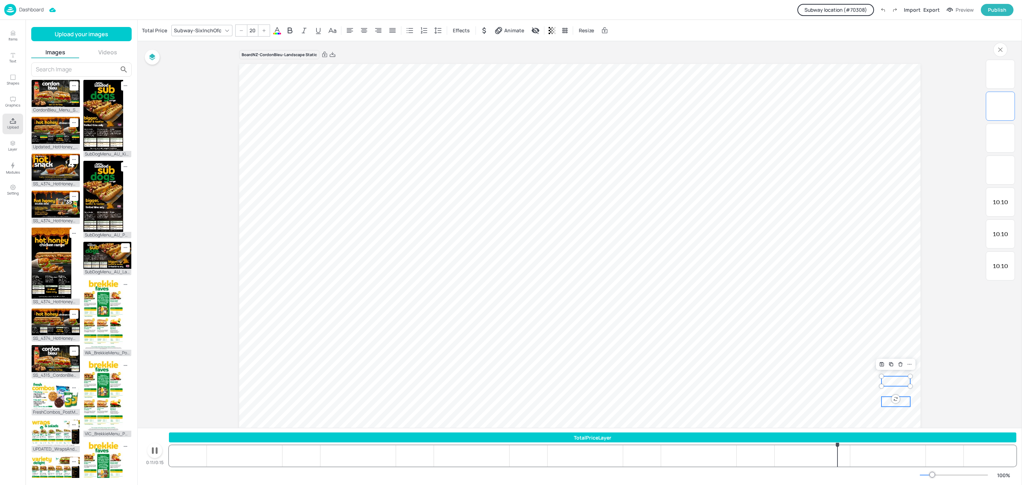
click at [885, 402] on p "15.15" at bounding box center [895, 401] width 29 height 10
type input "20"
click at [664, 435] on div "Chicken Cordon Bleu FtLong" at bounding box center [654, 437] width 724 height 7
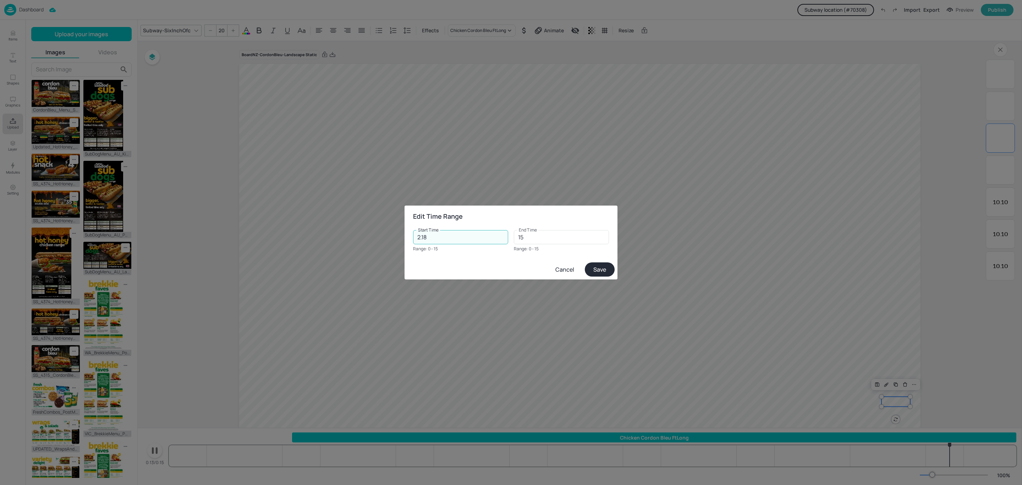
drag, startPoint x: 450, startPoint y: 237, endPoint x: 352, endPoint y: 240, distance: 97.3
click at [352, 240] on div "Edit Time Range Start Time 2.18 Start Time Range: 0 - 15 End Time 15 End Time R…" at bounding box center [511, 242] width 1022 height 485
type input "0"
click at [605, 273] on button "Save" at bounding box center [600, 269] width 30 height 14
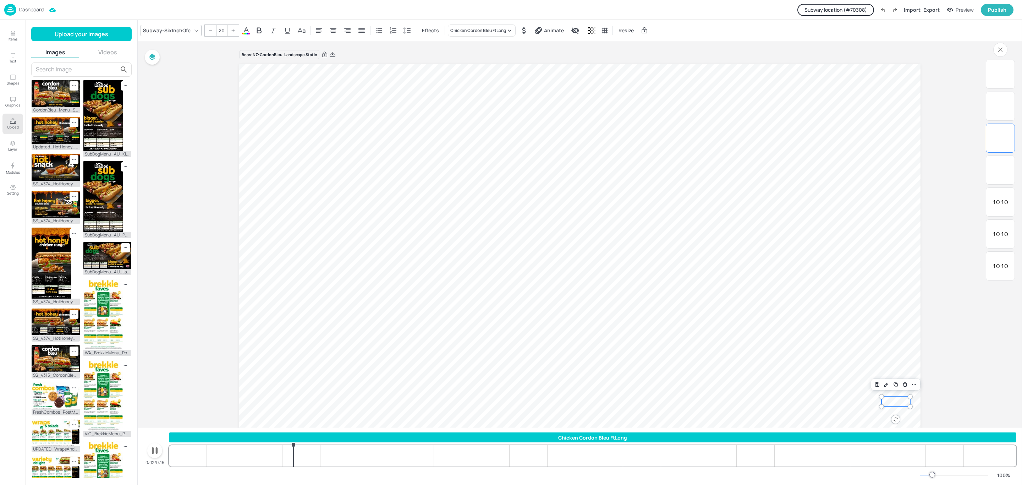
drag, startPoint x: 921, startPoint y: 413, endPoint x: 892, endPoint y: 417, distance: 28.6
click at [892, 417] on div "Board NZ-CordonBleu-Landscape Static 10.10 10.10 10.10 10.10 15.15 15.30 21.25" at bounding box center [579, 253] width 721 height 424
drag, startPoint x: 913, startPoint y: 416, endPoint x: 896, endPoint y: 416, distance: 17.0
type input "20"
click at [725, 436] on div "Chicken Cordon Bleu 6 inch" at bounding box center [654, 437] width 724 height 7
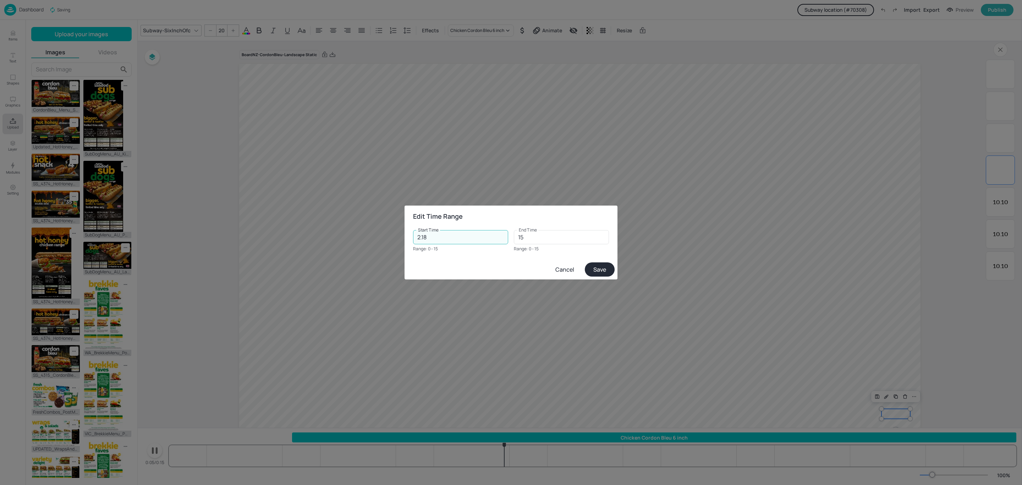
drag, startPoint x: 446, startPoint y: 238, endPoint x: 343, endPoint y: 237, distance: 103.3
click at [340, 238] on div "Edit Time Range Start Time 2.18 Start Time Range: 0 - 15 End Time 15 End Time R…" at bounding box center [511, 242] width 1022 height 485
type input "0"
click at [604, 271] on button "Save" at bounding box center [600, 269] width 30 height 14
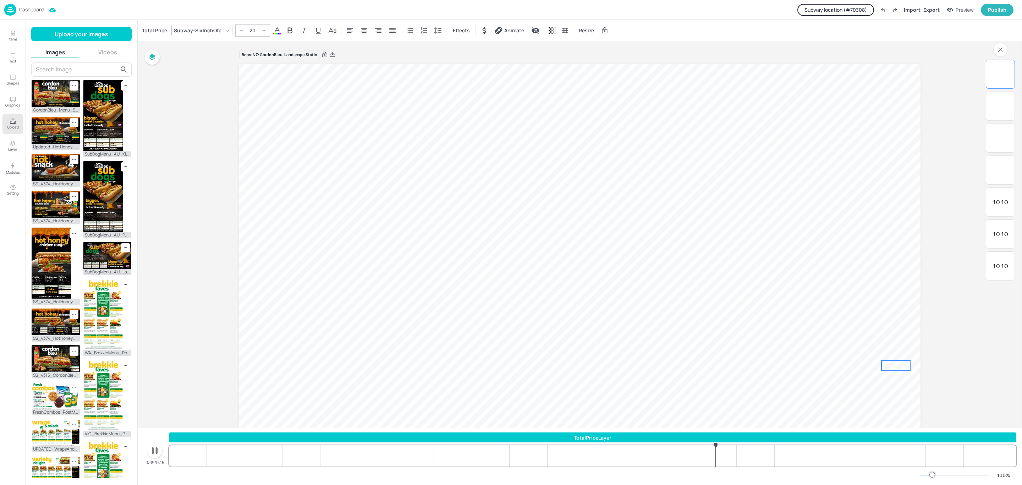
click at [895, 367] on p "21.25" at bounding box center [895, 365] width 29 height 10
click at [666, 434] on div "TotalPriceLayer" at bounding box center [592, 437] width 847 height 7
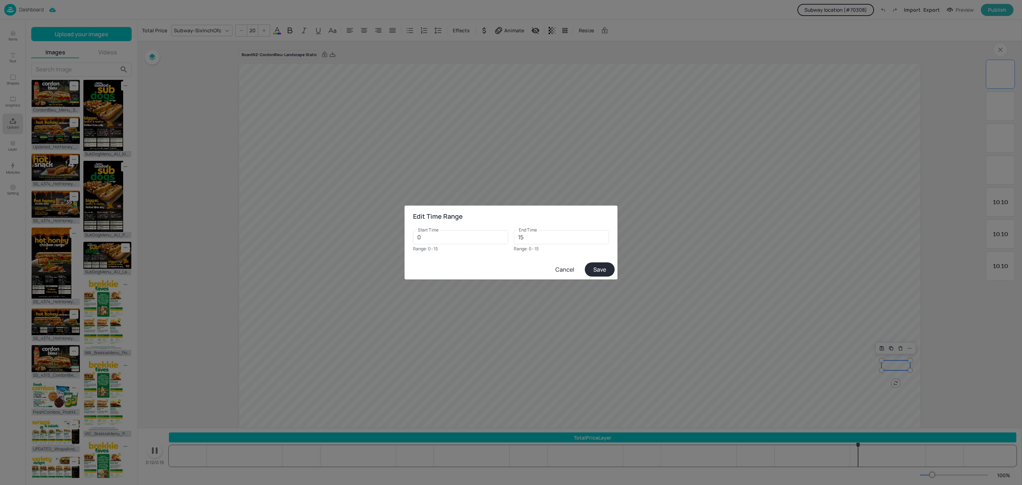
click at [563, 271] on button "Cancel" at bounding box center [565, 269] width 34 height 13
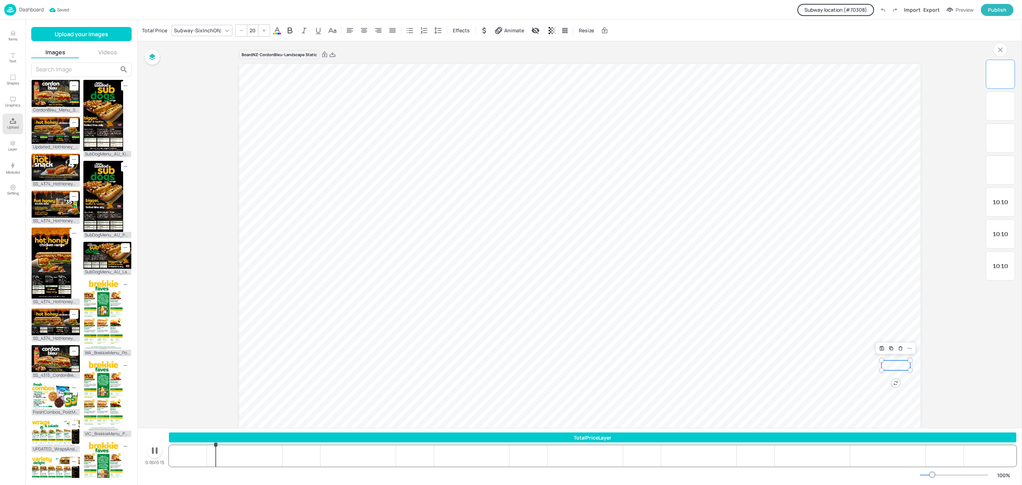
click at [154, 451] on icon "button" at bounding box center [154, 450] width 11 height 11
drag, startPoint x: 217, startPoint y: 456, endPoint x: 193, endPoint y: 450, distance: 24.8
click at [193, 450] on div "TotalPriceLayer 10.10 10.10 10.10 10.10 15.15 15.30 21.25 10.10 10.10 10.10 10.…" at bounding box center [592, 449] width 847 height 34
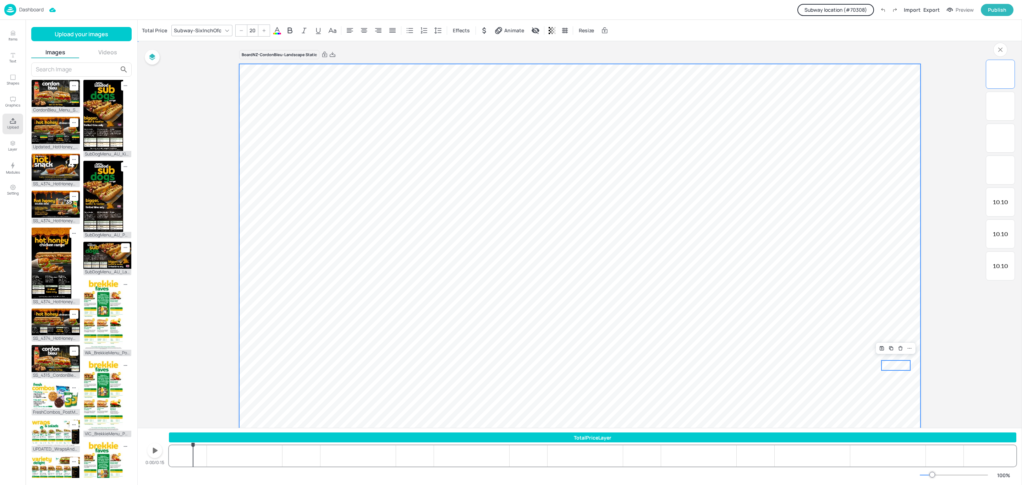
click at [886, 288] on video at bounding box center [579, 255] width 681 height 383
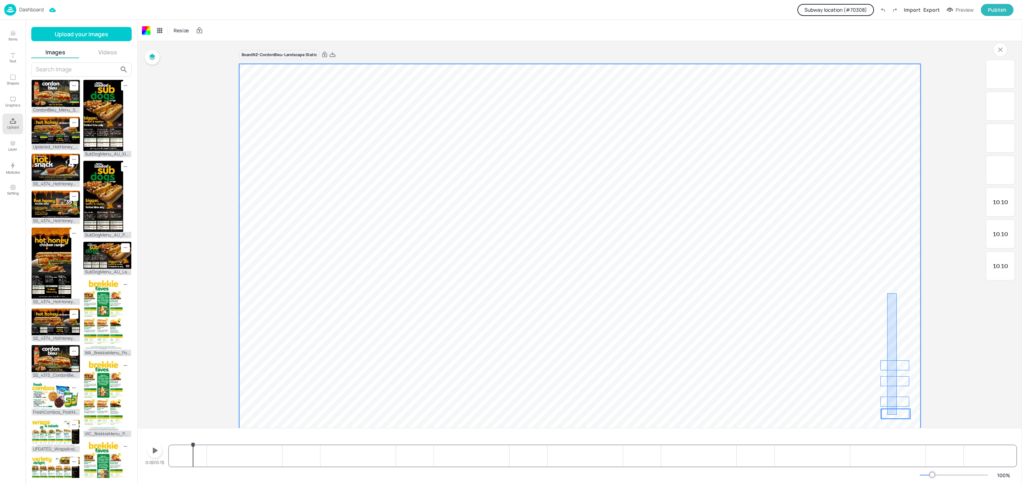
drag, startPoint x: 891, startPoint y: 346, endPoint x: 887, endPoint y: 414, distance: 68.2
click at [887, 64] on div "10.10 10.10 10.10 10.10 15.15 15.30 21.25" at bounding box center [579, 64] width 681 height 0
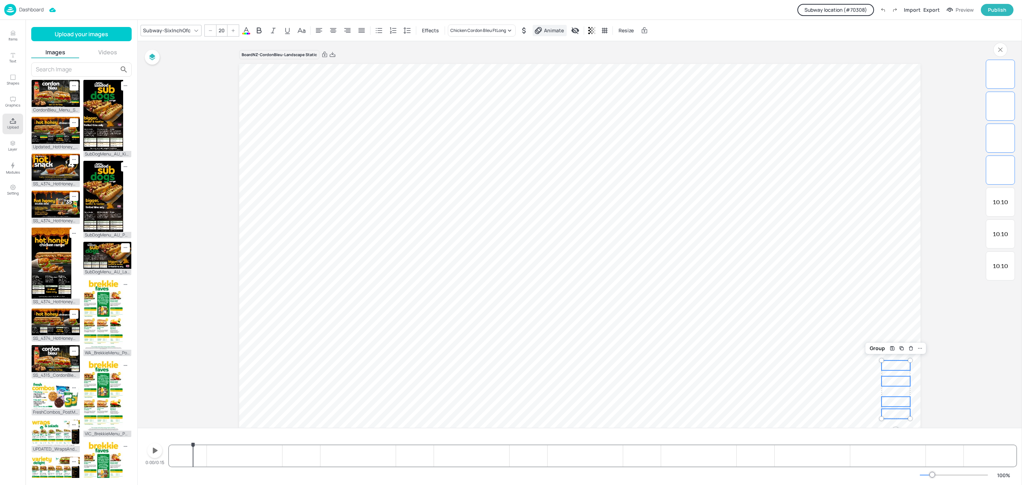
drag, startPoint x: 548, startPoint y: 29, endPoint x: 631, endPoint y: 123, distance: 126.0
click at [547, 29] on span "Animate" at bounding box center [554, 30] width 23 height 7
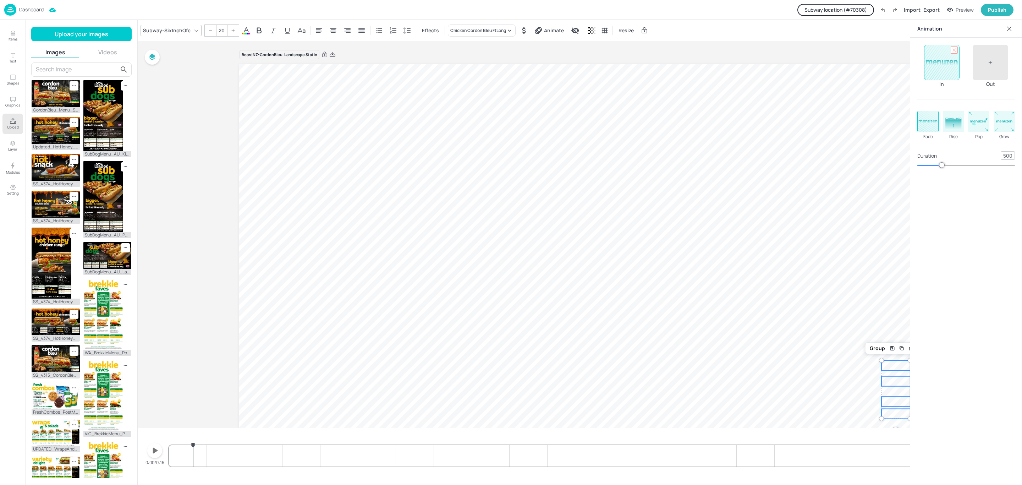
click at [951, 50] on div at bounding box center [954, 49] width 7 height 7
click at [1009, 26] on icon at bounding box center [1009, 28] width 7 height 7
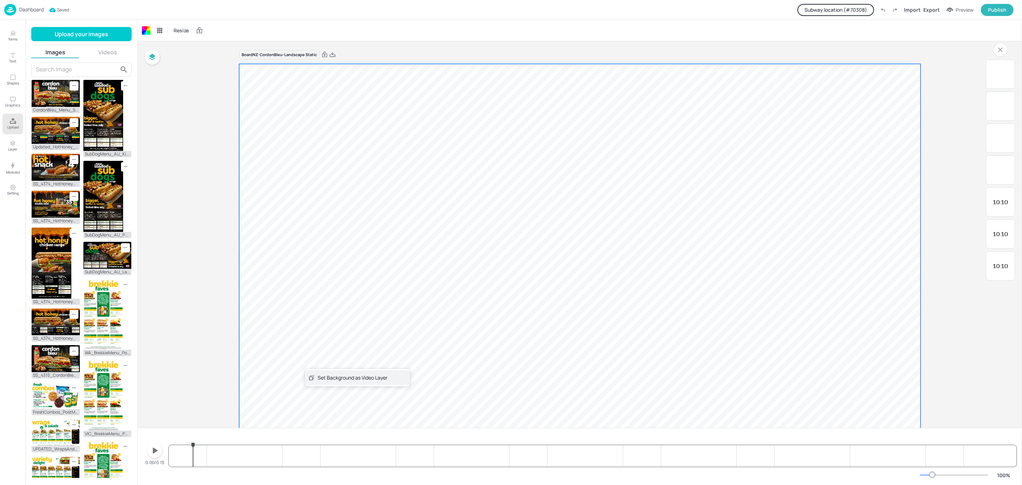
click at [330, 376] on div "Set Background as Video Layer" at bounding box center [353, 377] width 70 height 7
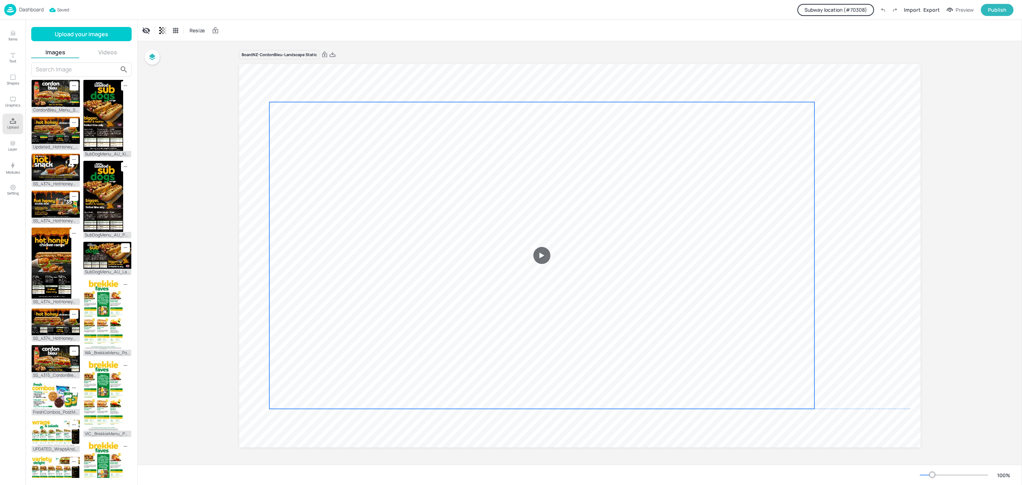
drag, startPoint x: 387, startPoint y: 339, endPoint x: 349, endPoint y: 338, distance: 38.3
click at [349, 338] on video at bounding box center [541, 255] width 545 height 307
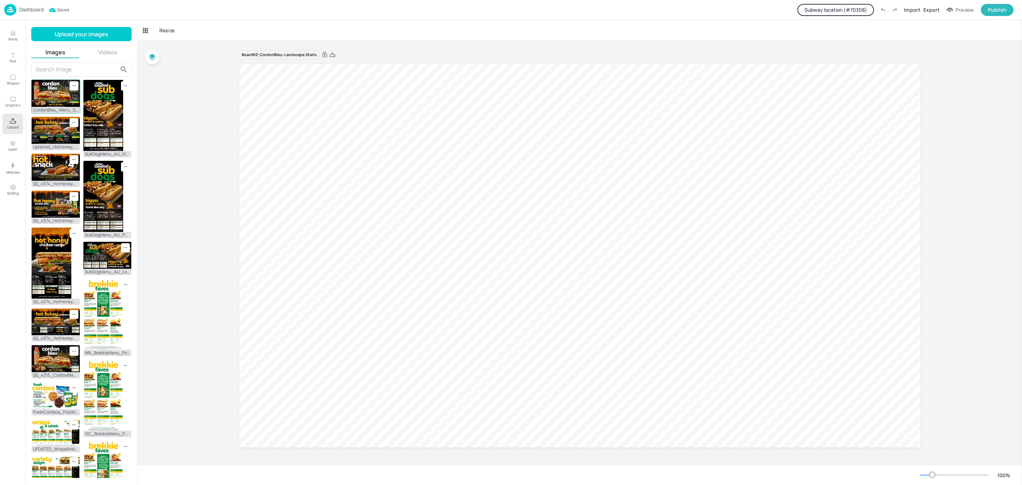
click at [49, 93] on img at bounding box center [56, 93] width 48 height 27
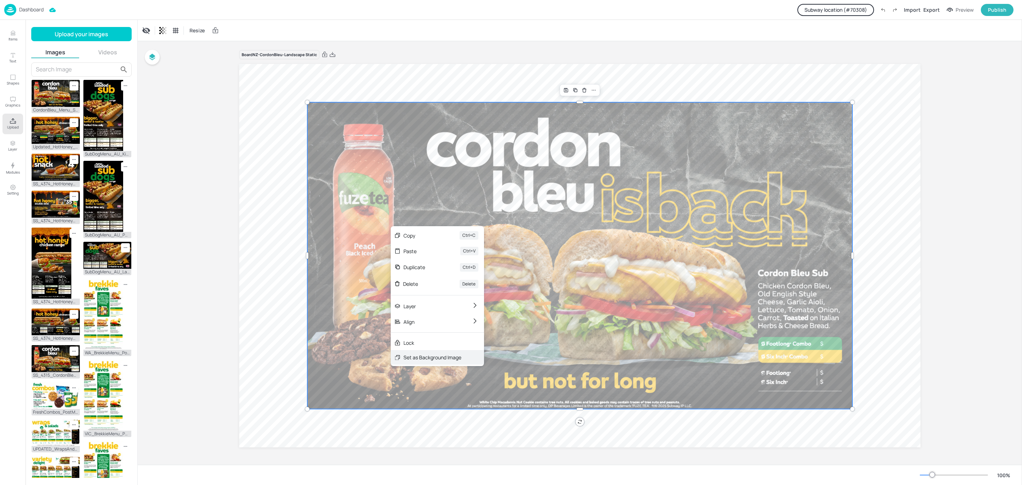
click at [433, 355] on div "Set as Background Image" at bounding box center [432, 356] width 58 height 7
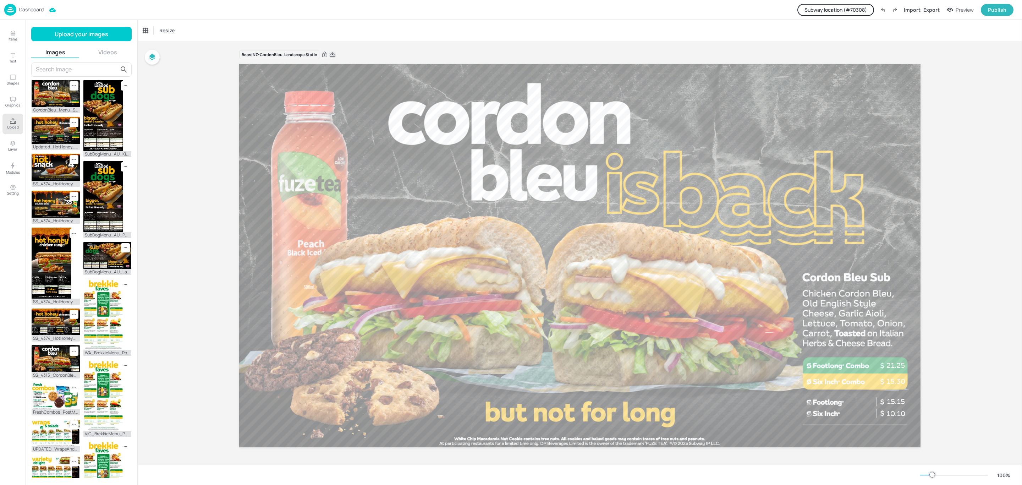
click at [332, 55] on icon at bounding box center [332, 54] width 6 height 7
